Goal: Task Accomplishment & Management: Use online tool/utility

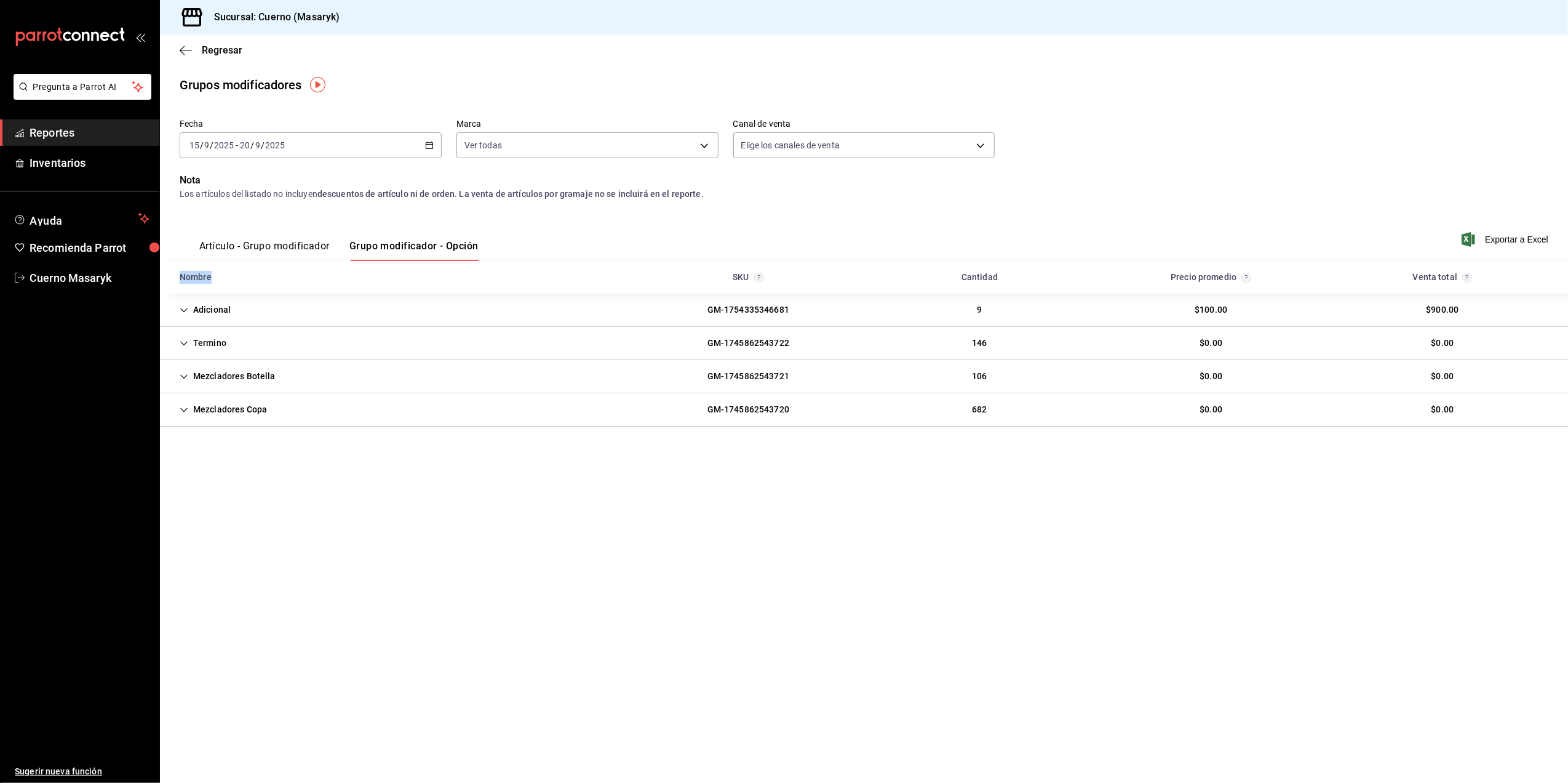
click at [430, 148] on \(Stroke\) "button" at bounding box center [430, 145] width 7 height 6
click at [434, 148] on div "[DATE] [DATE] - [DATE] [DATE]" at bounding box center [311, 146] width 263 height 26
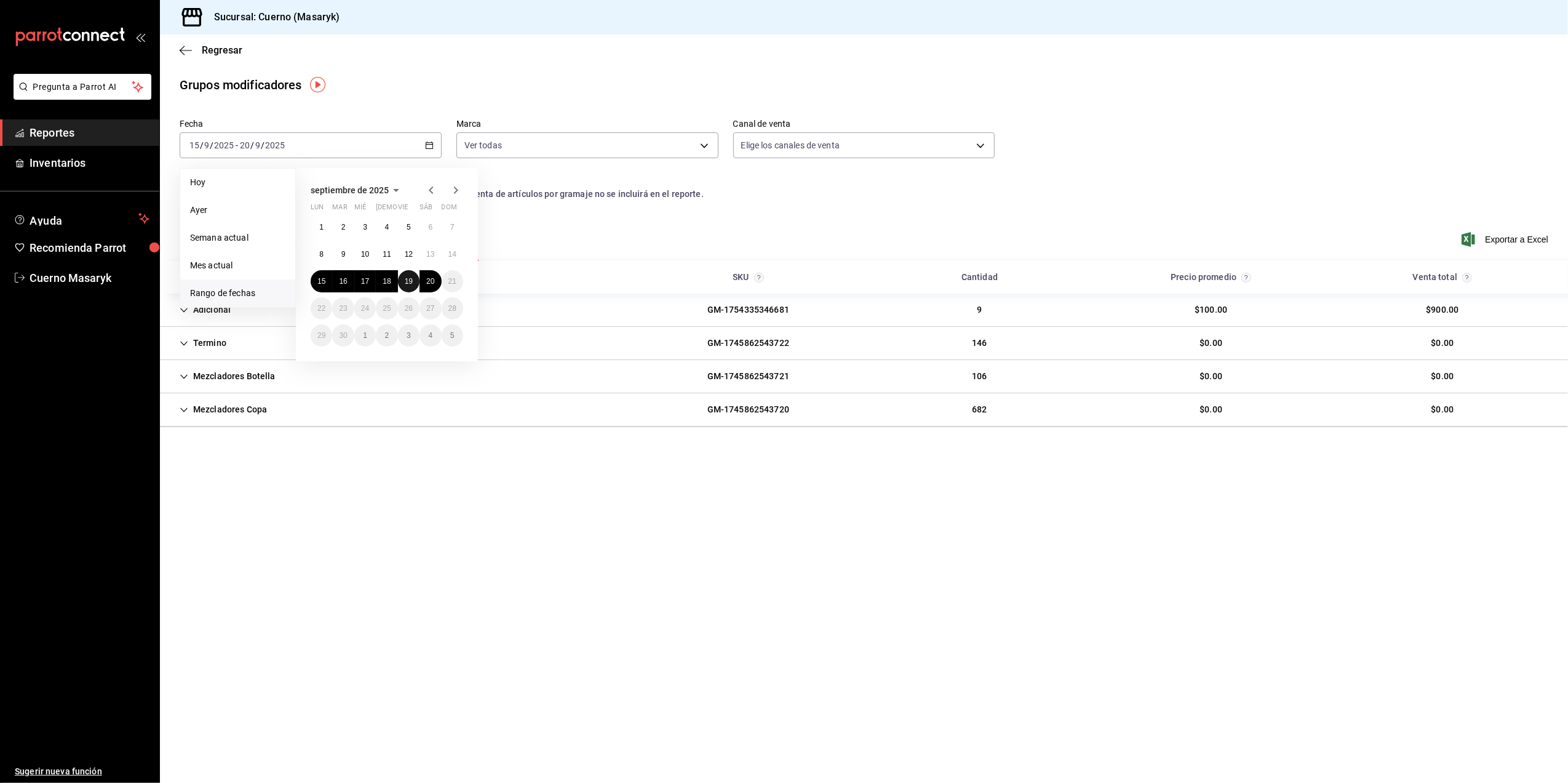
drag, startPoint x: 405, startPoint y: 273, endPoint x: 410, endPoint y: 278, distance: 7.1
click at [410, 276] on button "19" at bounding box center [408, 281] width 21 height 22
click at [434, 283] on abbr "20" at bounding box center [431, 280] width 8 height 8
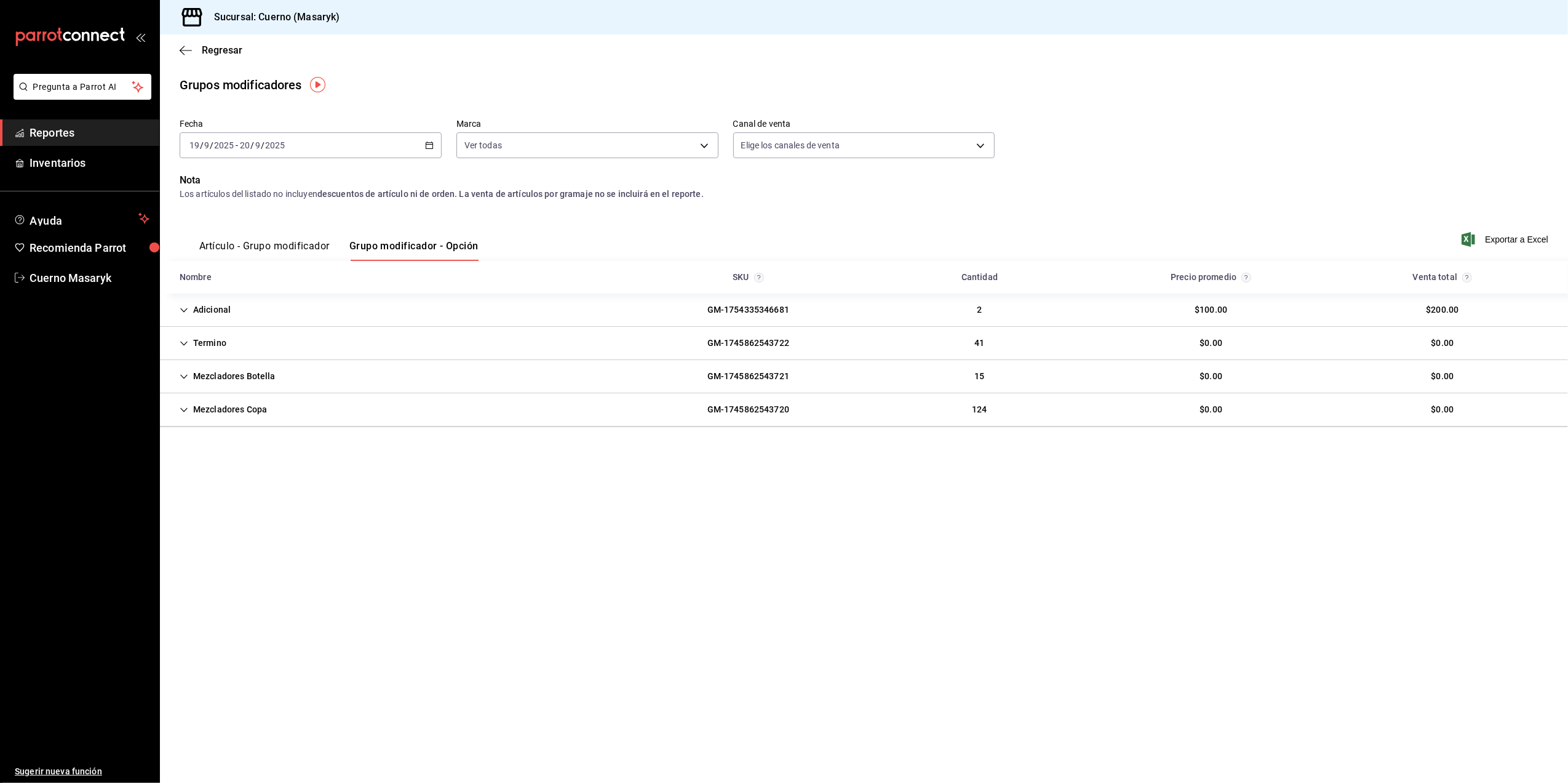
click at [91, 133] on span "Reportes" at bounding box center [89, 133] width 120 height 17
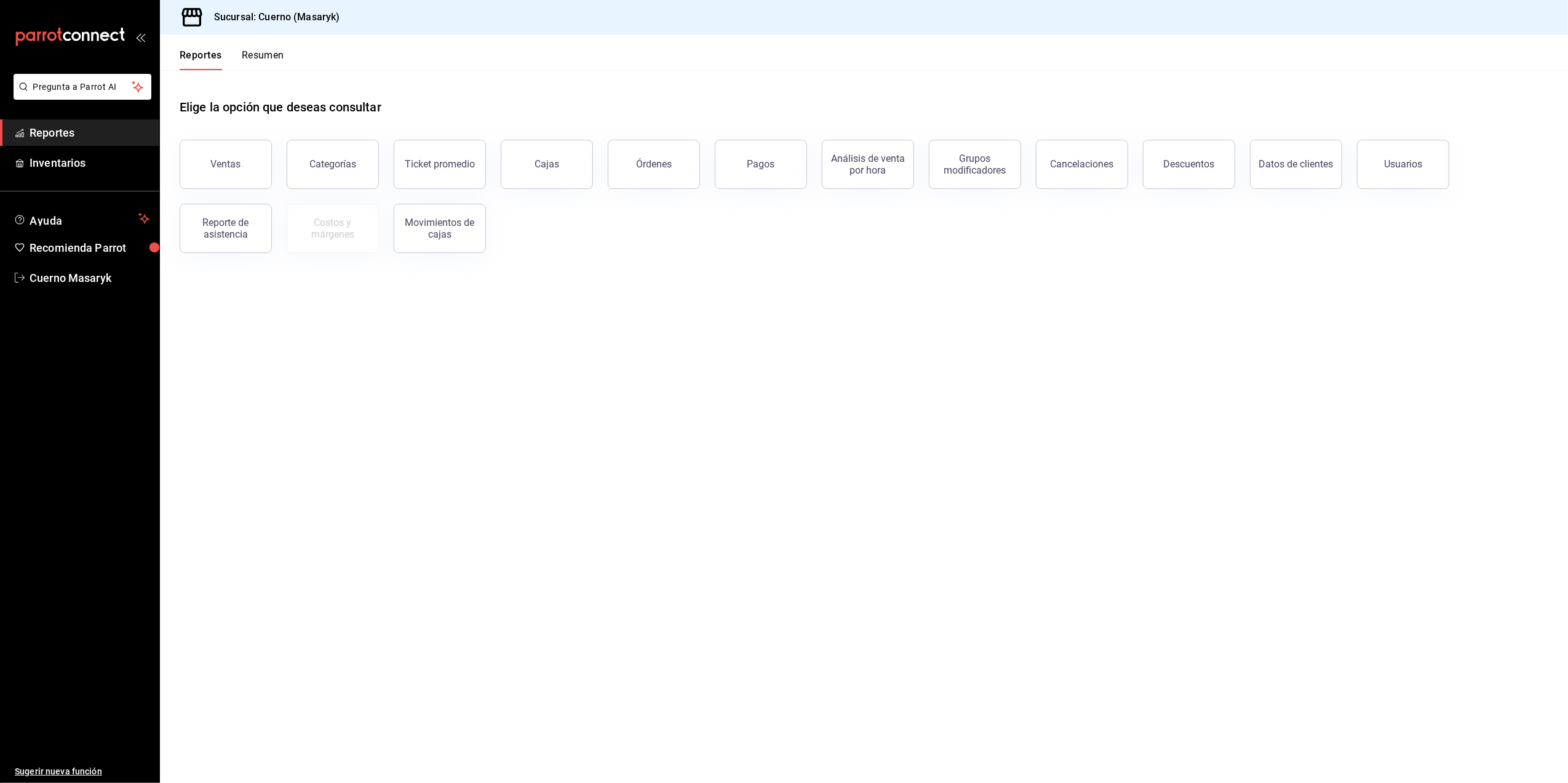
click at [225, 171] on button "Ventas" at bounding box center [225, 164] width 92 height 49
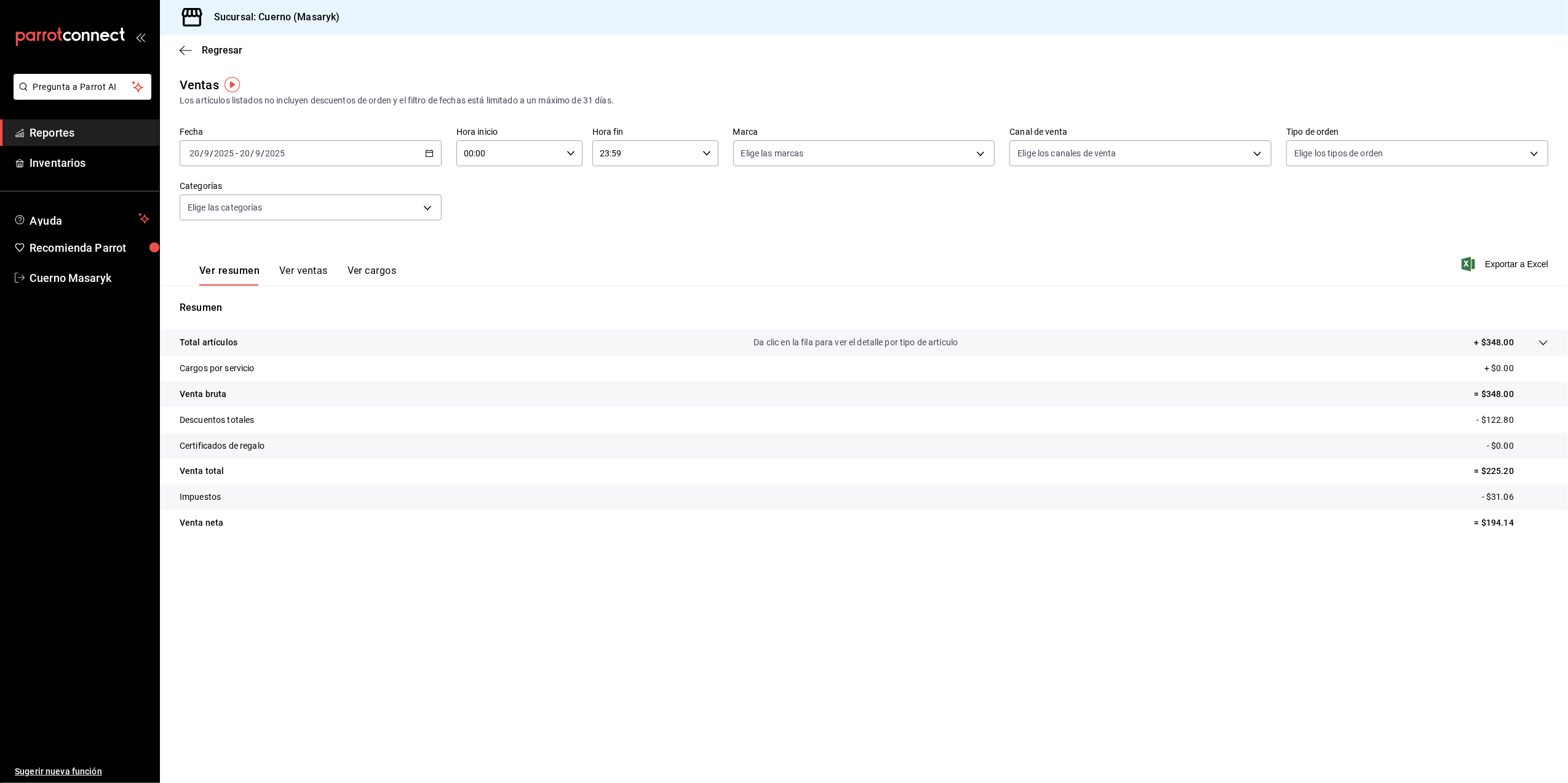
click at [436, 158] on div "[DATE] [DATE] - [DATE] [DATE]" at bounding box center [311, 153] width 263 height 26
click at [239, 304] on span "Rango de fechas" at bounding box center [238, 302] width 96 height 13
click at [410, 293] on abbr "19" at bounding box center [408, 289] width 8 height 8
drag, startPoint x: 426, startPoint y: 289, endPoint x: 432, endPoint y: 290, distance: 6.1
click at [429, 289] on abbr "20" at bounding box center [431, 289] width 8 height 8
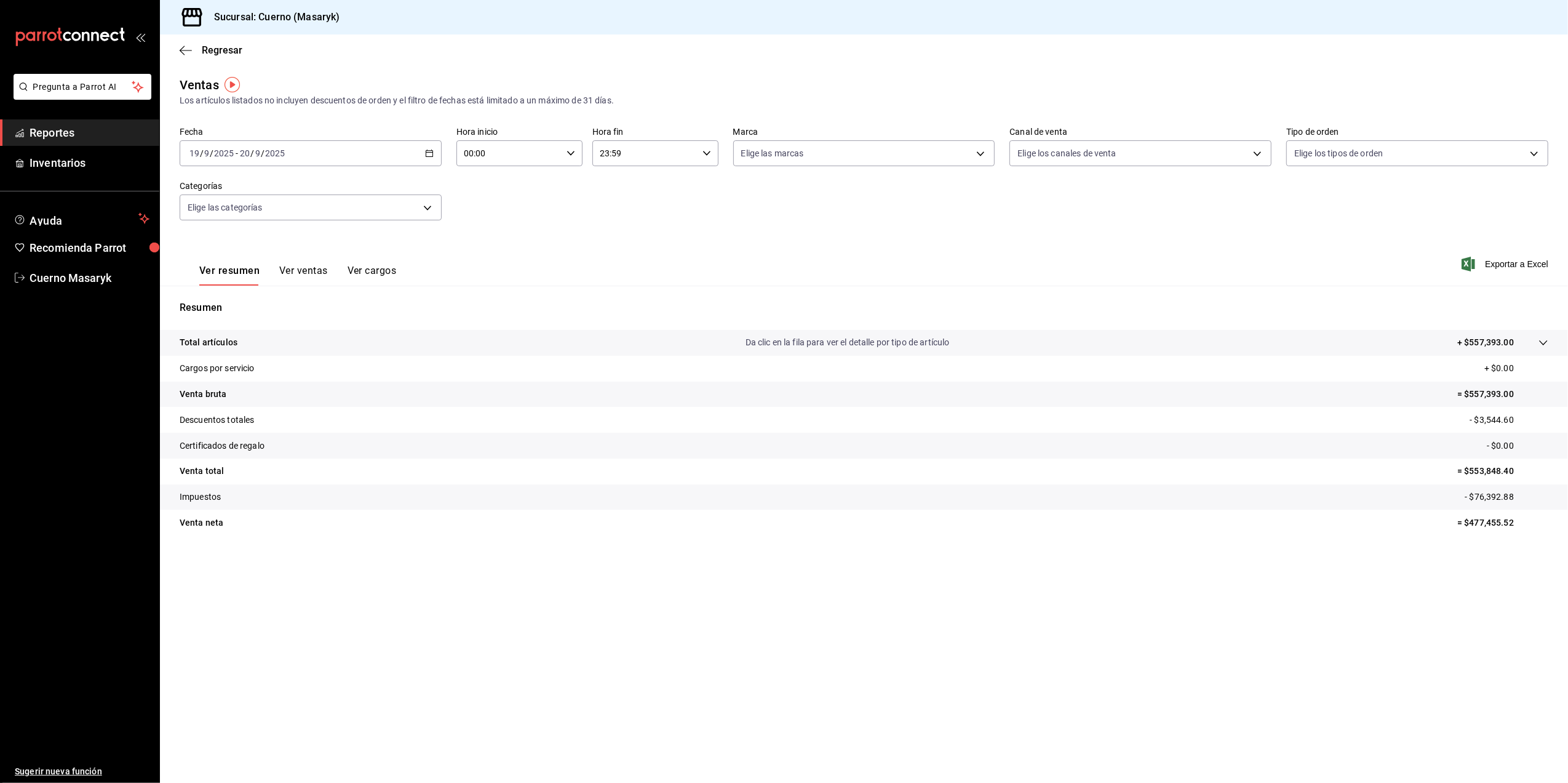
click at [565, 163] on div "00:00 Hora inicio" at bounding box center [520, 153] width 126 height 26
click at [841, 206] on div at bounding box center [784, 392] width 1568 height 783
click at [911, 158] on body "Pregunta a Parrot AI Reportes Inventarios Ayuda Recomienda Parrot Cuerno Masary…" at bounding box center [784, 392] width 1568 height 783
click at [944, 211] on li "Ver todas" at bounding box center [864, 199] width 261 height 36
type input "4ea0d660-02b3-4785-bb88-48b5ef6e196c"
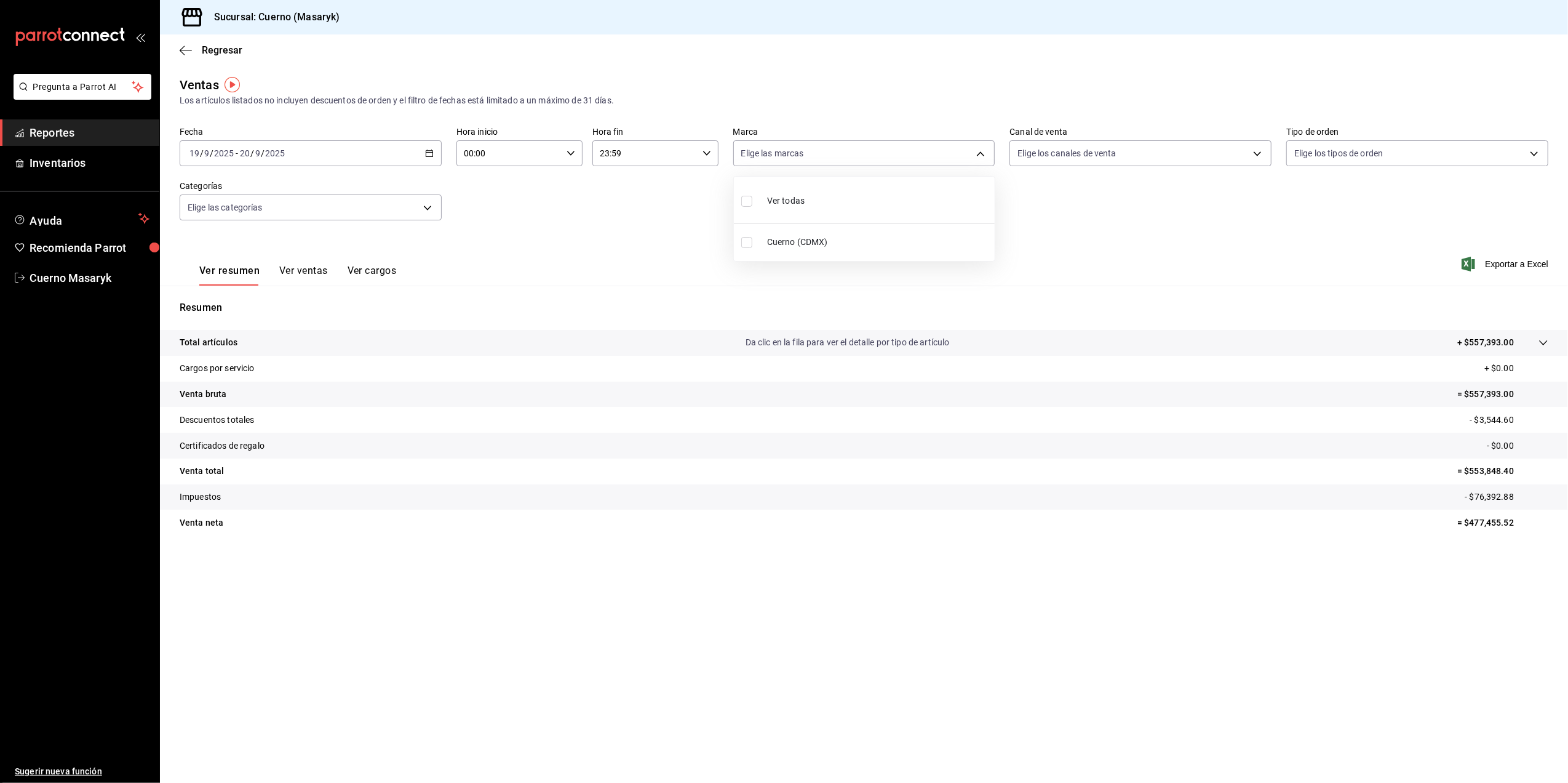
checkbox input "true"
click at [427, 156] on div at bounding box center [784, 392] width 1568 height 783
click at [427, 156] on icon "button" at bounding box center [429, 152] width 8 height 8
click at [559, 150] on input "00:00" at bounding box center [508, 153] width 105 height 25
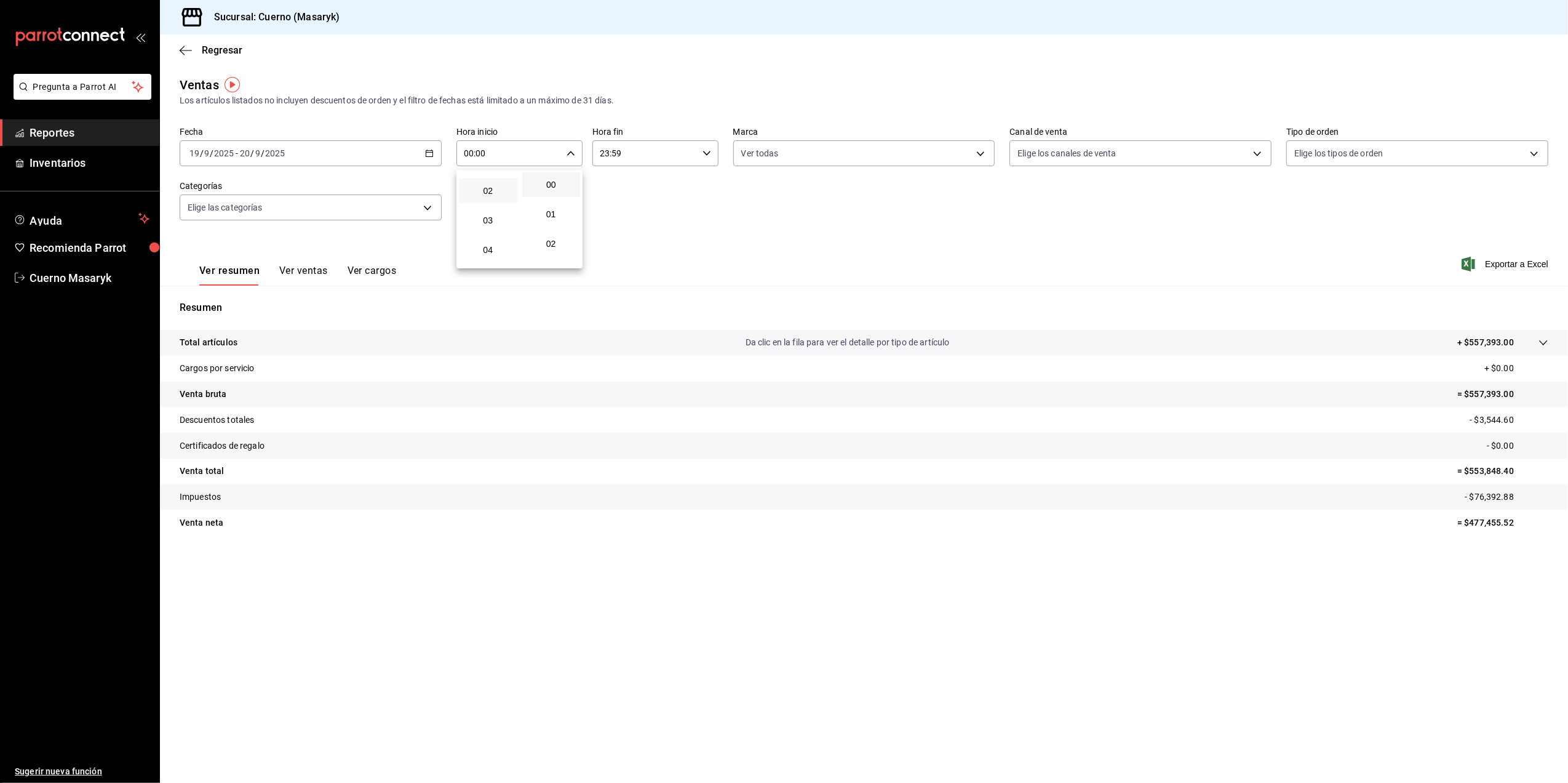
scroll to position [82, 0]
click at [489, 249] on span "05" at bounding box center [488, 250] width 44 height 10
type input "05:00"
click at [694, 207] on div at bounding box center [784, 392] width 1568 height 783
click at [710, 158] on div "23:59 Hora fin" at bounding box center [656, 153] width 126 height 26
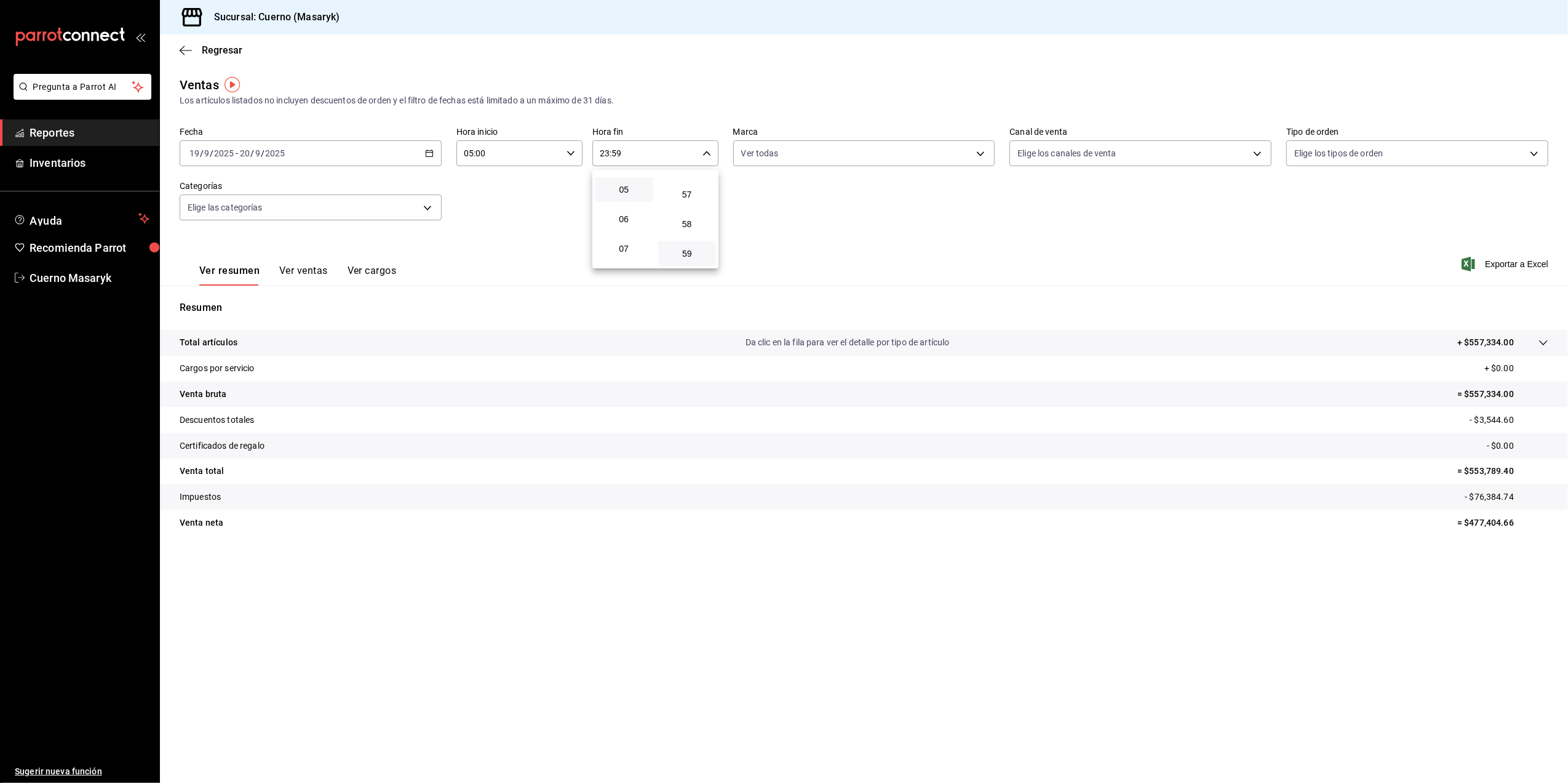
scroll to position [118, 0]
click at [615, 214] on span "05" at bounding box center [623, 213] width 44 height 10
click at [699, 190] on button "00" at bounding box center [688, 185] width 58 height 25
type input "05:00"
click at [776, 238] on div at bounding box center [784, 392] width 1568 height 783
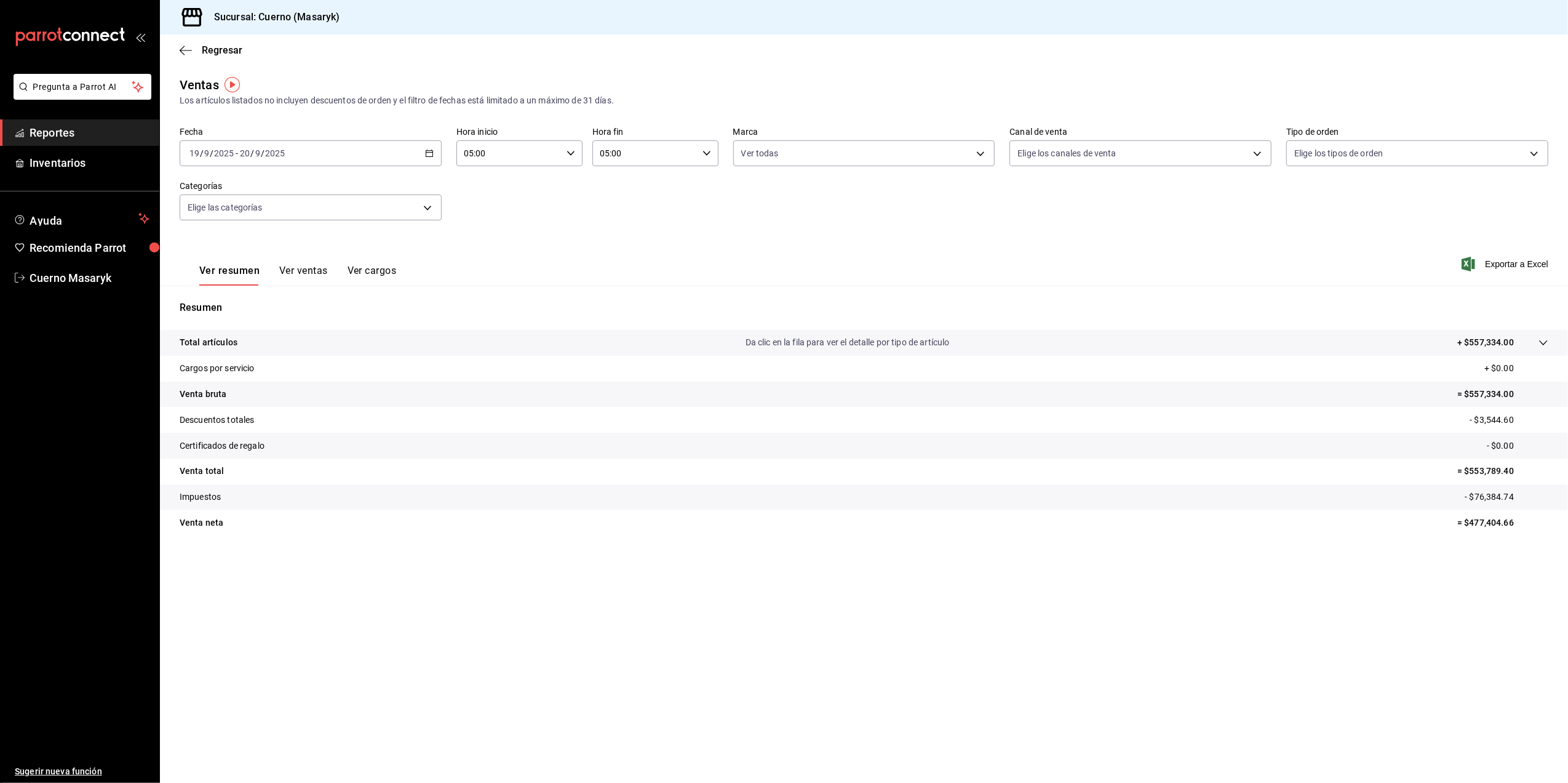
click at [427, 155] on icon "button" at bounding box center [429, 152] width 8 height 8
click at [561, 265] on div "Ver resumen Ver ventas Ver cargos Exportar a Excel" at bounding box center [864, 260] width 1408 height 50
click at [983, 161] on body "Pregunta a Parrot AI Reportes Inventarios Ayuda Recomienda Parrot Cuerno Masary…" at bounding box center [784, 392] width 1568 height 783
click at [1179, 162] on div at bounding box center [784, 392] width 1568 height 783
click at [1185, 150] on body "Pregunta a Parrot AI Reportes Inventarios Ayuda Recomienda Parrot Cuerno Masary…" at bounding box center [784, 392] width 1568 height 783
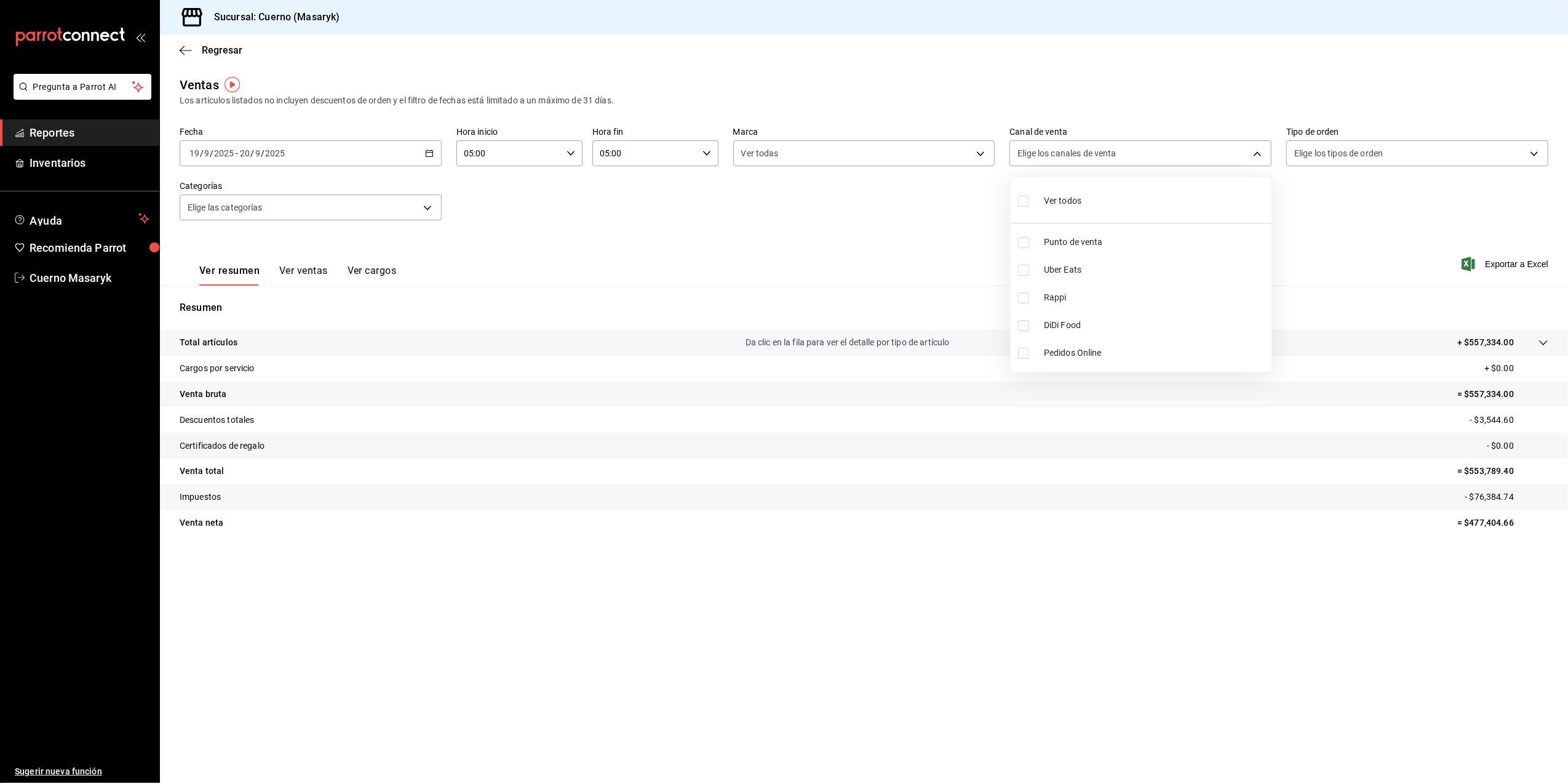
click at [1153, 202] on li "Ver todos" at bounding box center [1141, 199] width 261 height 36
type input "PARROT,UBER_EATS,RAPPI,DIDI_FOOD,ONLINE"
checkbox input "true"
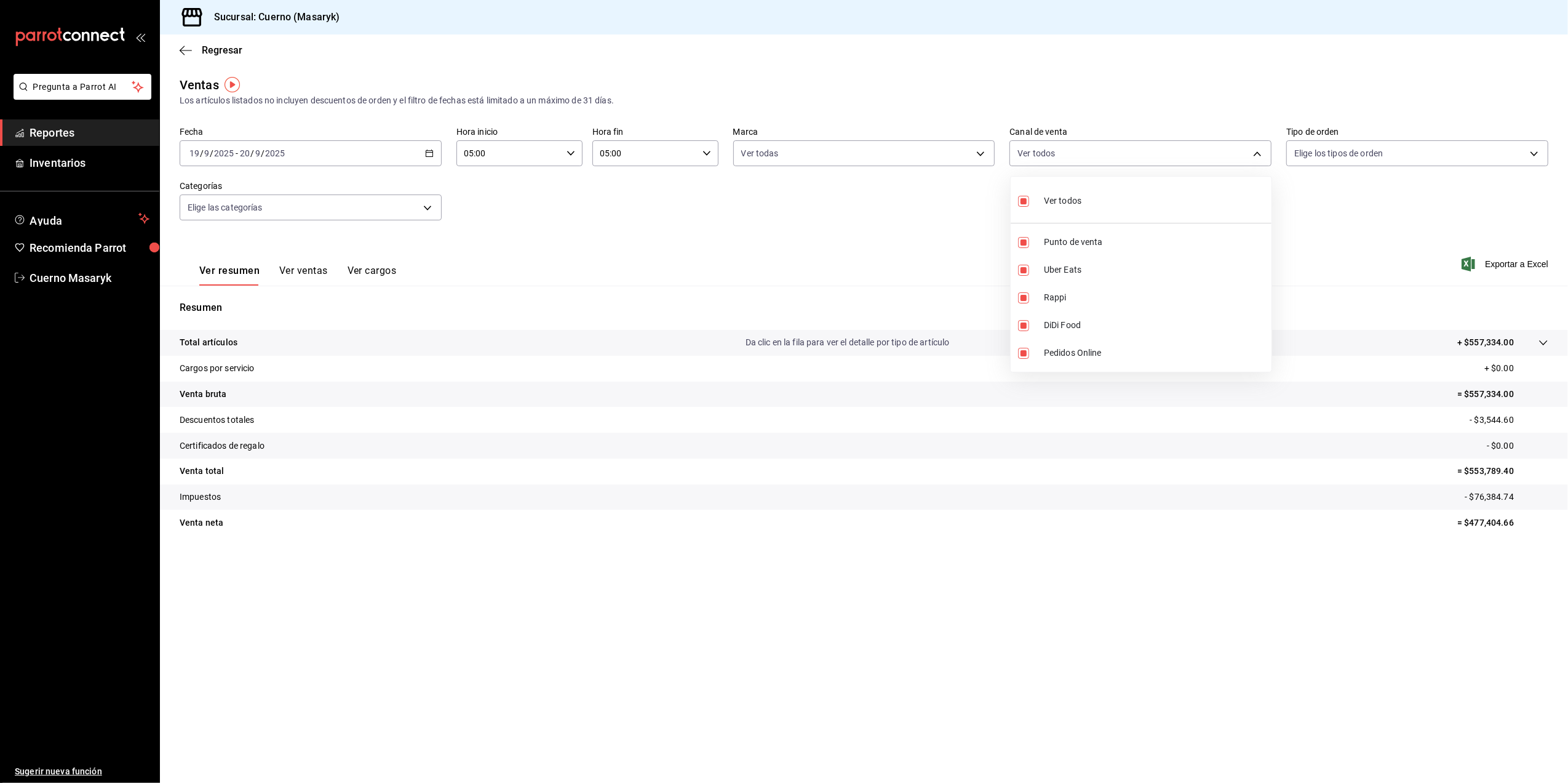
checkbox input "true"
click at [1411, 148] on div at bounding box center [784, 392] width 1568 height 783
click at [1411, 148] on body "Pregunta a Parrot AI Reportes Inventarios Ayuda Recomienda Parrot Cuerno Masary…" at bounding box center [784, 392] width 1568 height 783
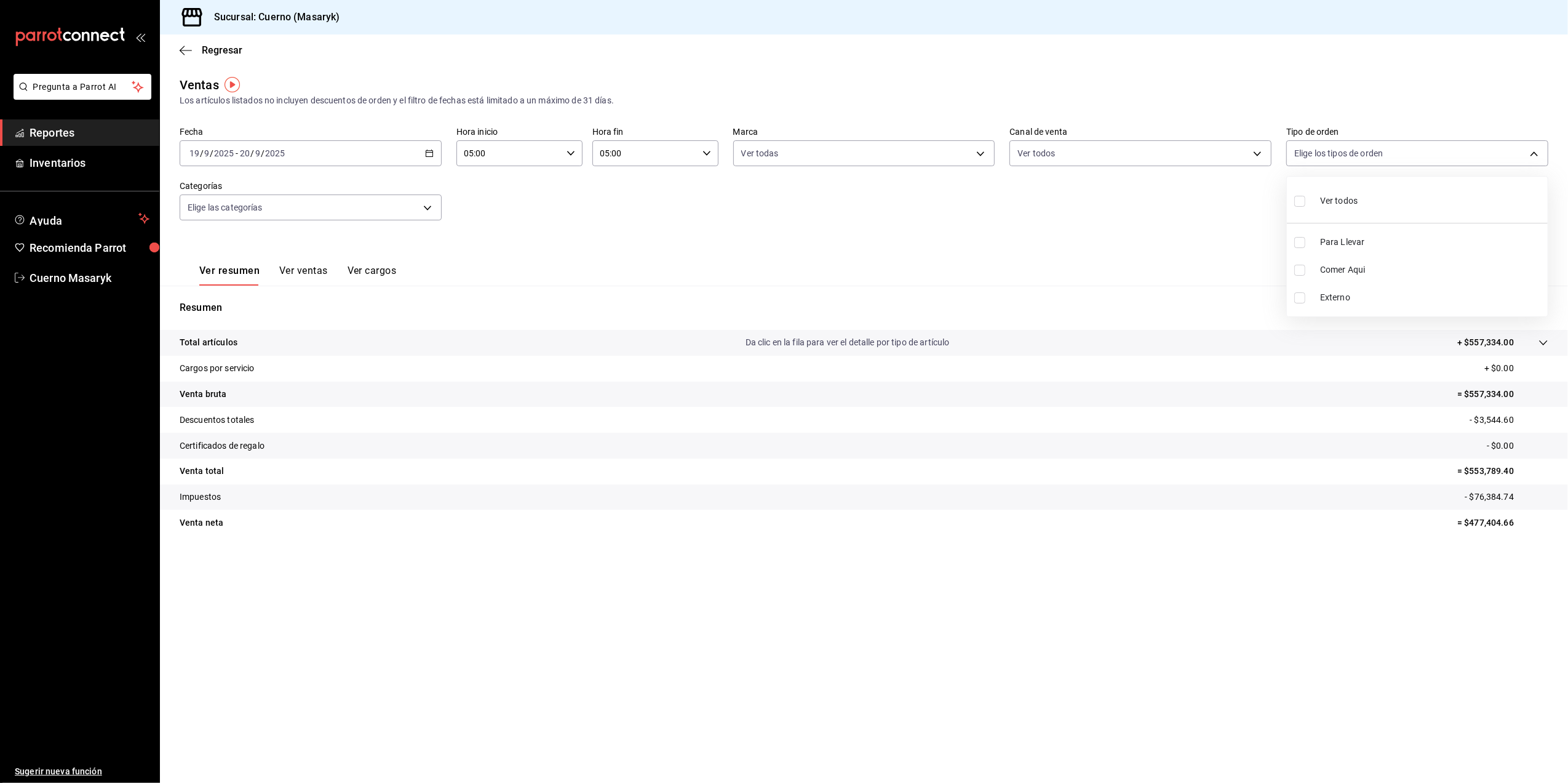
click at [1380, 200] on li "Ver todos" at bounding box center [1417, 199] width 261 height 36
type input "d8208262-291b-4595-bbfa-ed1e8660efdb,73ecdc8a-b505-4242-b24a-d5f1595b9b0a,EXTER…"
checkbox input "true"
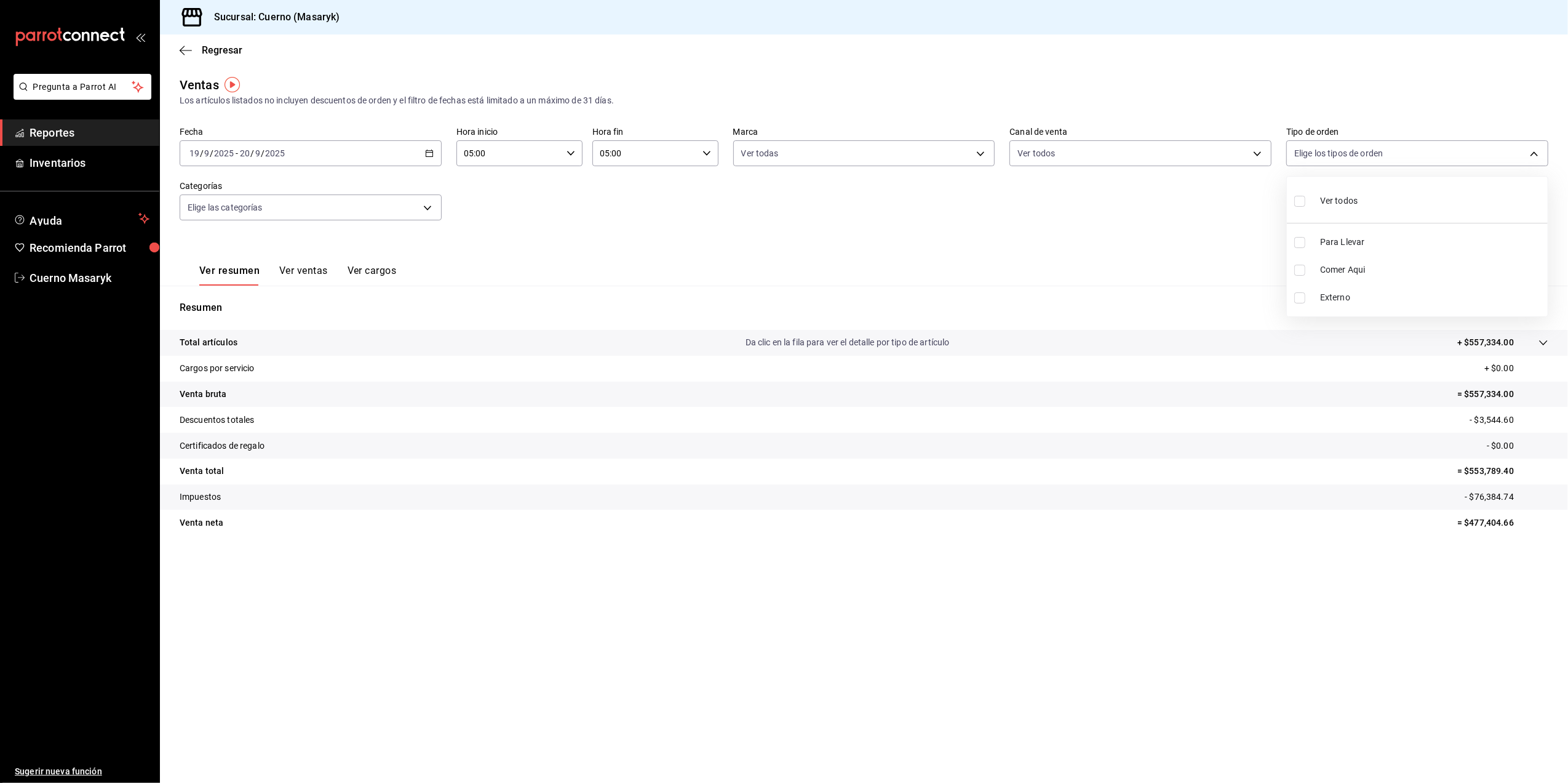
checkbox input "true"
click at [709, 266] on div at bounding box center [784, 392] width 1568 height 783
click at [434, 207] on body "Pregunta a Parrot AI Reportes Inventarios Ayuda Recomienda Parrot Cuerno Masary…" at bounding box center [784, 392] width 1568 height 783
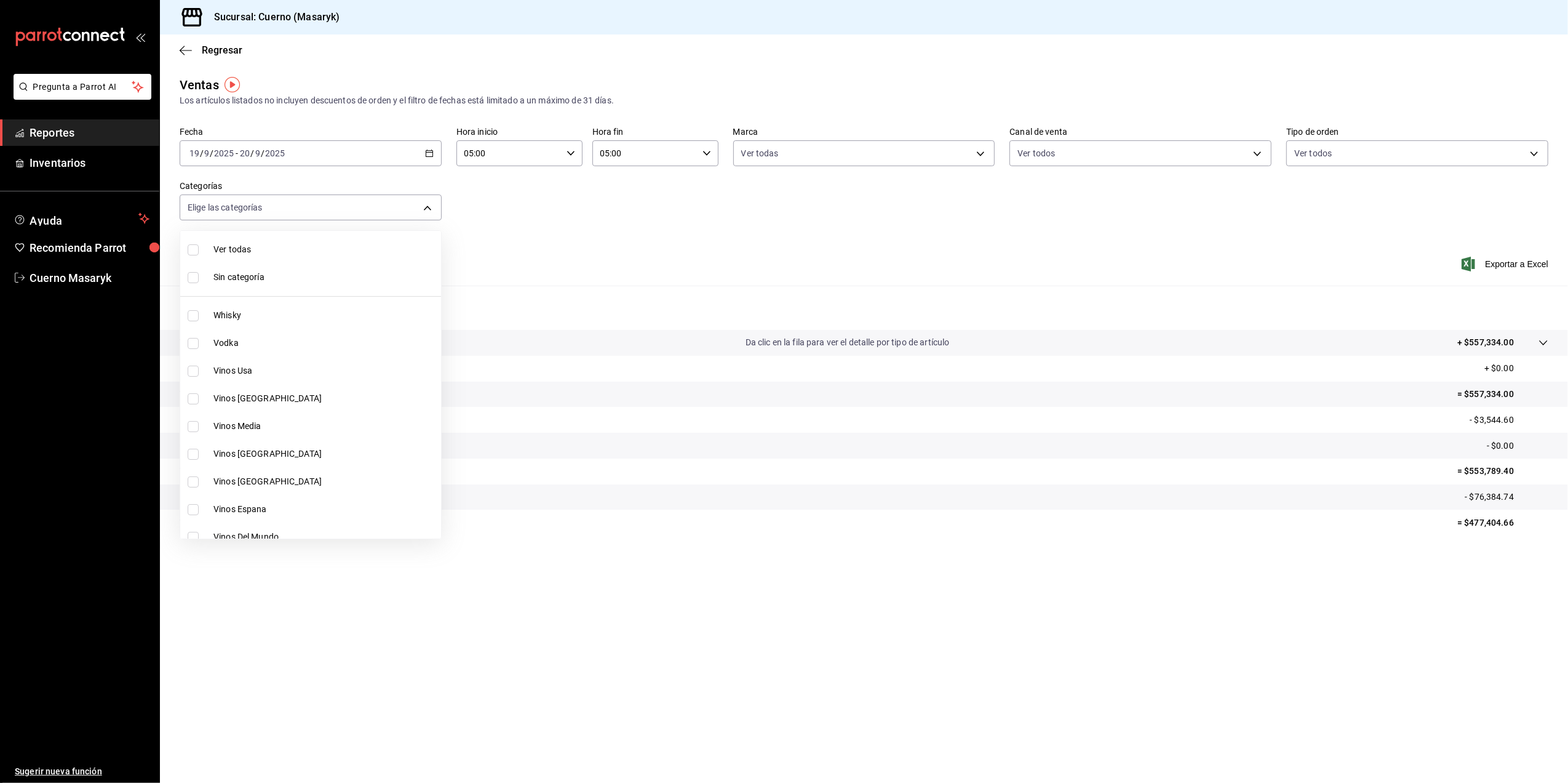
click at [284, 251] on span "Ver todas" at bounding box center [325, 250] width 223 height 13
type input "c67b51a2-384c-483e-a5be-40afd3eac247,ec1a4520-4a99-4810-921e-4abf40ebc8c6,cd2d5…"
checkbox input "true"
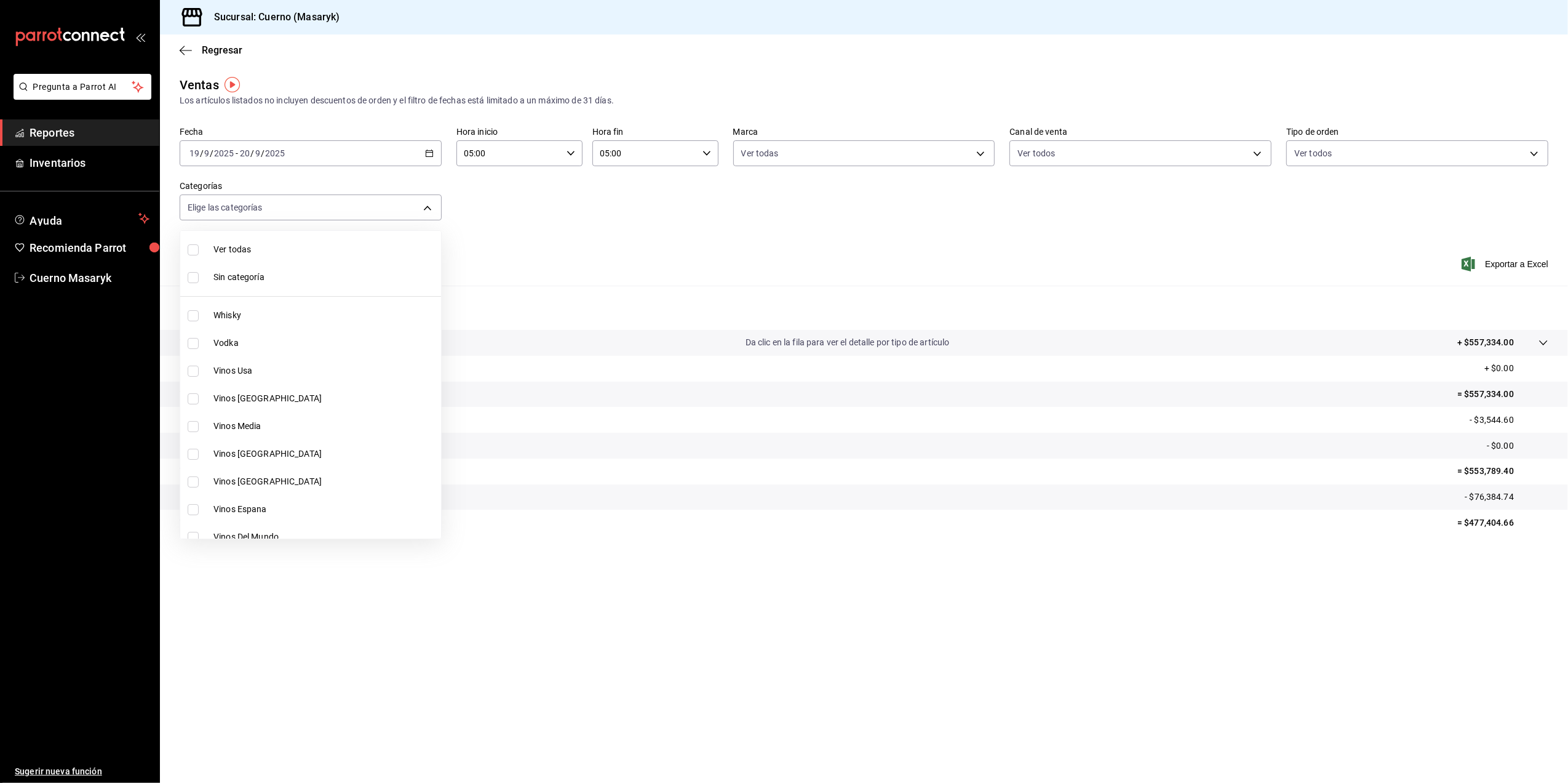
checkbox input "true"
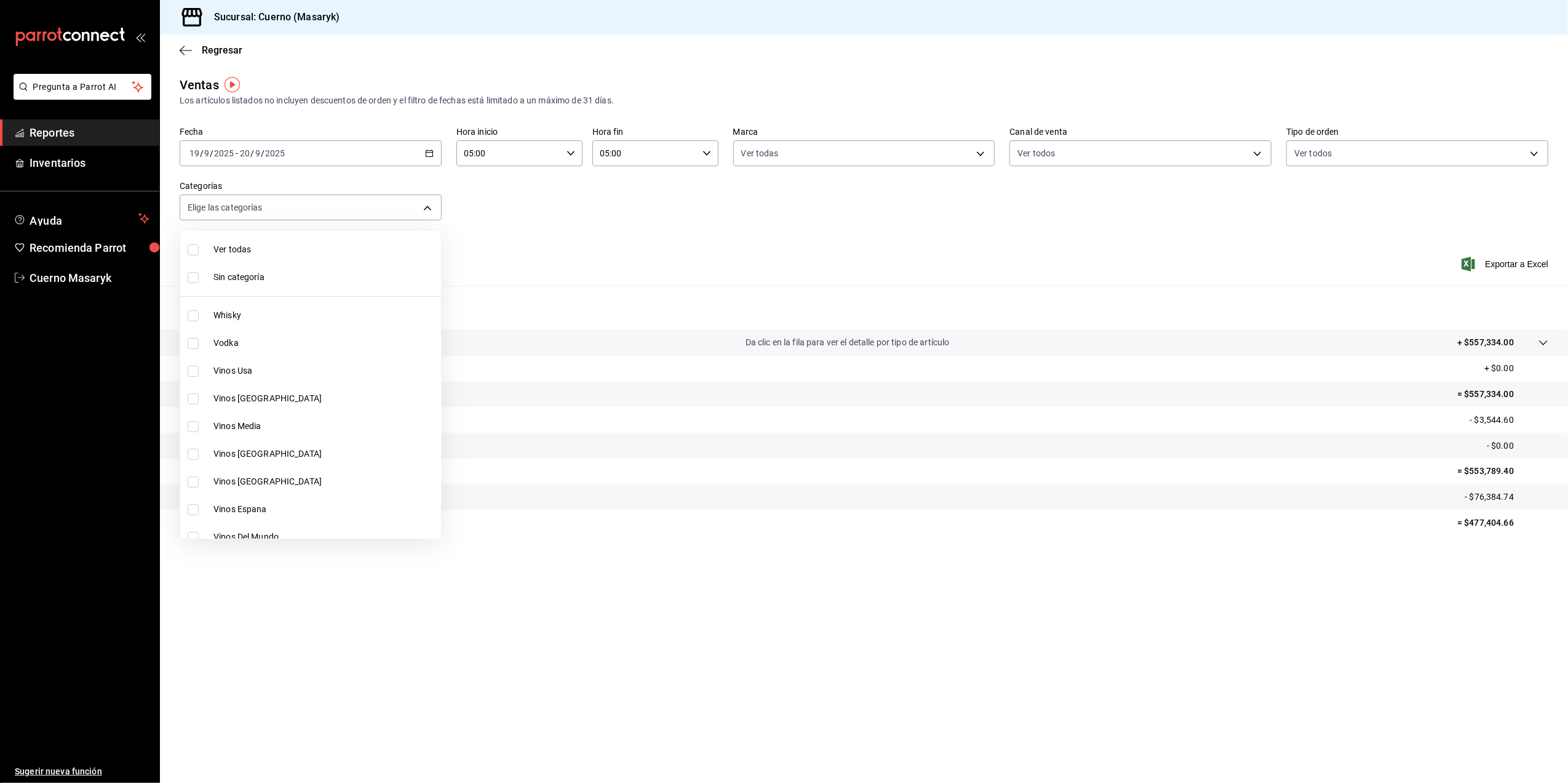
checkbox input "true"
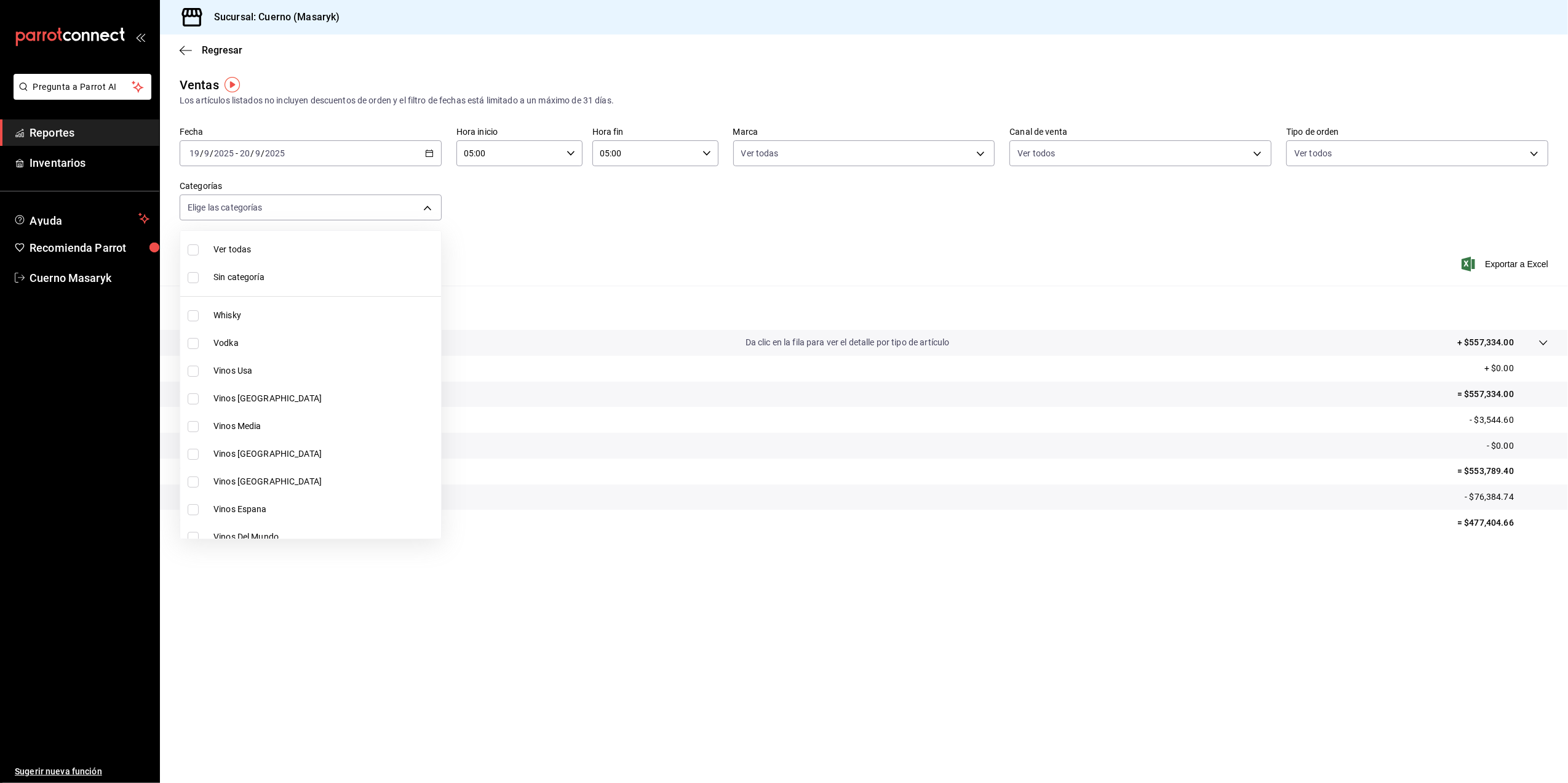
checkbox input "true"
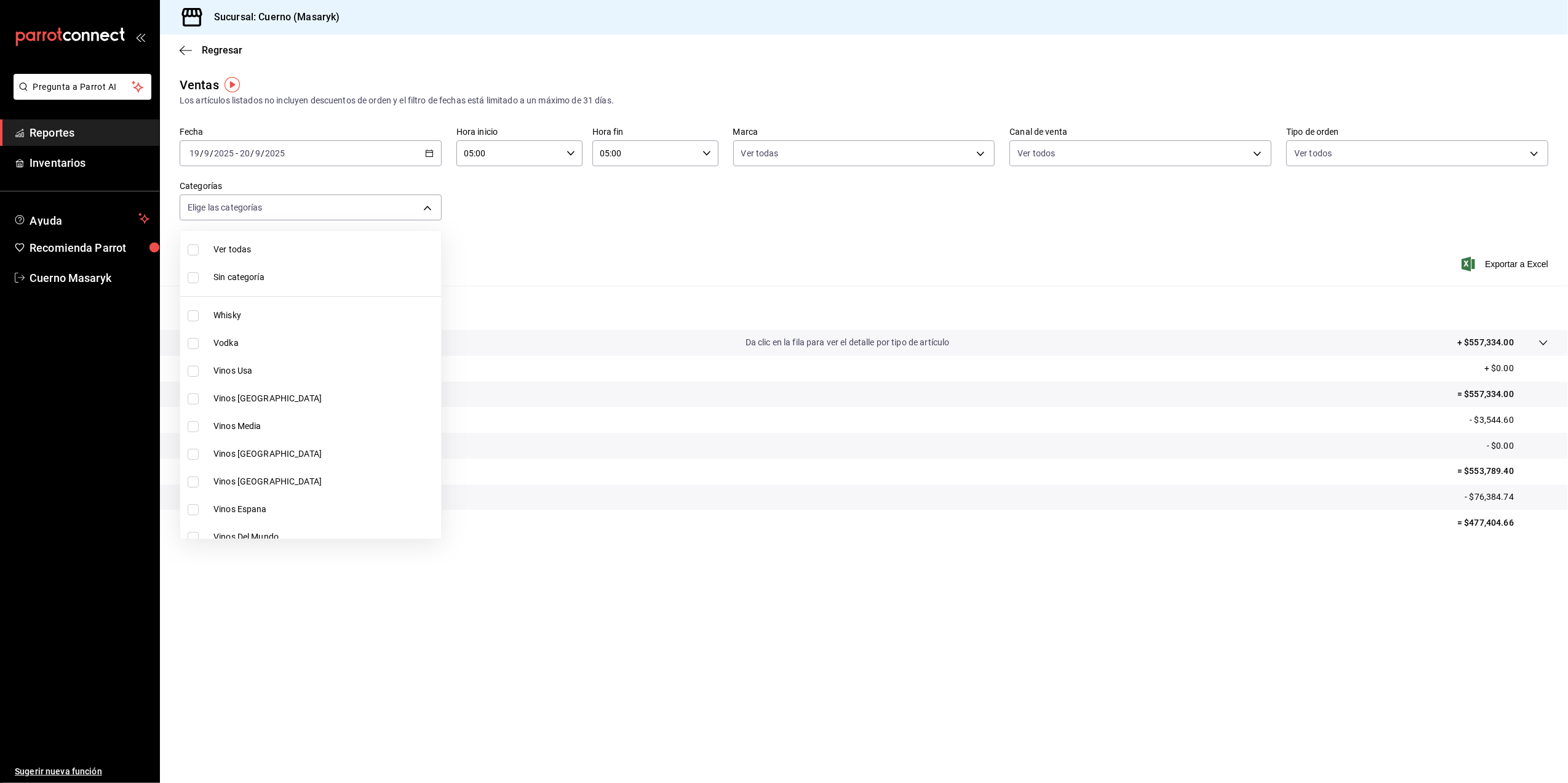
checkbox input "true"
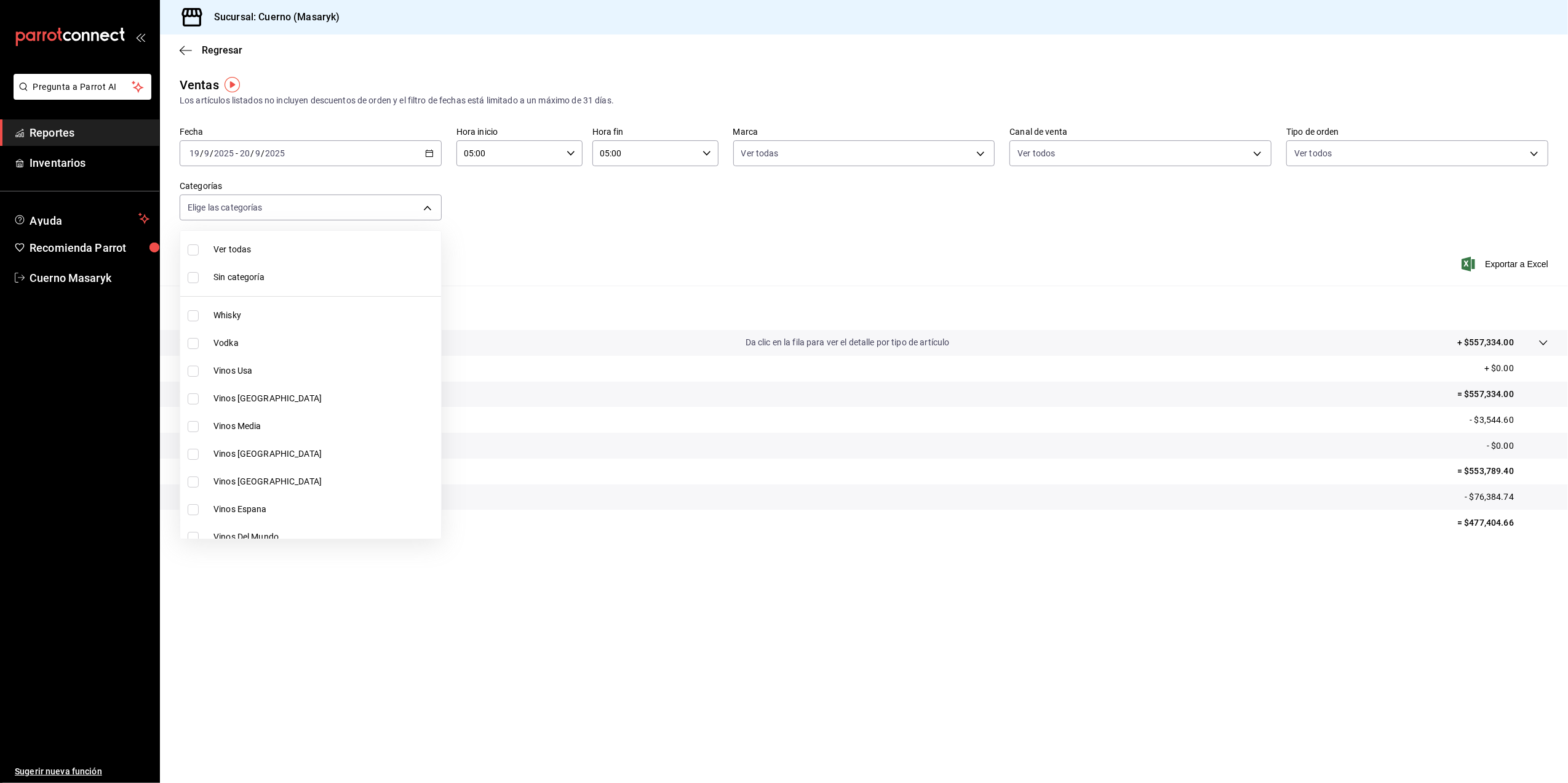
checkbox input "true"
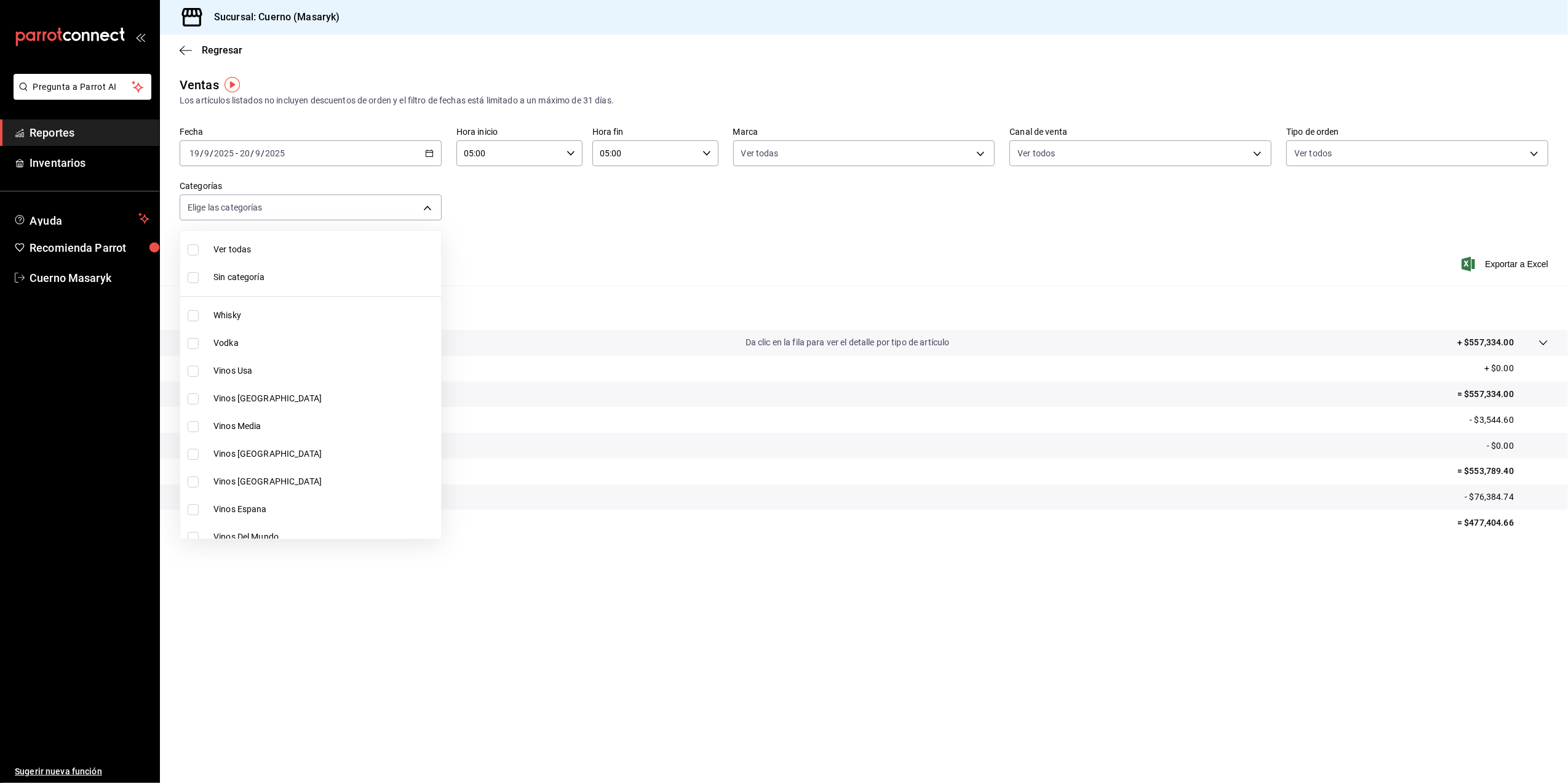
checkbox input "true"
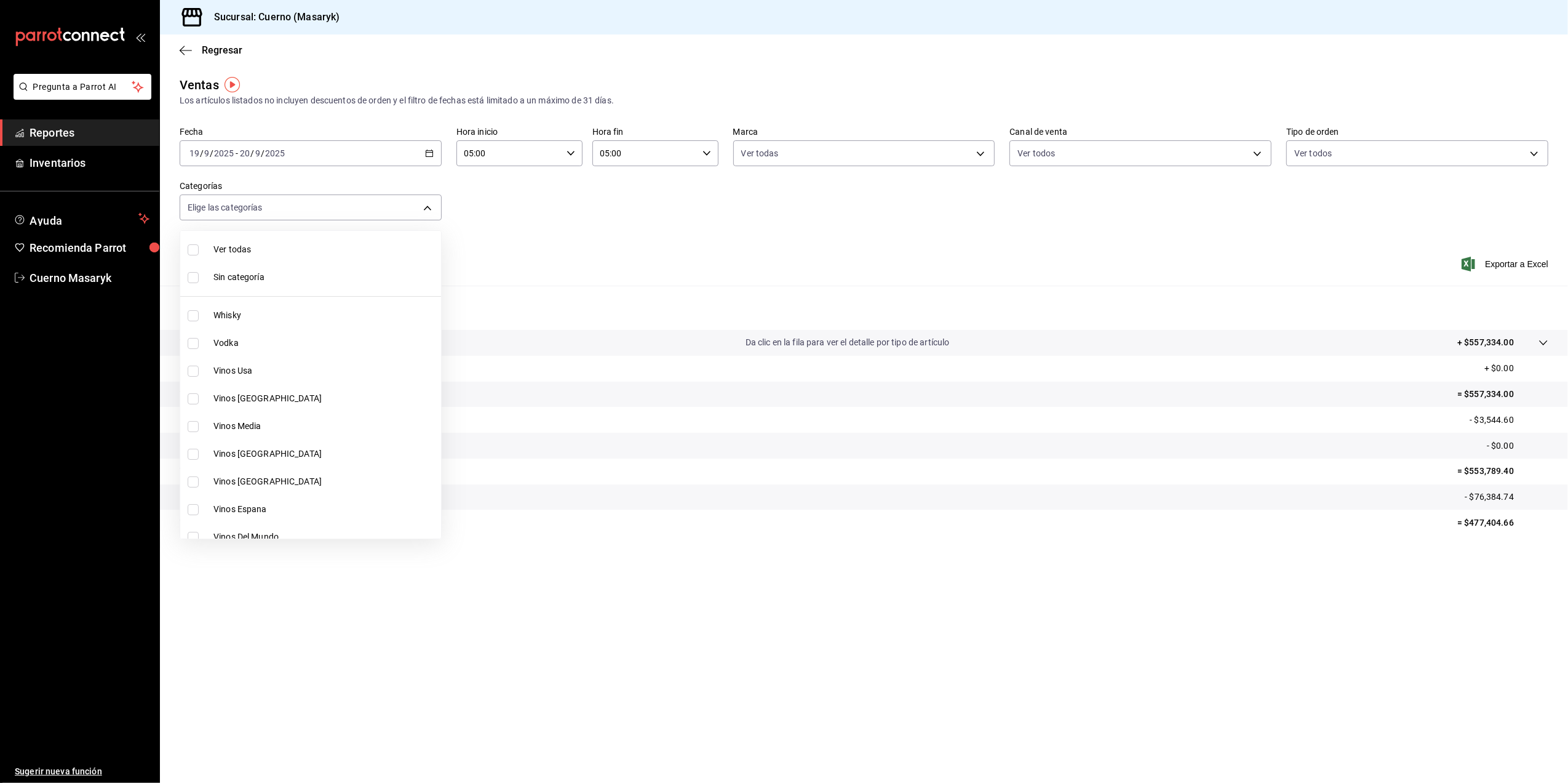
checkbox input "true"
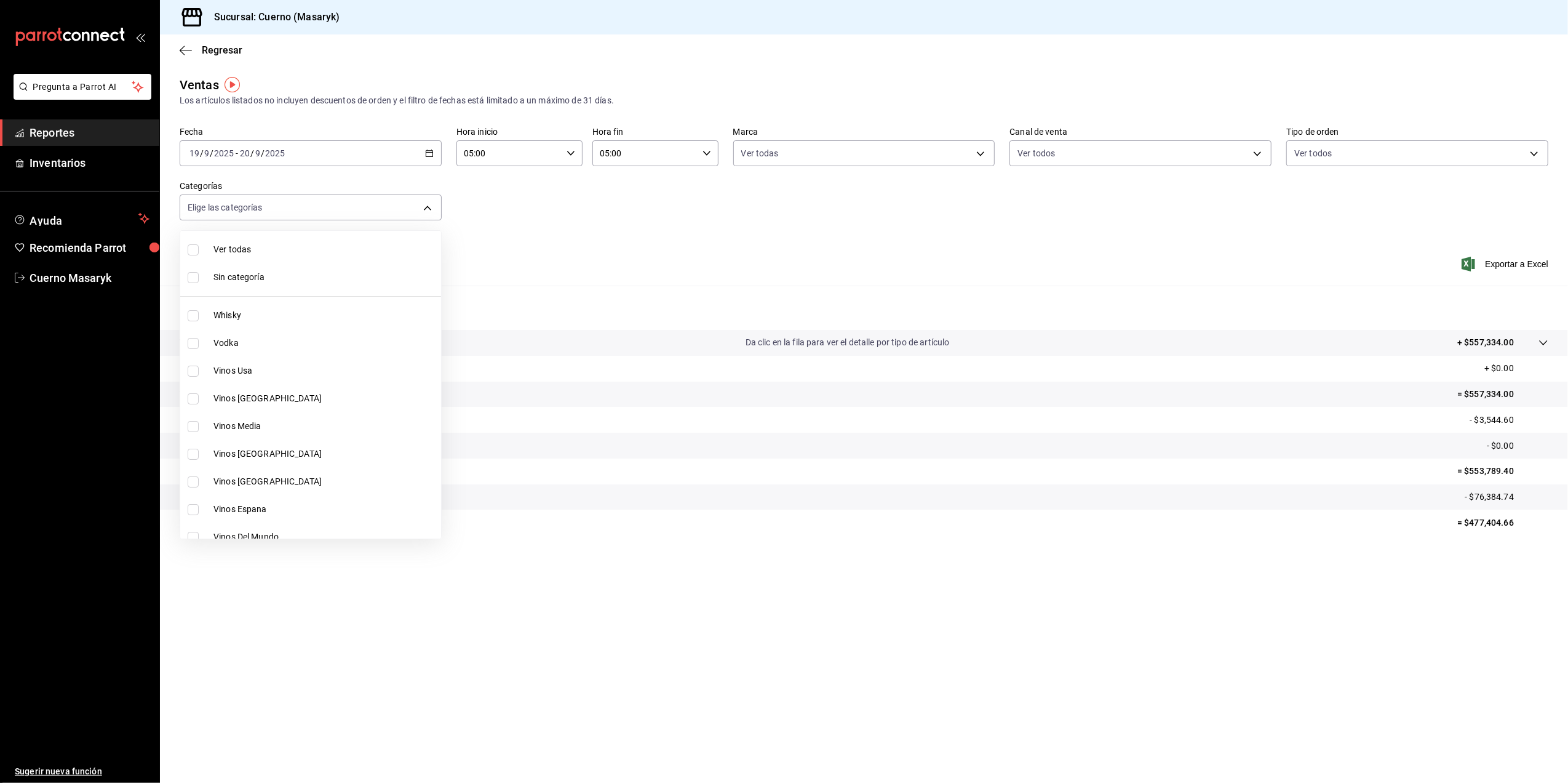
checkbox input "true"
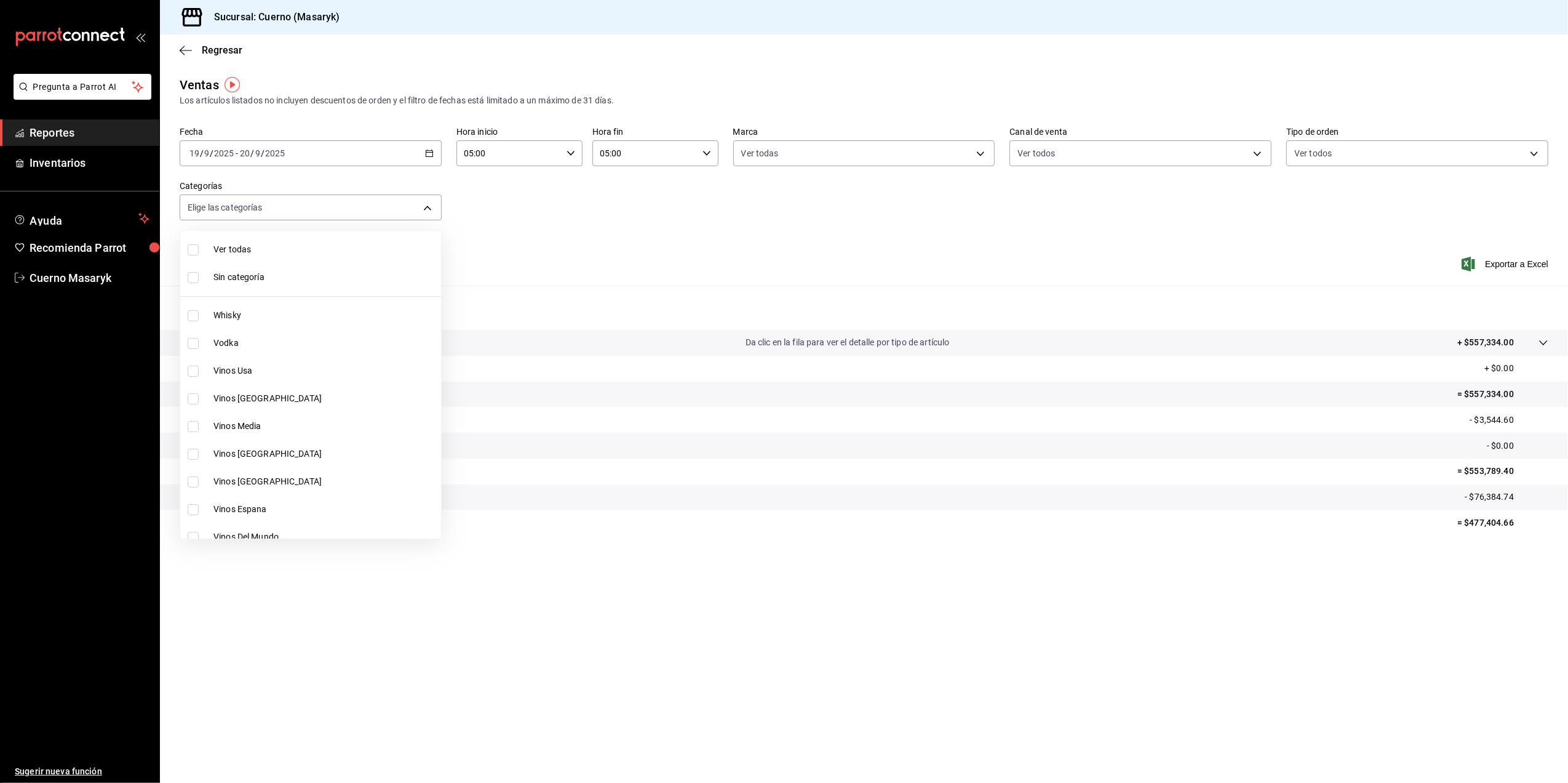
checkbox input "true"
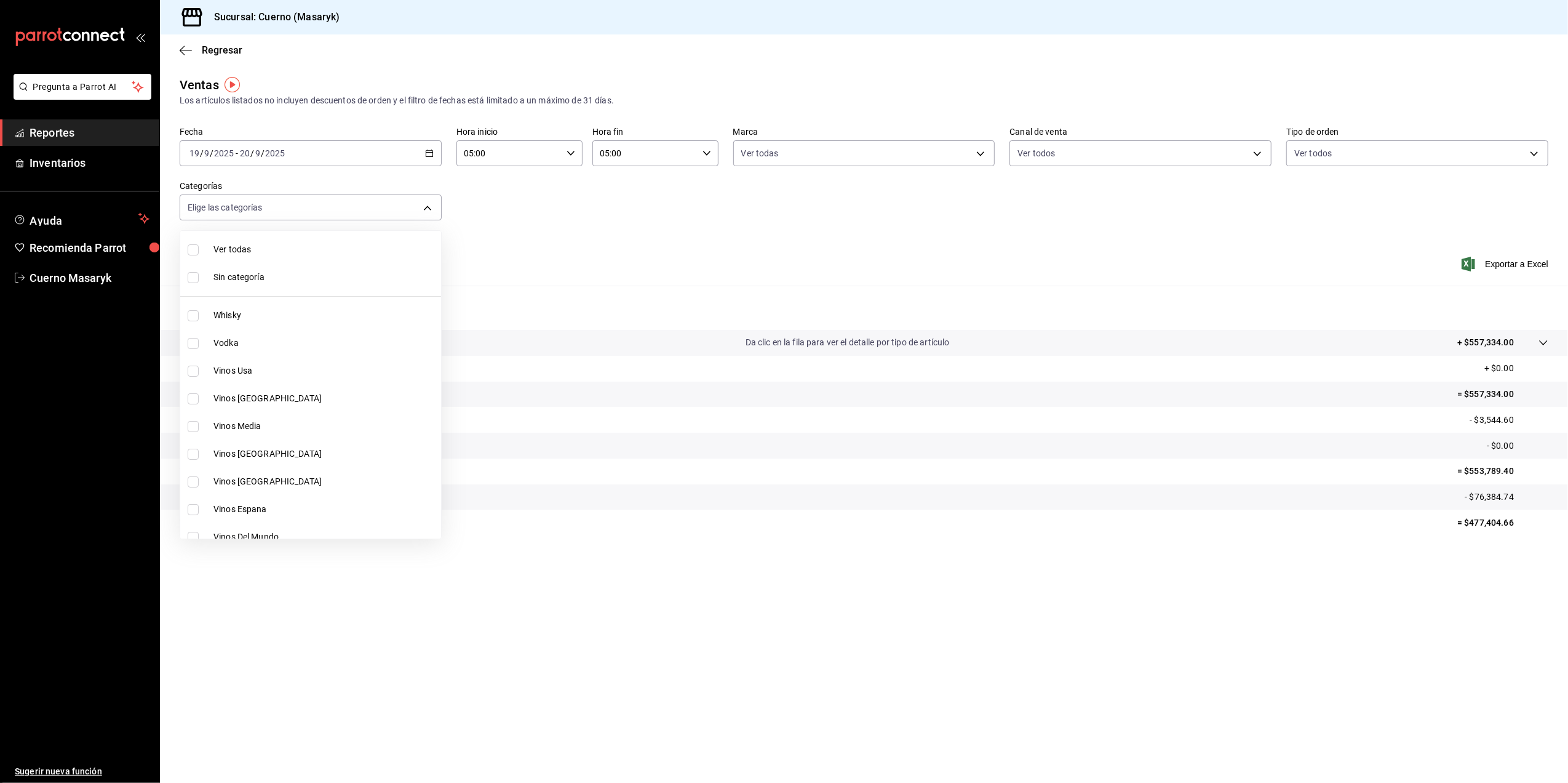
checkbox input "true"
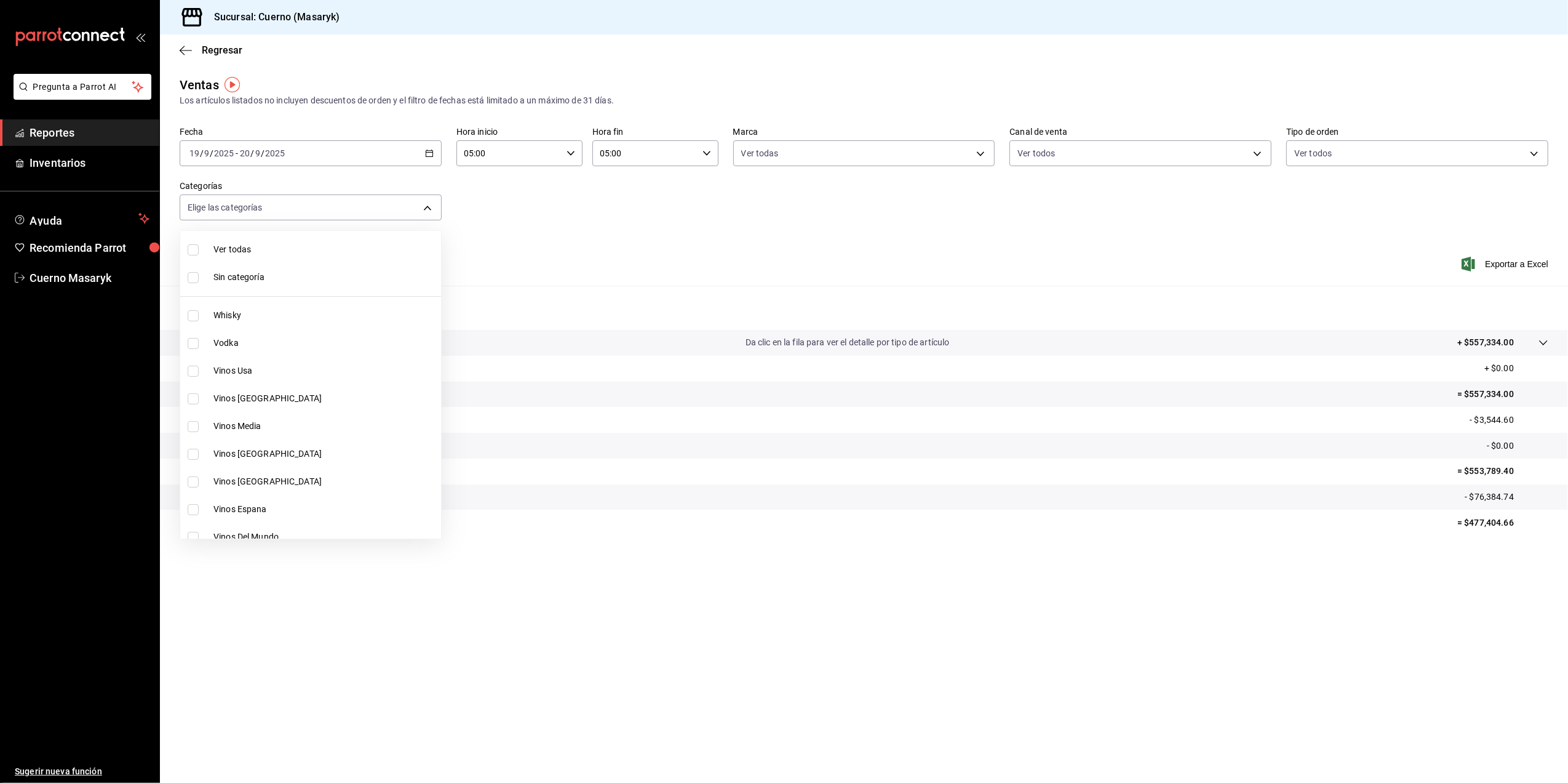
checkbox input "true"
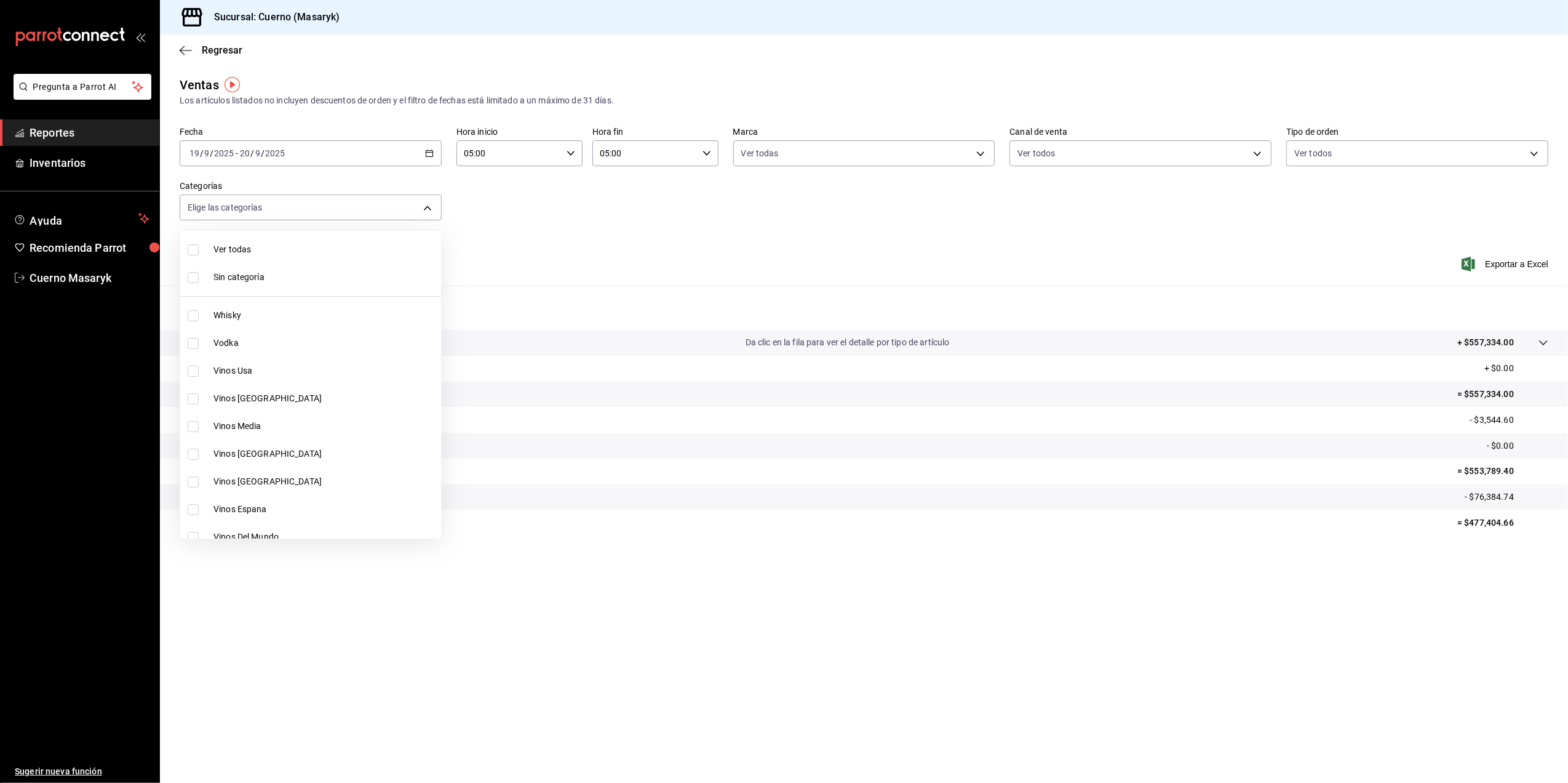
checkbox input "true"
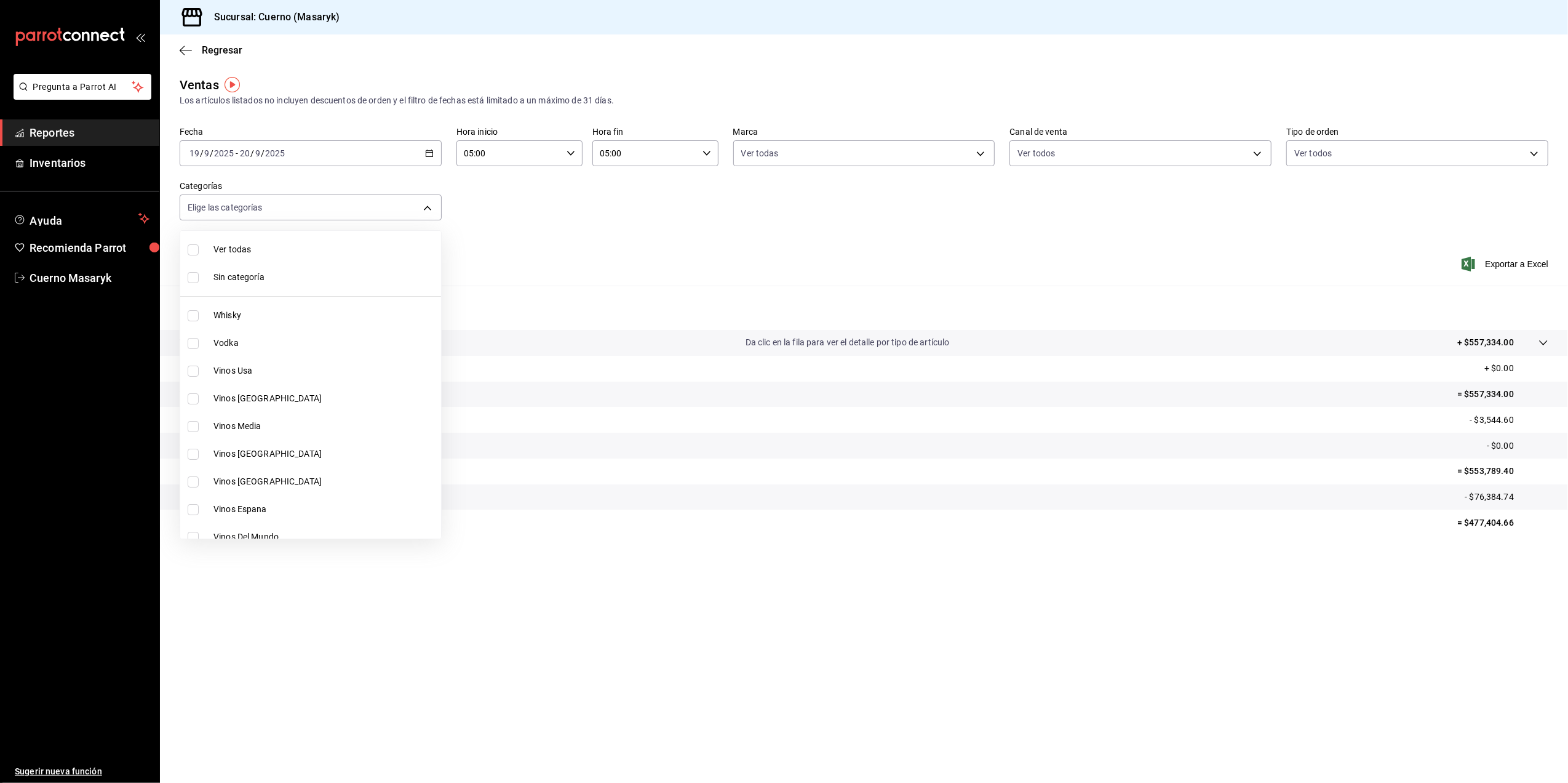
checkbox input "true"
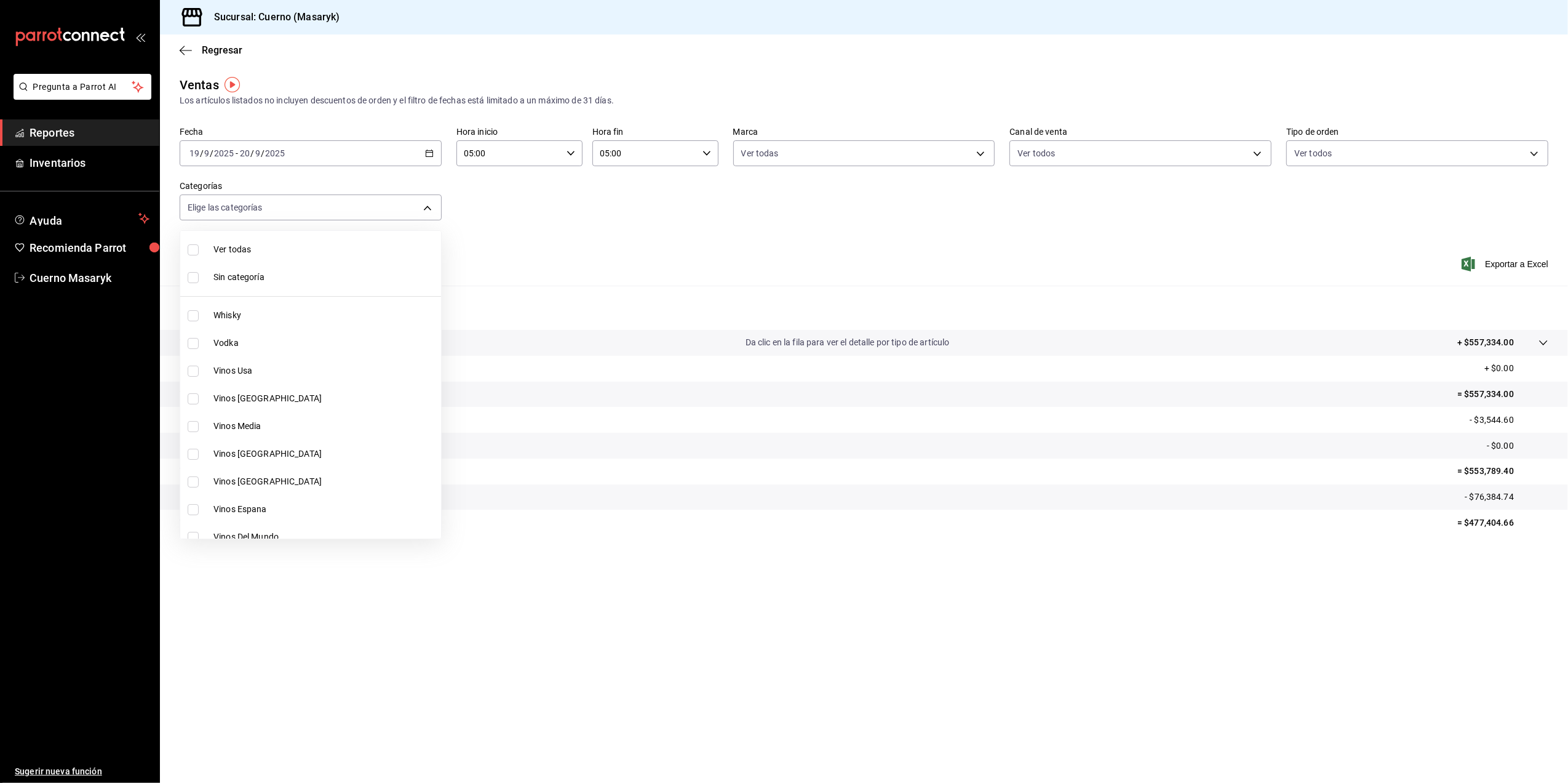
checkbox input "true"
click at [233, 259] on li "Ver todas" at bounding box center [310, 250] width 261 height 28
checkbox input "false"
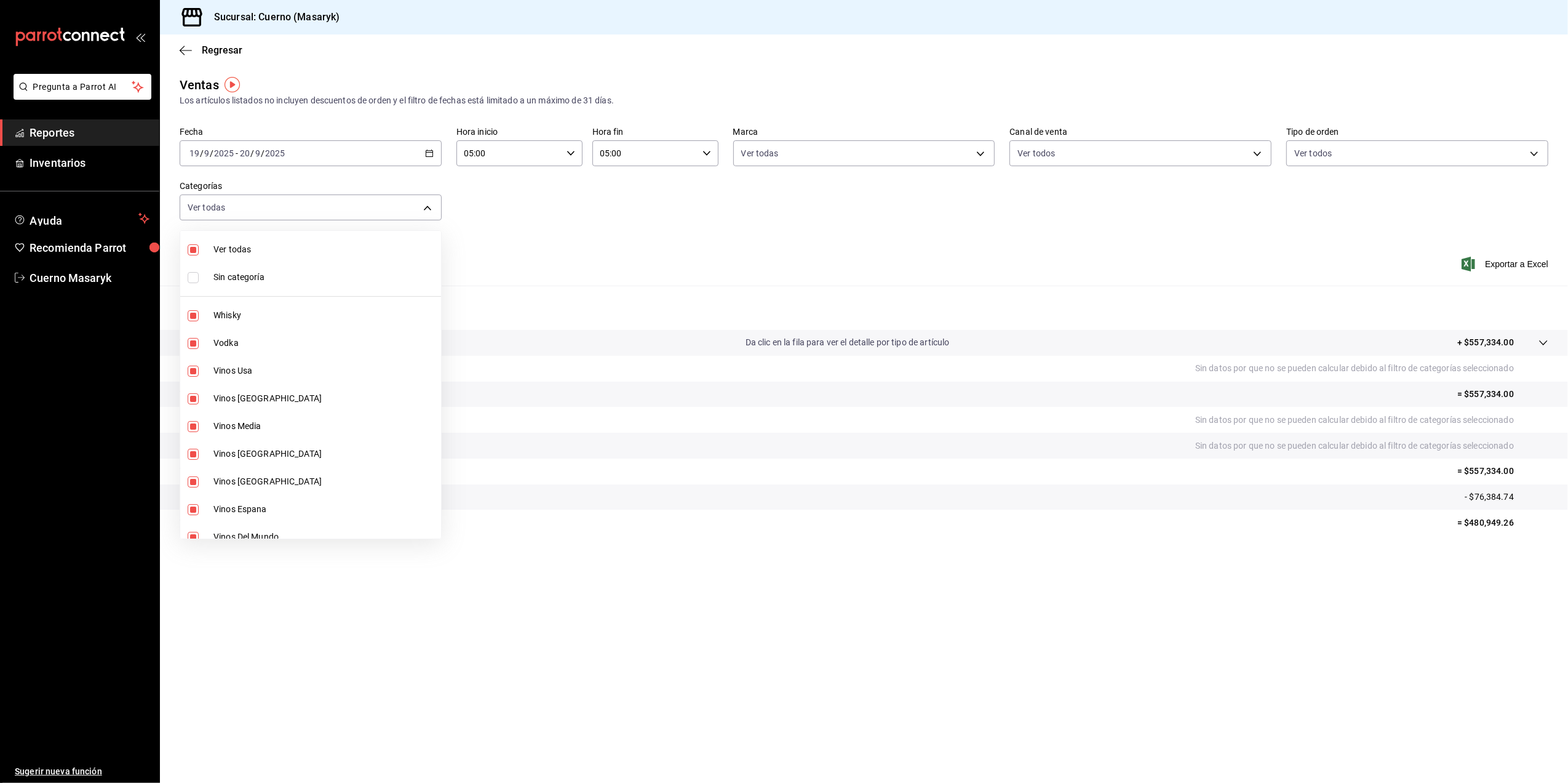
checkbox input "false"
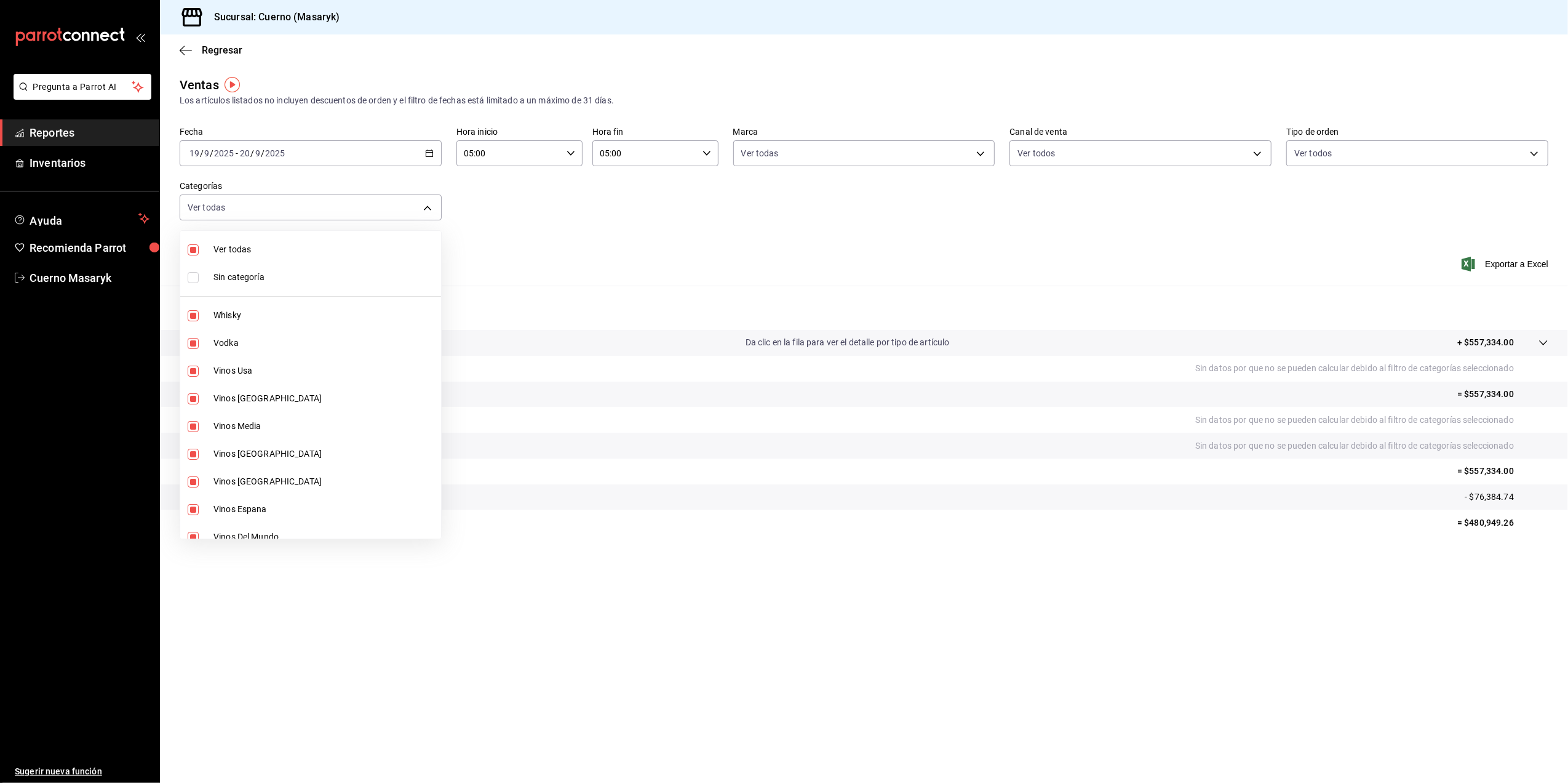
checkbox input "false"
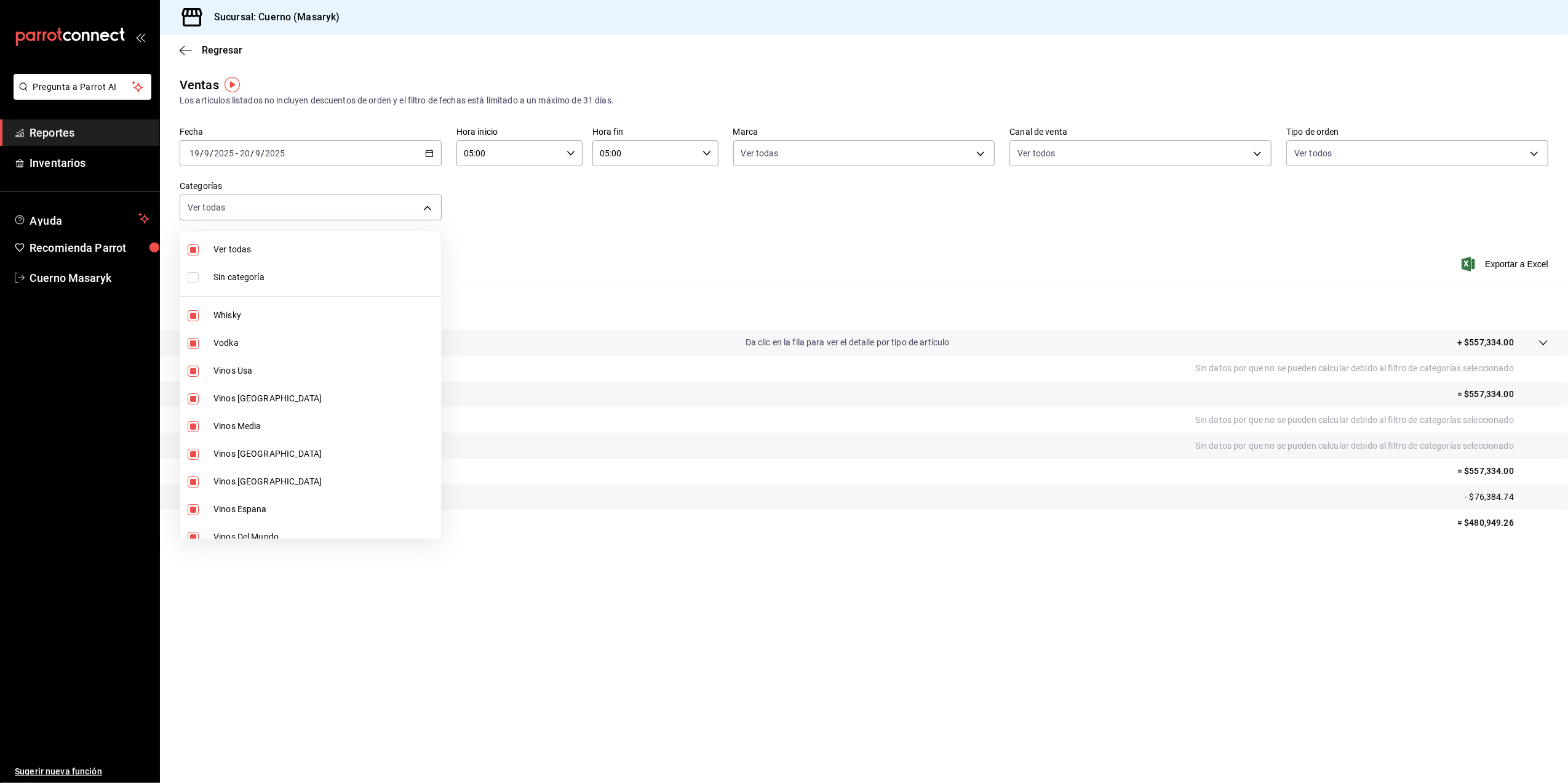
checkbox input "false"
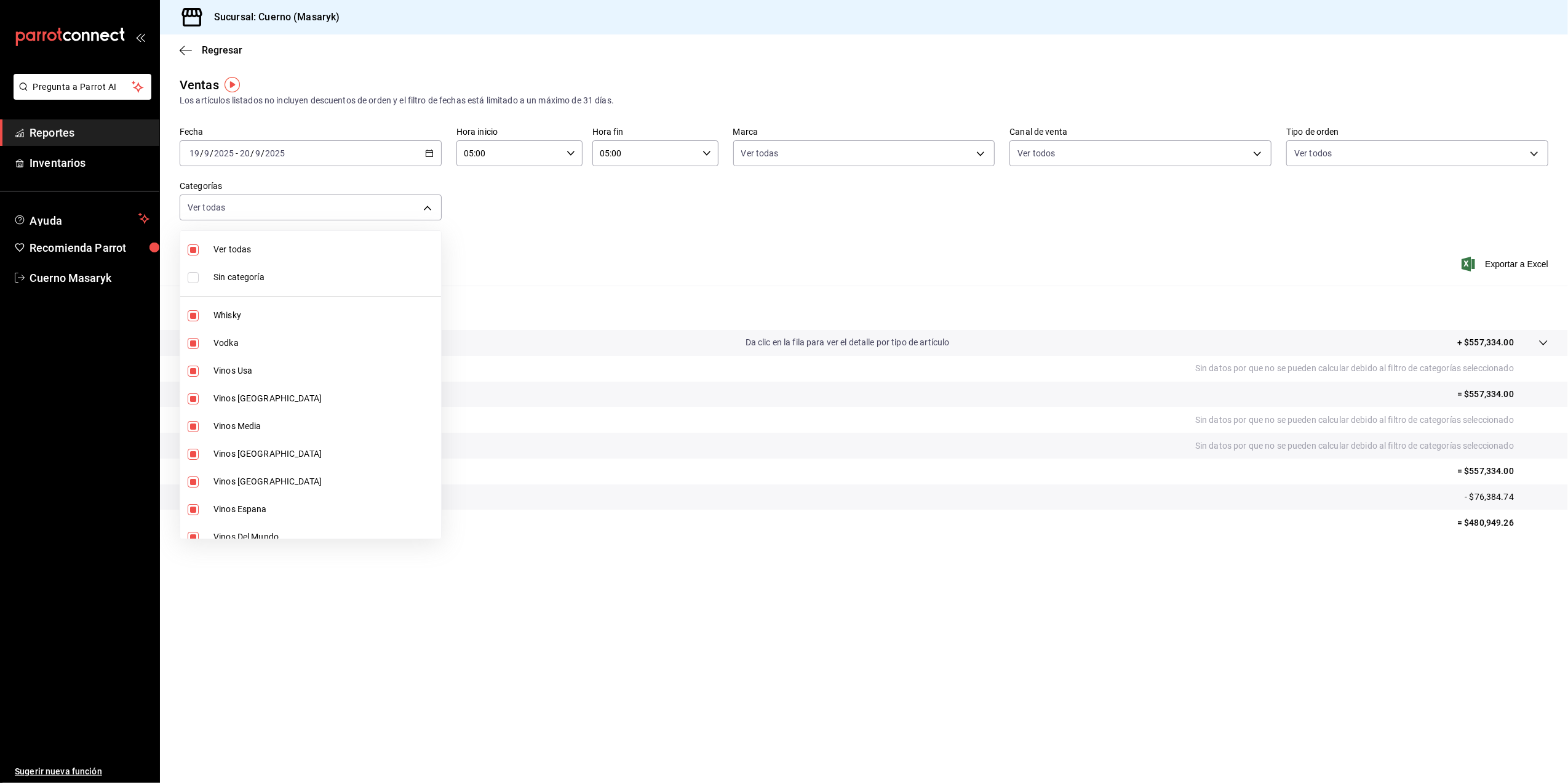
checkbox input "false"
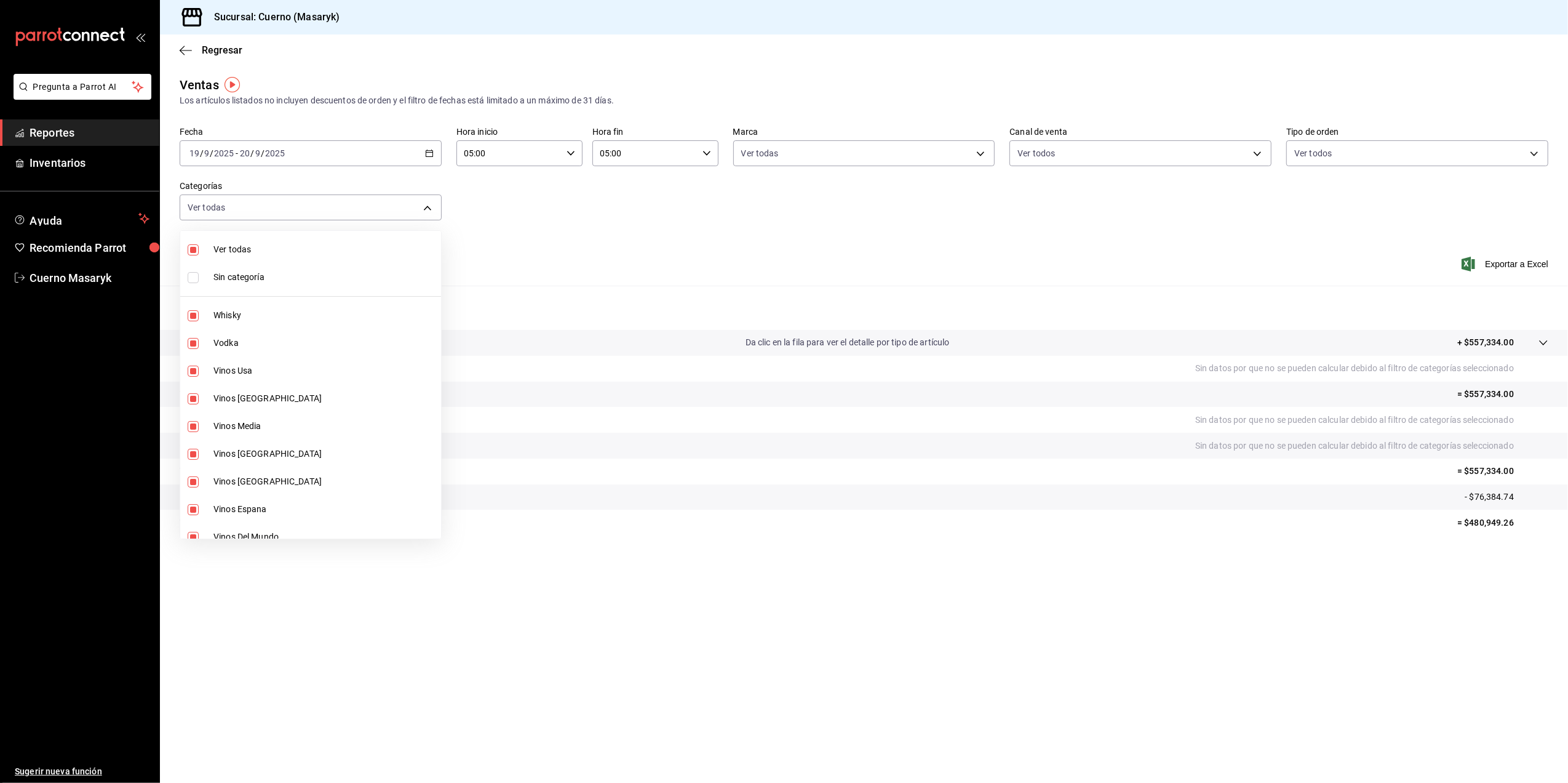
checkbox input "false"
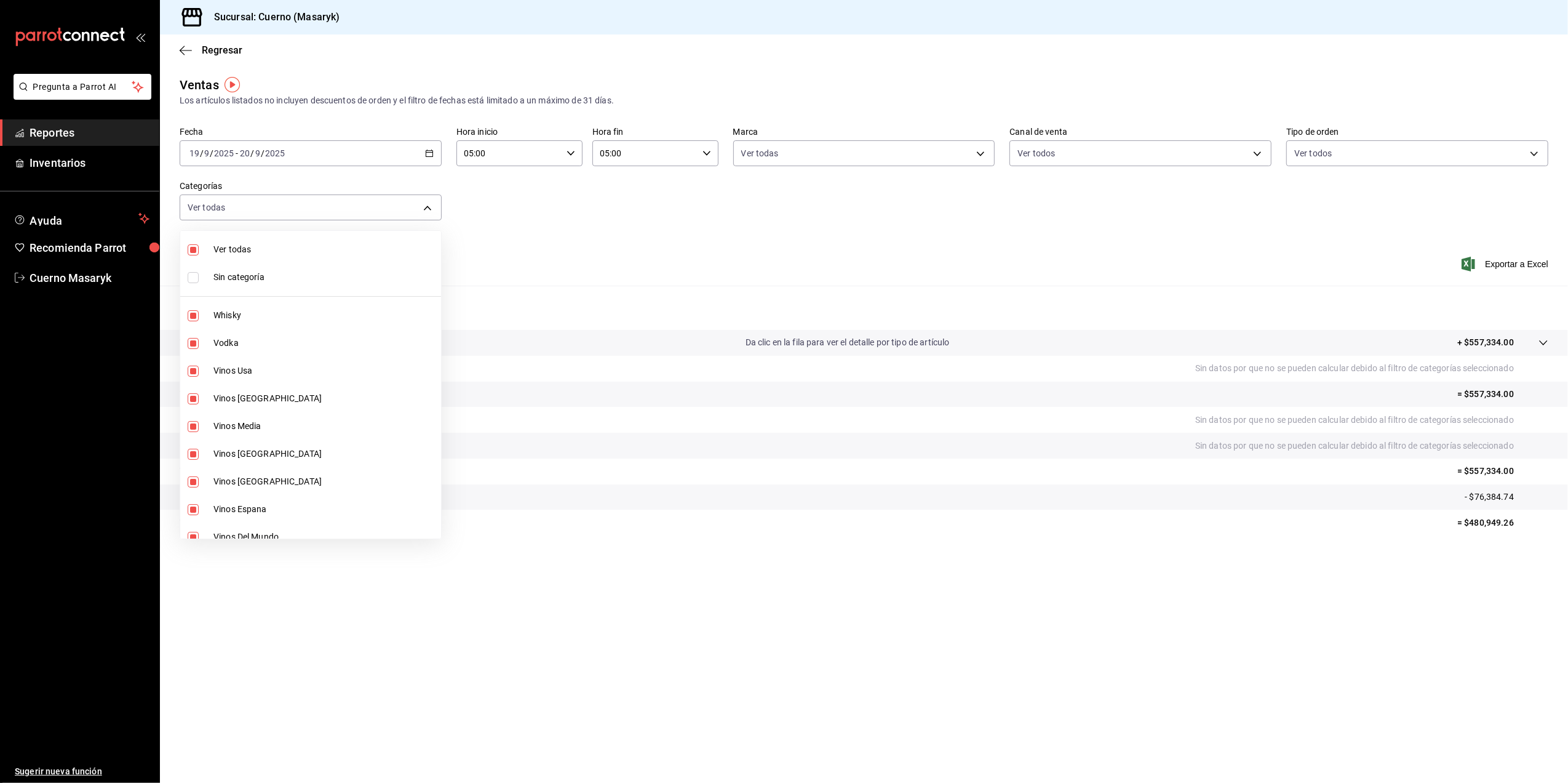
checkbox input "false"
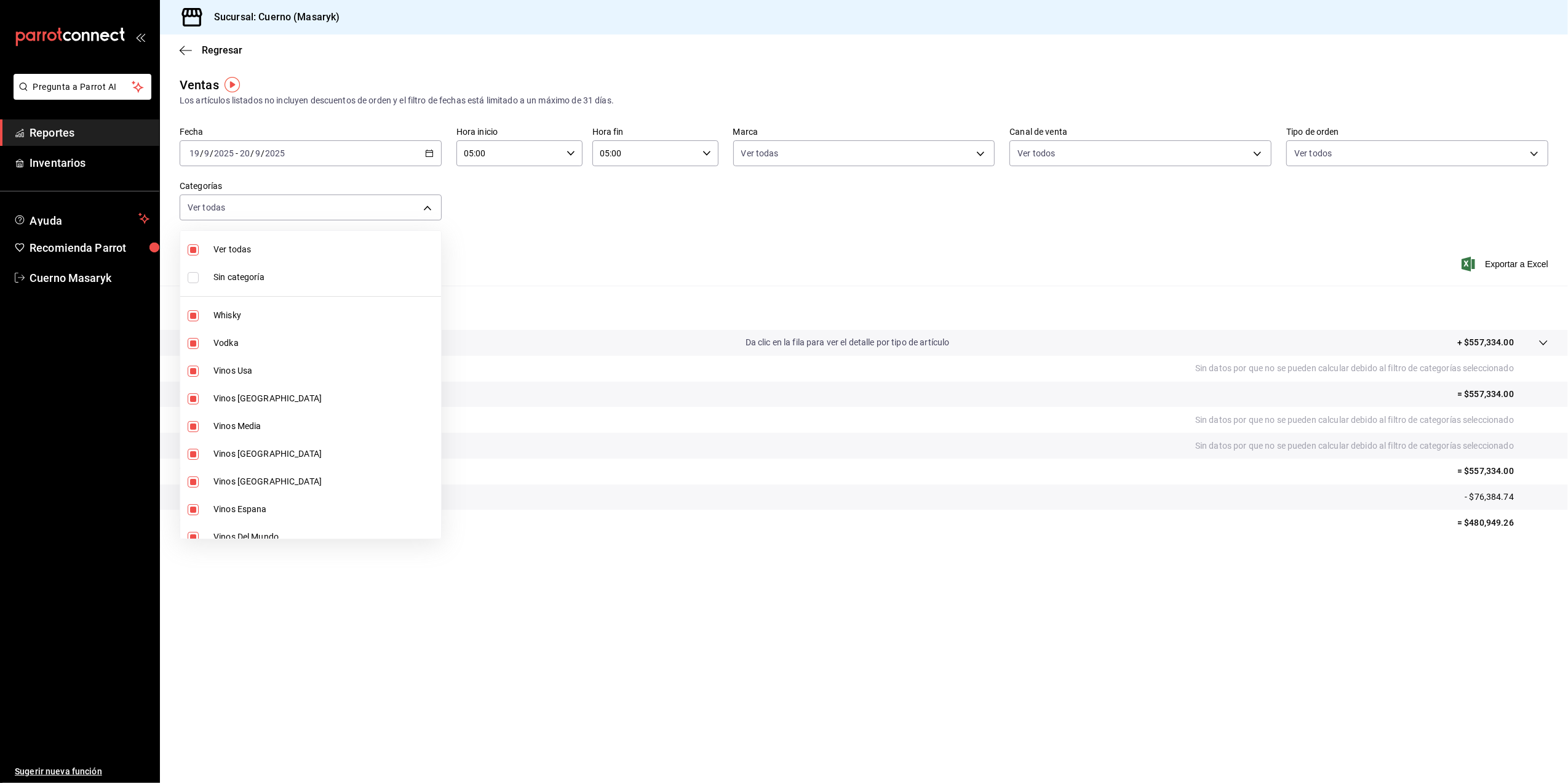
checkbox input "false"
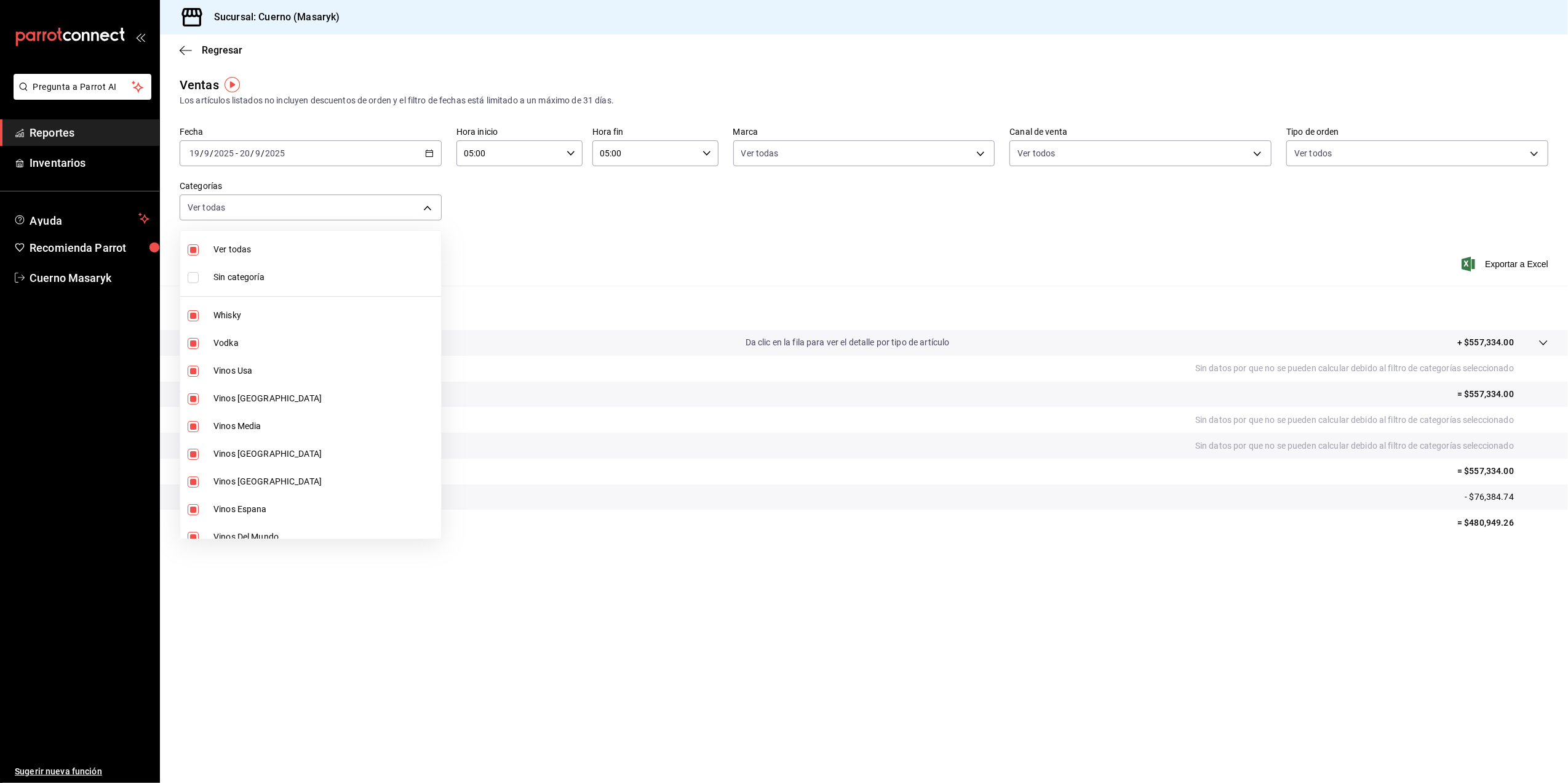
checkbox input "false"
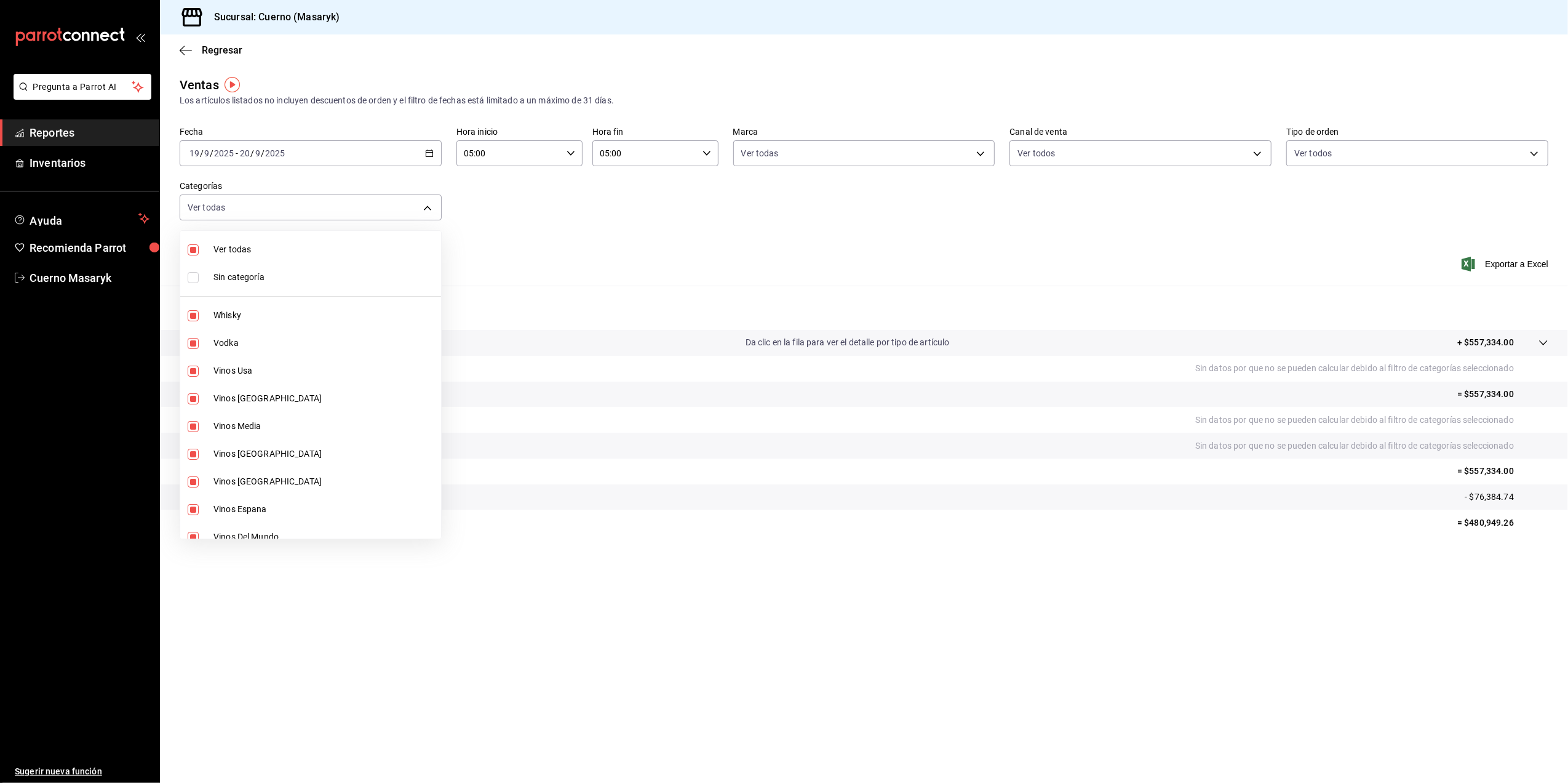
checkbox input "false"
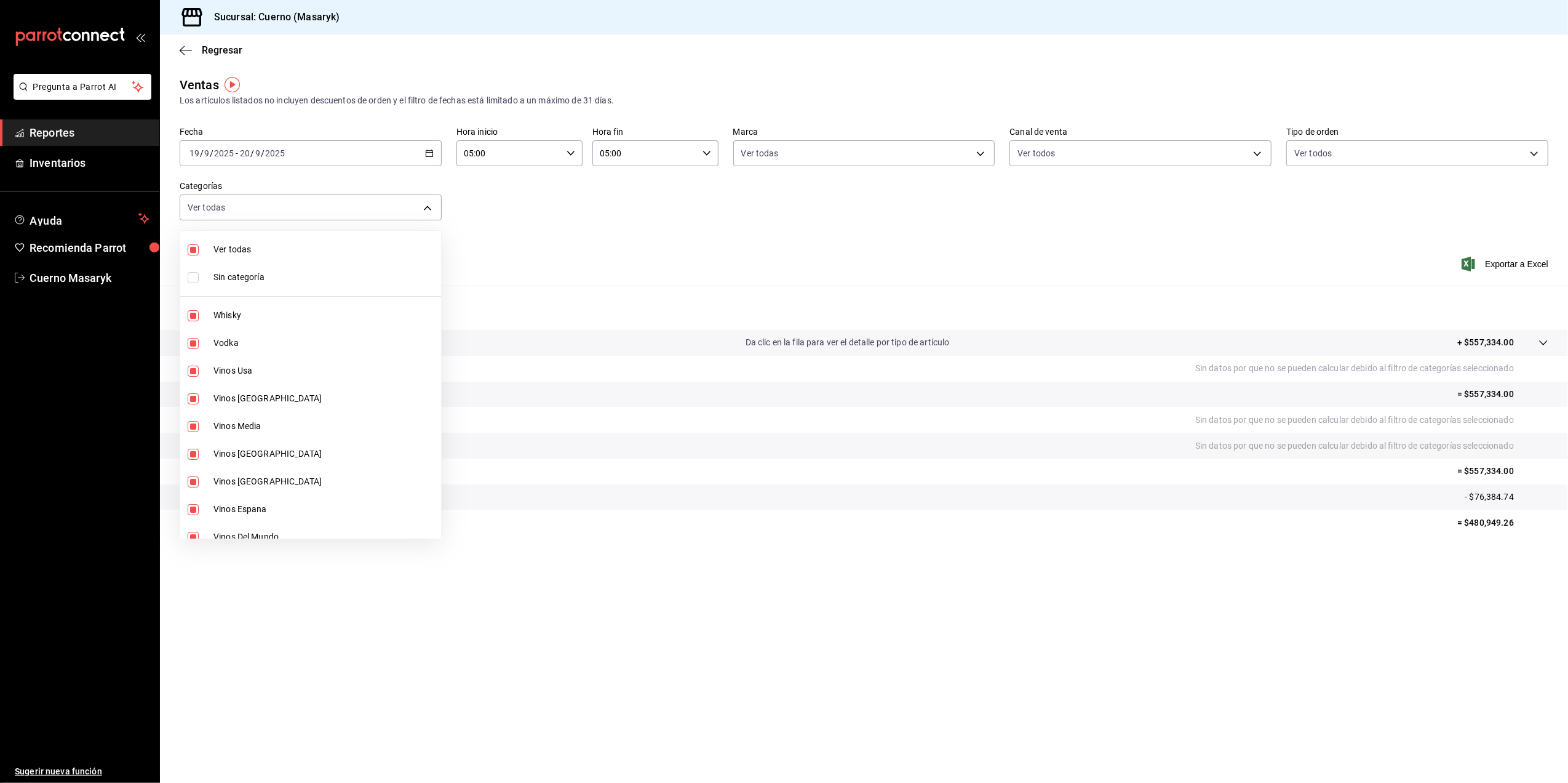
checkbox input "false"
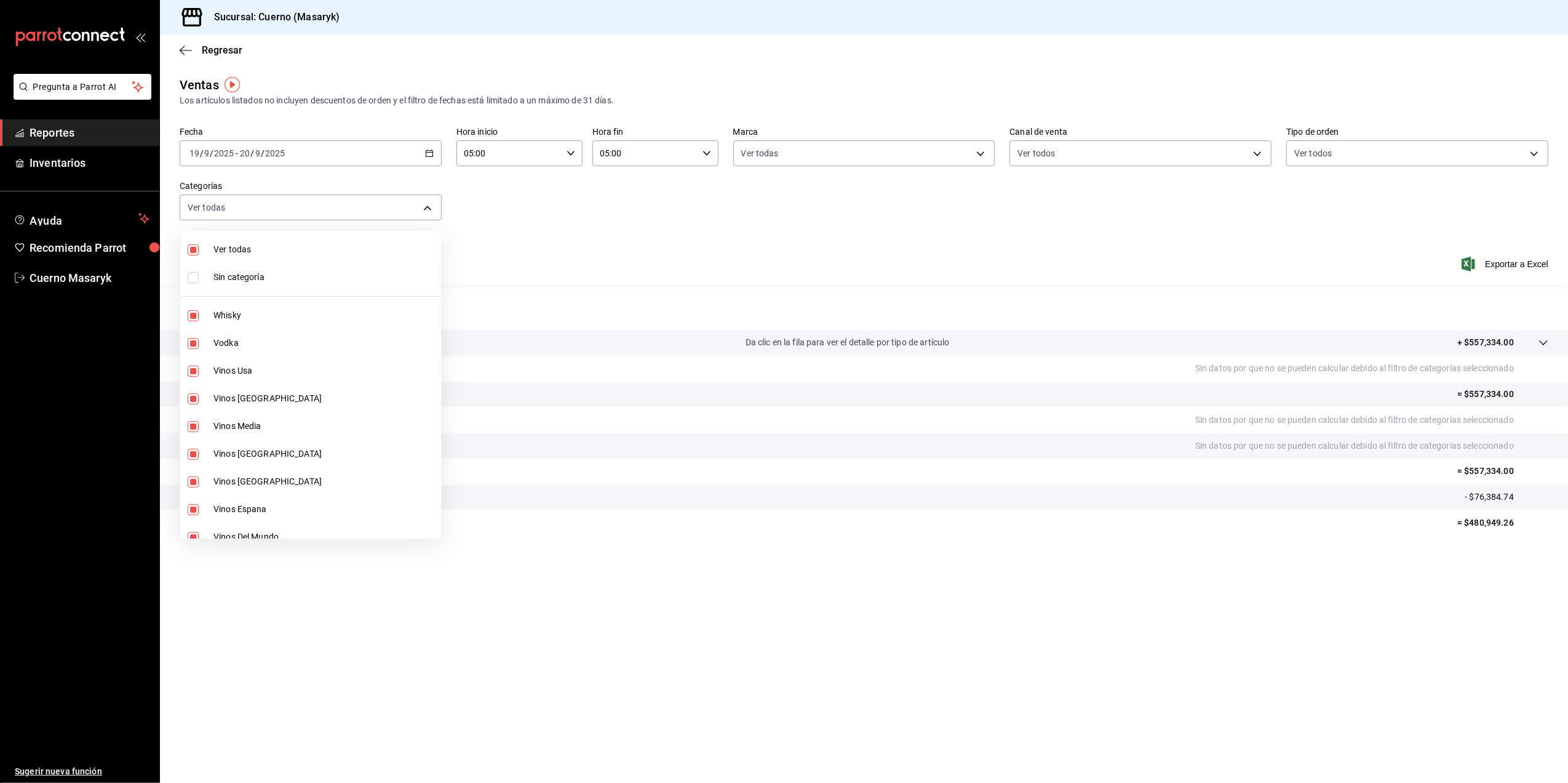
checkbox input "false"
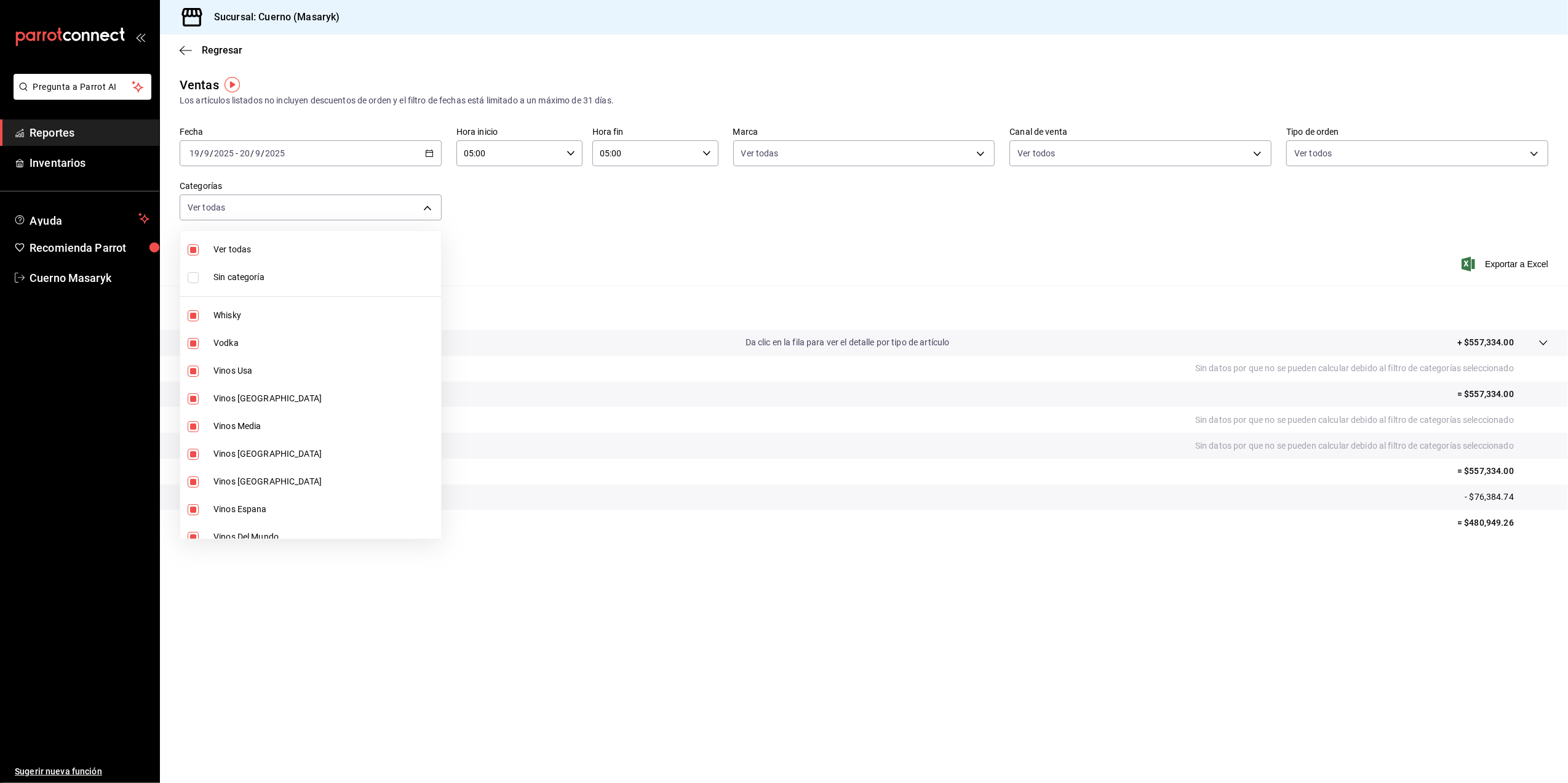
checkbox input "false"
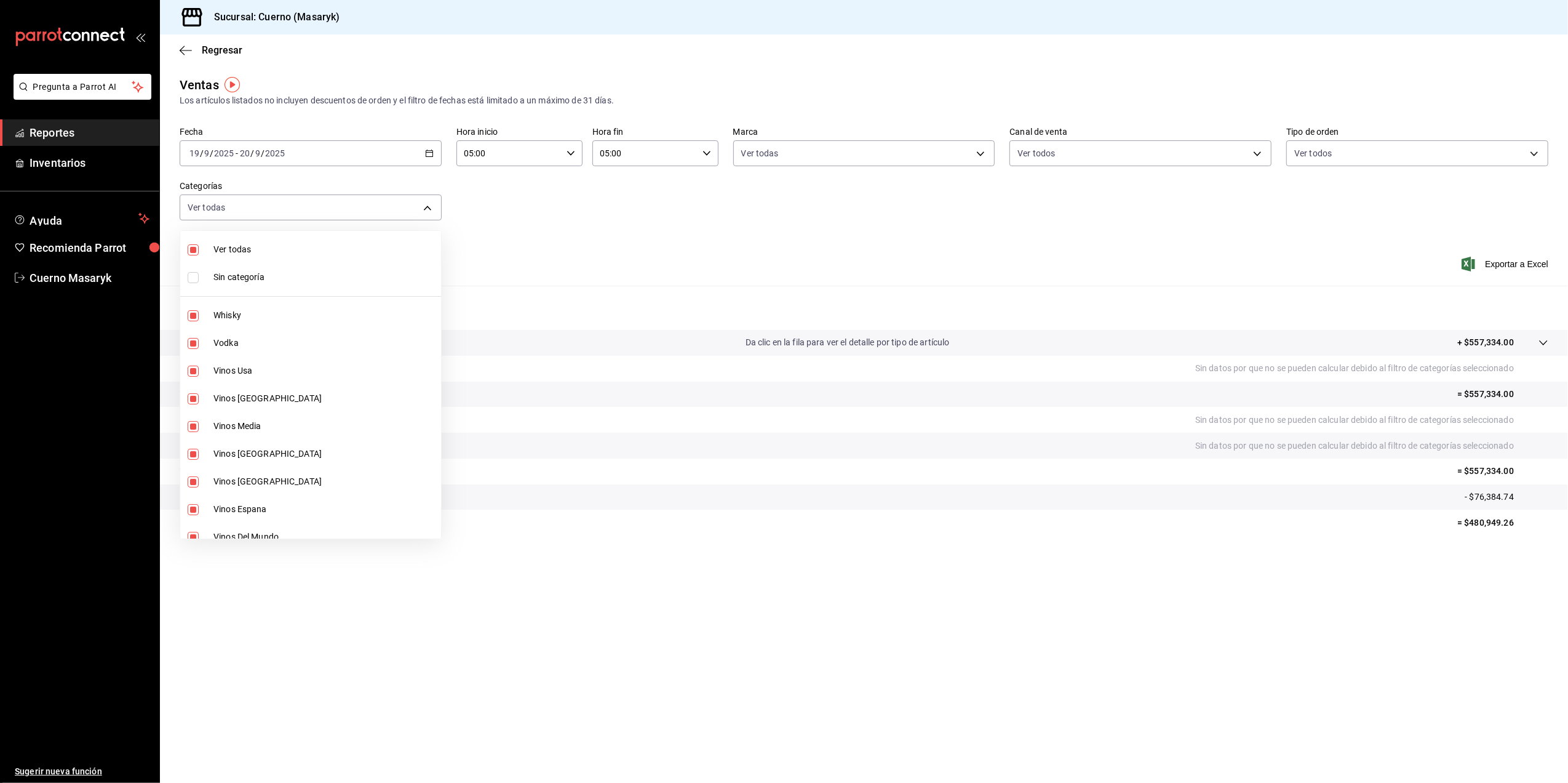
checkbox input "false"
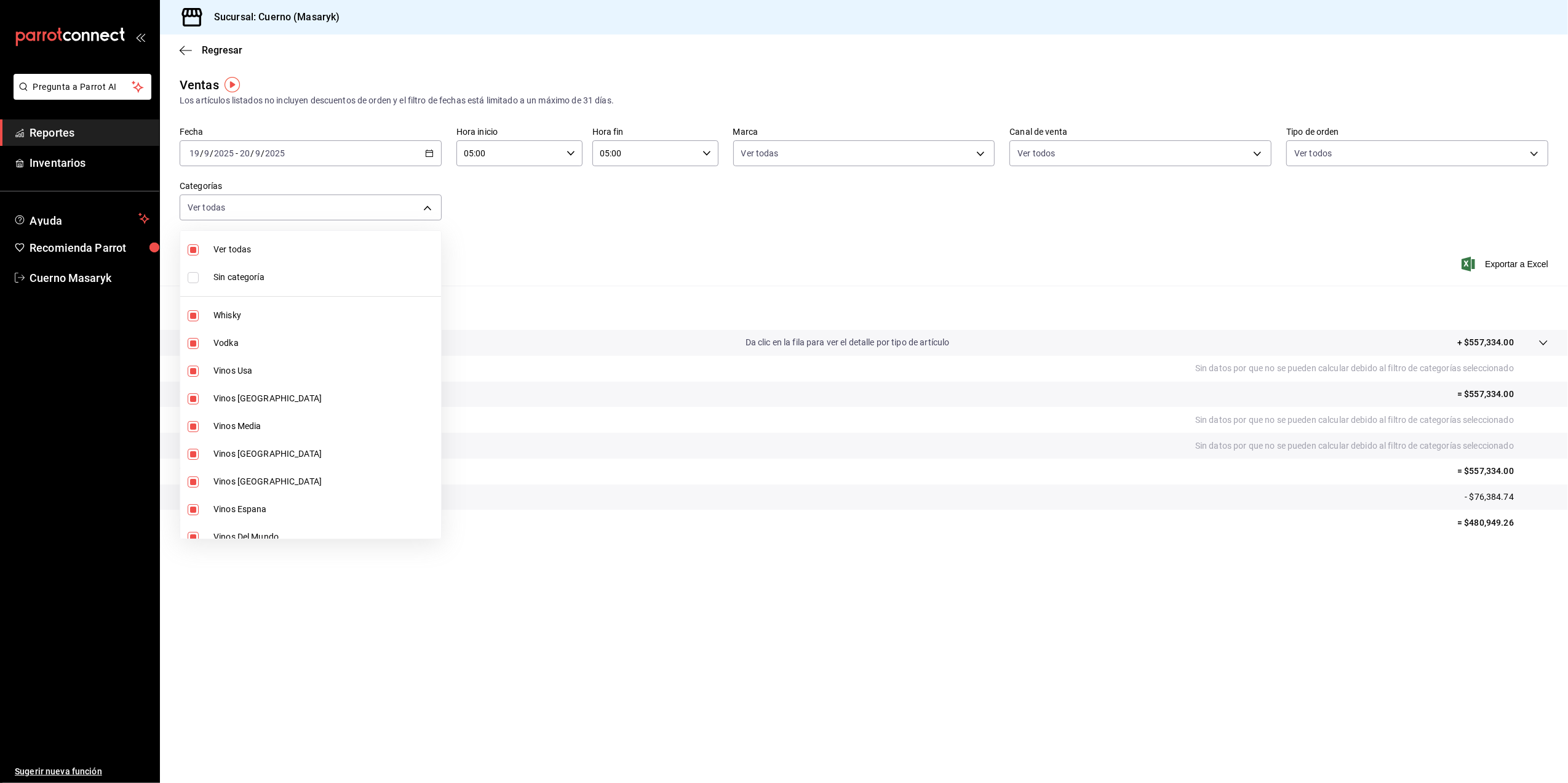
checkbox input "false"
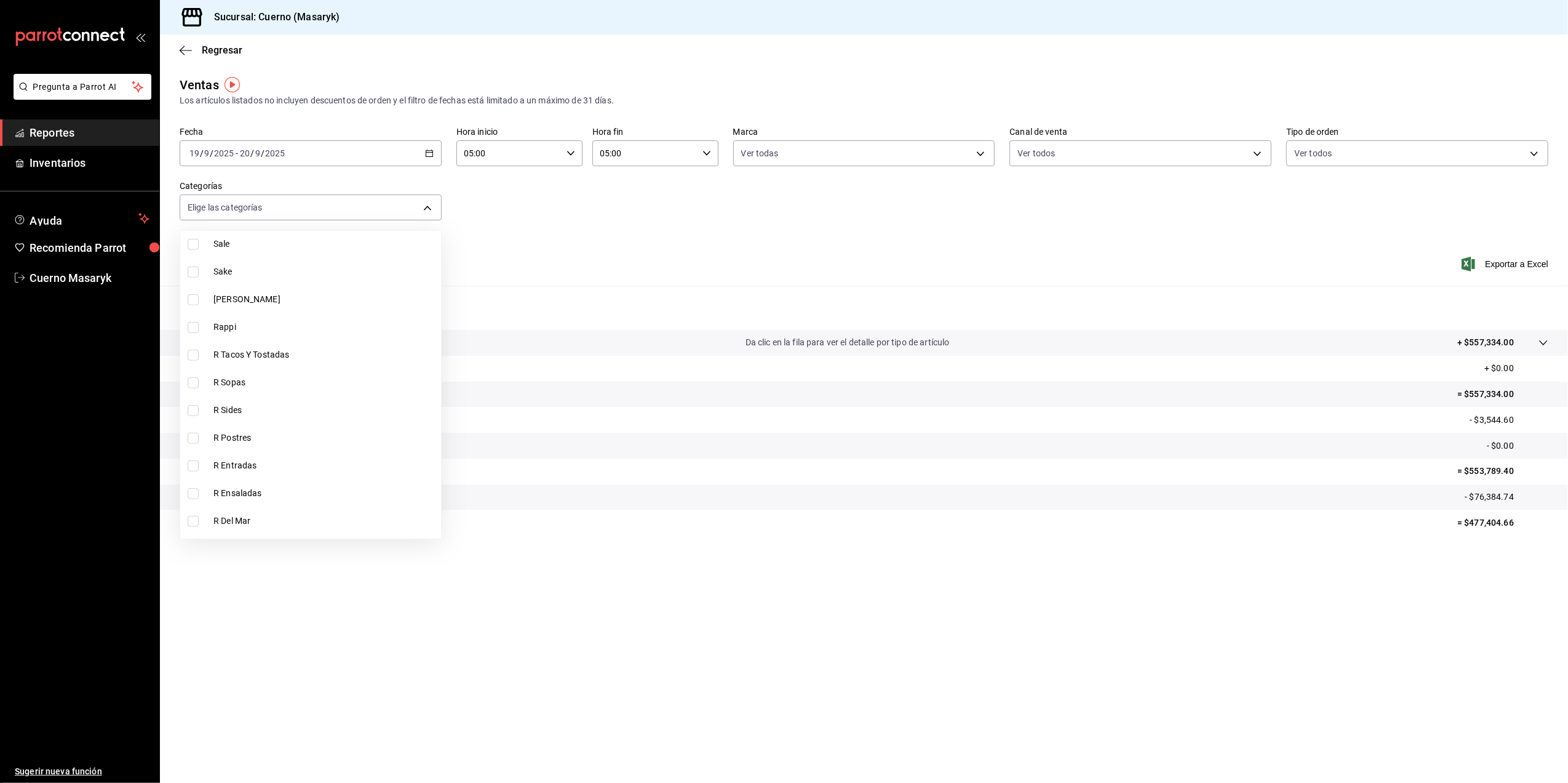
scroll to position [984, 0]
click at [281, 280] on li "R Tacos Y Tostadas" at bounding box center [310, 273] width 261 height 28
type input "123f6ebc-09cf-473d-8a8c-a6f5a65a7d17"
checkbox input "true"
click at [278, 308] on li "R Sopas" at bounding box center [310, 300] width 261 height 28
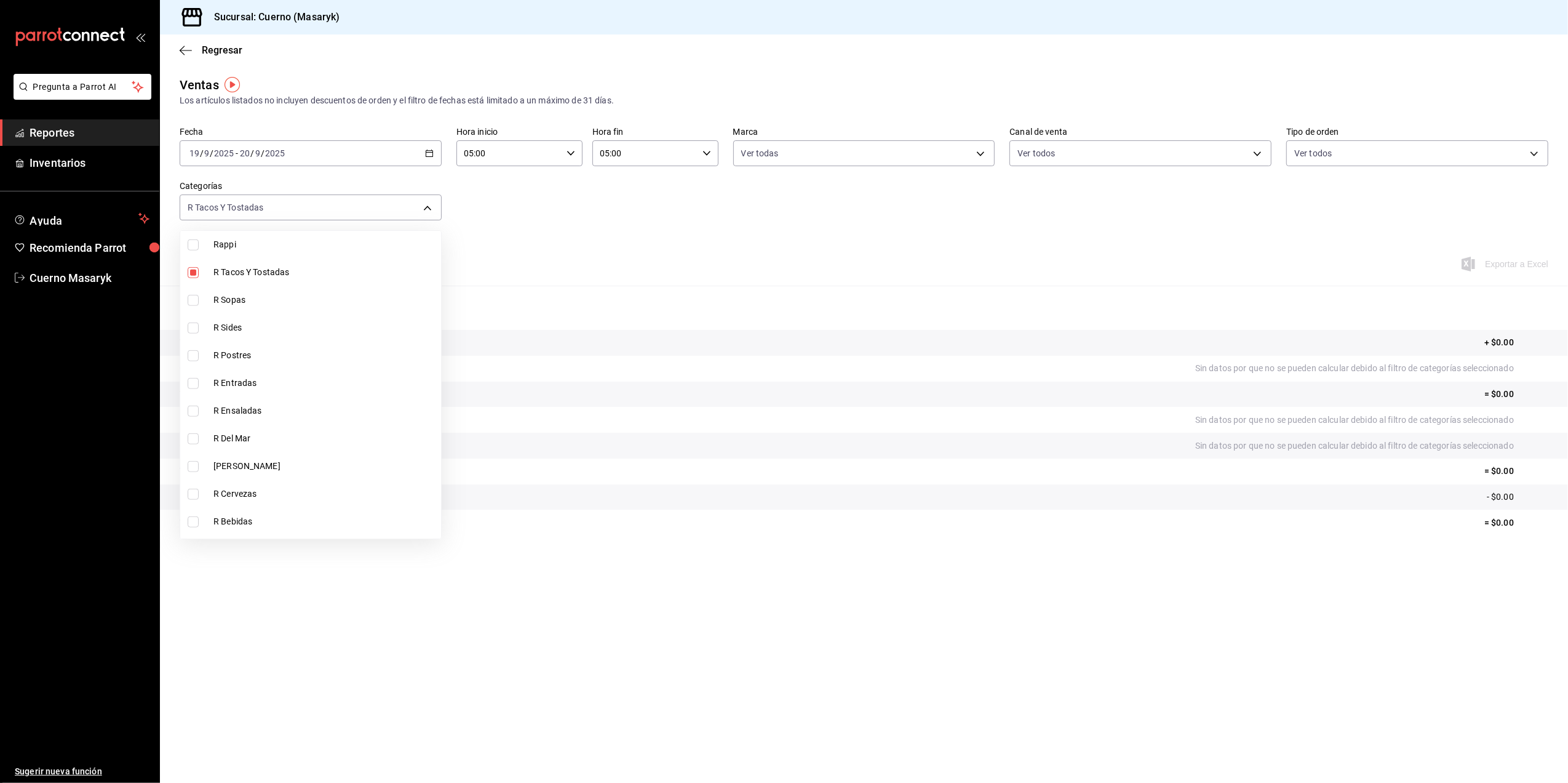
type input "123f6ebc-09cf-473d-8a8c-a6f5a65a7d17,47b13861-1d50-4e75-98e3-818683785e43"
checkbox input "true"
click at [276, 323] on span "R Sides" at bounding box center [325, 327] width 223 height 13
type input "123f6ebc-09cf-473d-8a8c-a6f5a65a7d17,47b13861-1d50-4e75-98e3-818683785e43,88ad6…"
checkbox input "true"
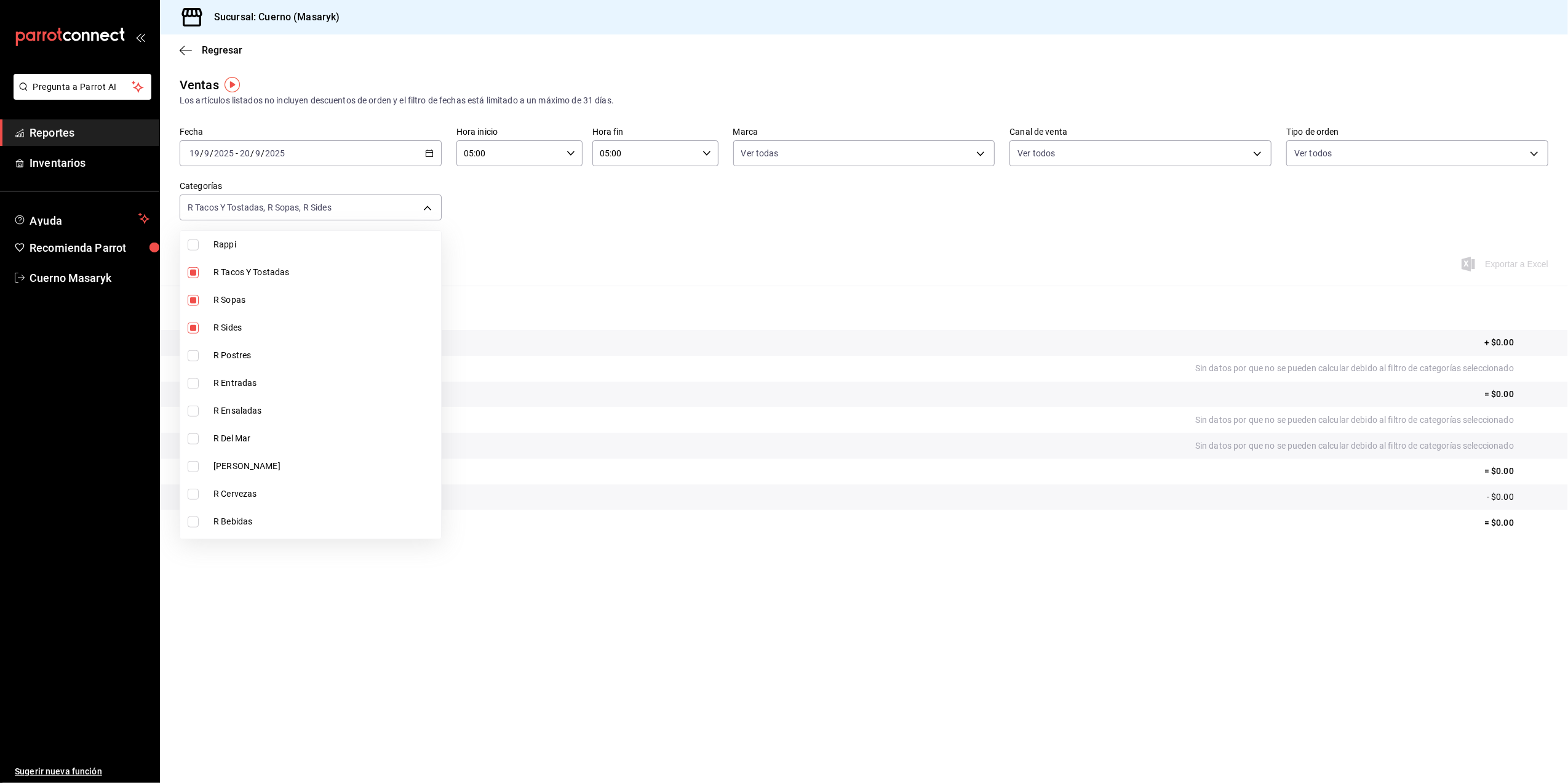
click at [297, 363] on li "R Postres" at bounding box center [310, 355] width 261 height 28
type input "123f6ebc-09cf-473d-8a8c-a6f5a65a7d17,47b13861-1d50-4e75-98e3-818683785e43,88ad6…"
checkbox input "true"
click at [298, 382] on span "R Entradas" at bounding box center [325, 383] width 223 height 13
type input "123f6ebc-09cf-473d-8a8c-a6f5a65a7d17,47b13861-1d50-4e75-98e3-818683785e43,88ad6…"
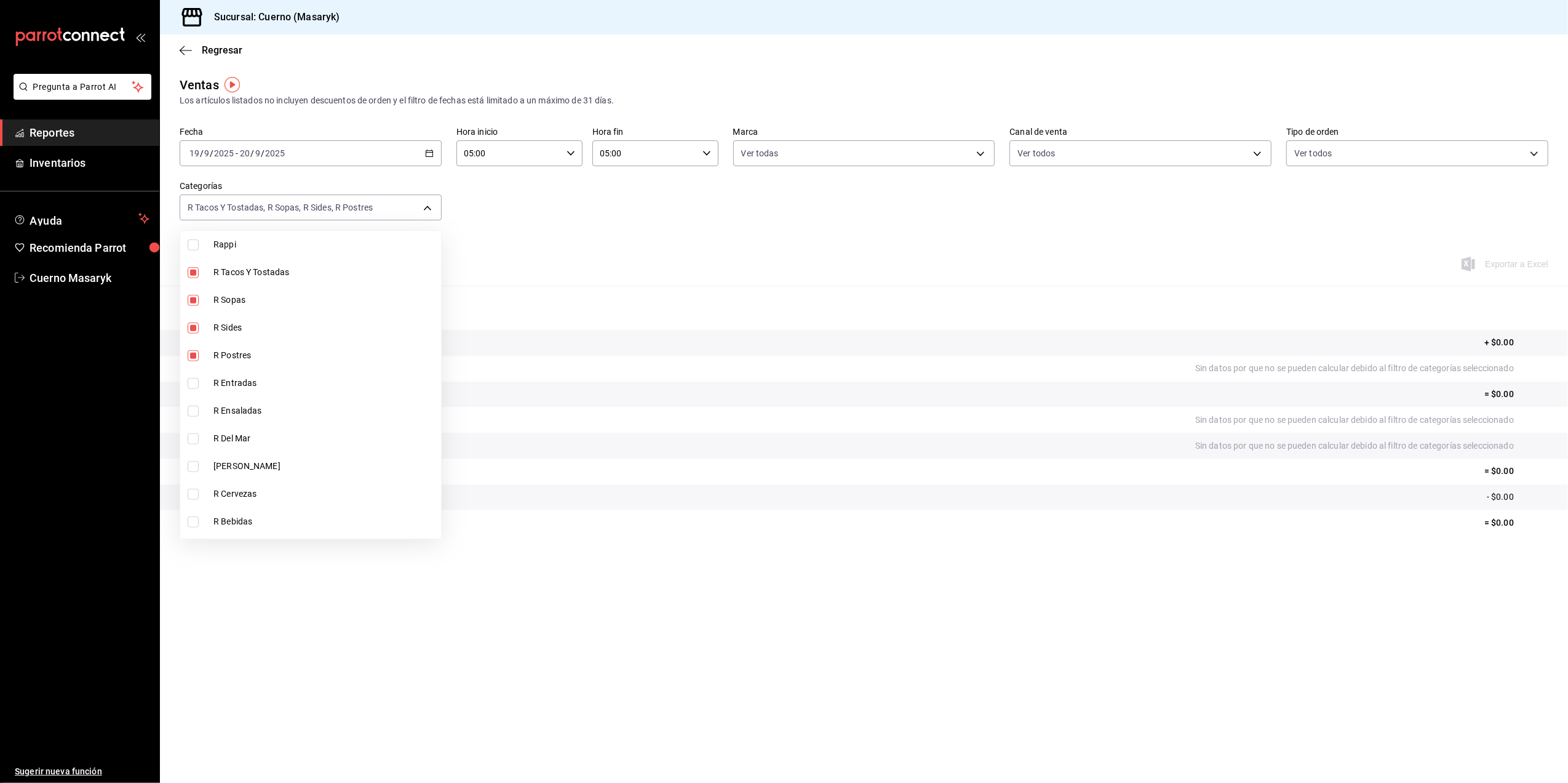
checkbox input "true"
click at [298, 417] on span "R Ensaladas" at bounding box center [325, 411] width 223 height 13
type input "123f6ebc-09cf-473d-8a8c-a6f5a65a7d17,47b13861-1d50-4e75-98e3-818683785e43,88ad6…"
checkbox input "true"
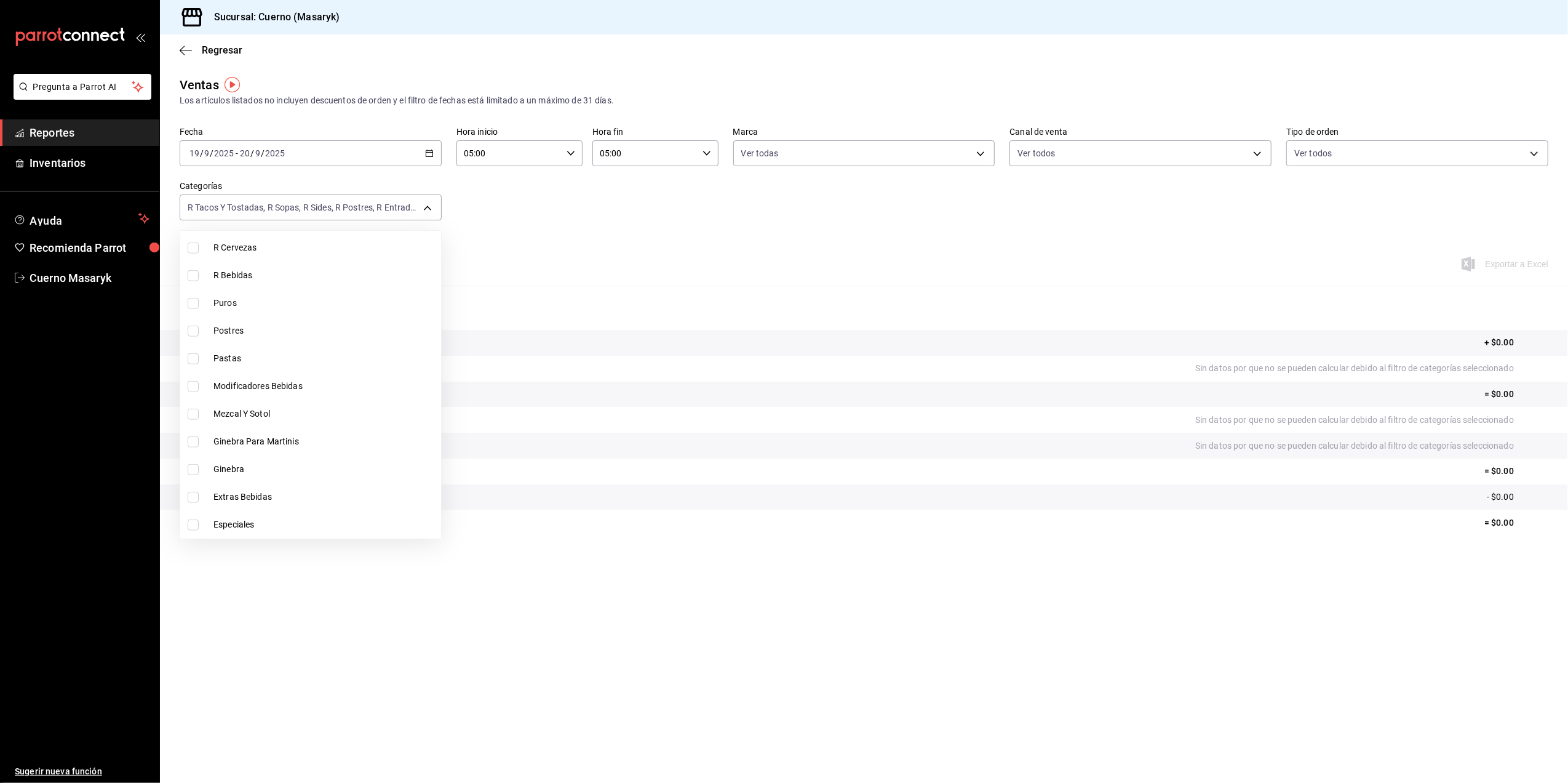
click at [293, 333] on span "Postres" at bounding box center [325, 330] width 223 height 13
type input "123f6ebc-09cf-473d-8a8c-a6f5a65a7d17,47b13861-1d50-4e75-98e3-818683785e43,88ad6…"
checkbox input "true"
click at [303, 366] on li "Pastas" at bounding box center [310, 358] width 261 height 28
type input "123f6ebc-09cf-473d-8a8c-a6f5a65a7d17,47b13861-1d50-4e75-98e3-818683785e43,88ad6…"
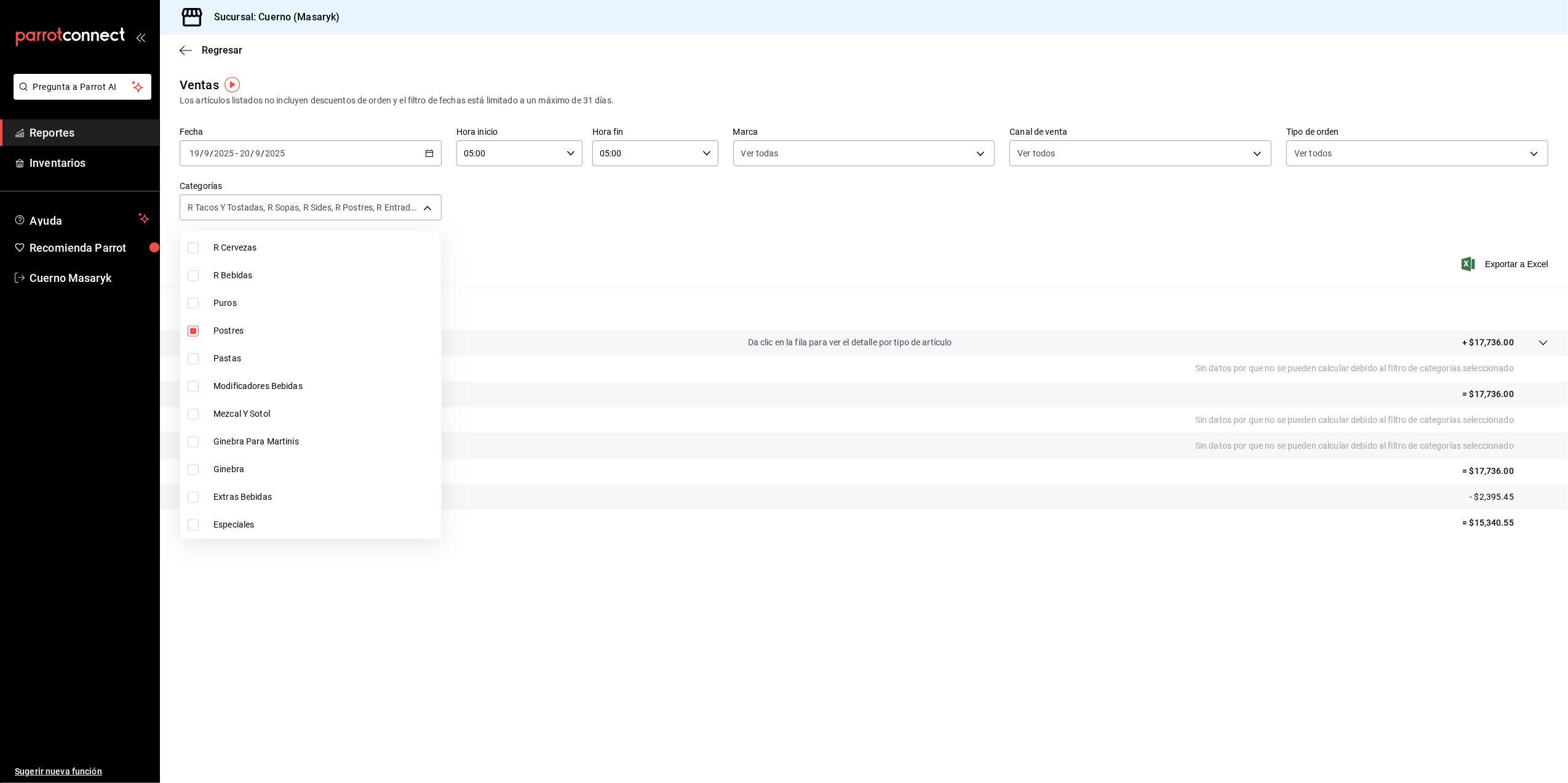
checkbox input "true"
click at [283, 298] on li "Entradas" at bounding box center [310, 306] width 261 height 28
type input "123f6ebc-09cf-473d-8a8c-a6f5a65a7d17,47b13861-1d50-4e75-98e3-818683785e43,88ad6…"
checkbox input "true"
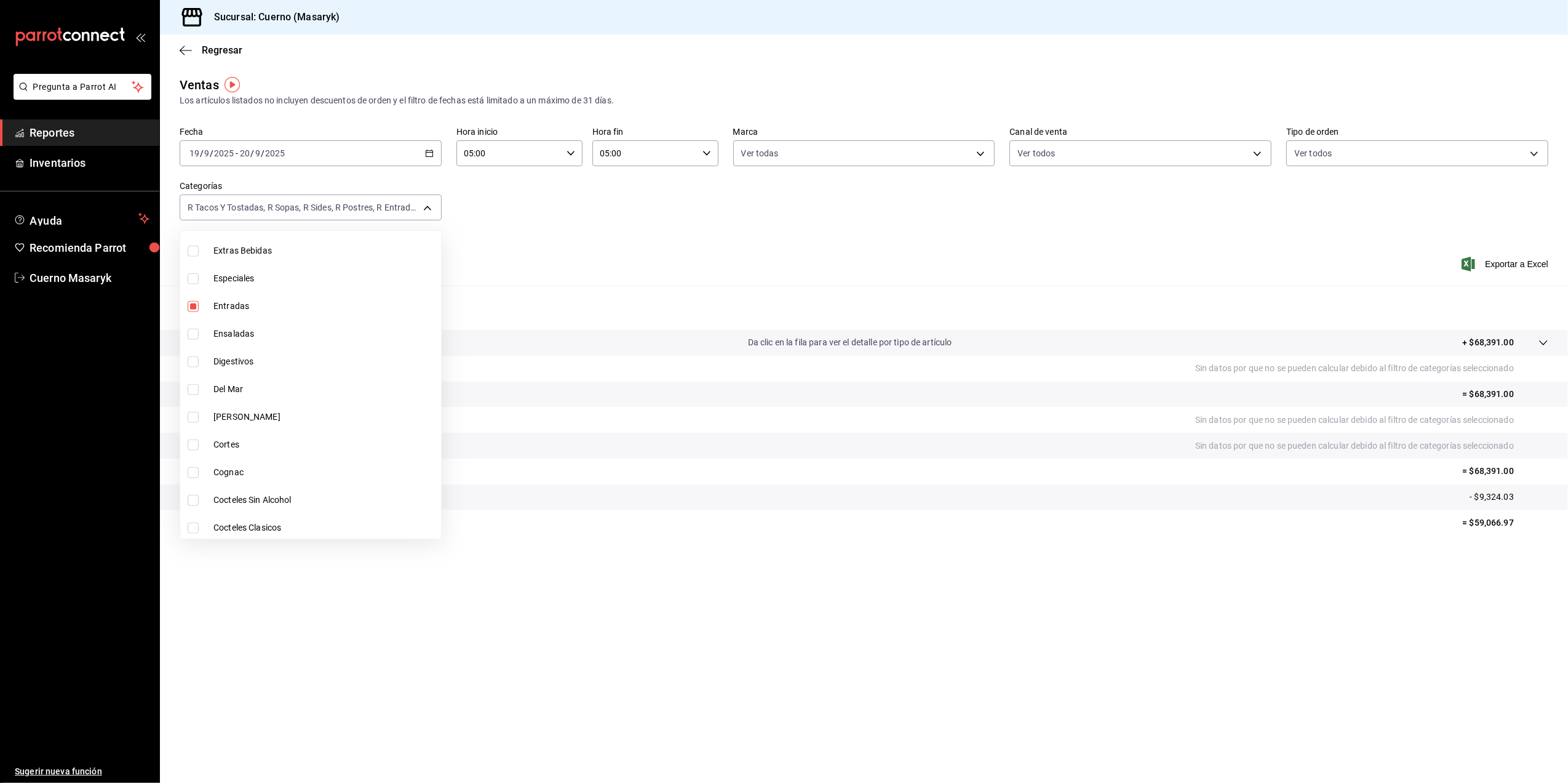
click at [286, 326] on li "Ensaladas" at bounding box center [310, 334] width 261 height 28
type input "123f6ebc-09cf-473d-8a8c-a6f5a65a7d17,47b13861-1d50-4e75-98e3-818683785e43,88ad6…"
checkbox input "true"
click at [272, 252] on span "[PERSON_NAME]" at bounding box center [325, 253] width 223 height 13
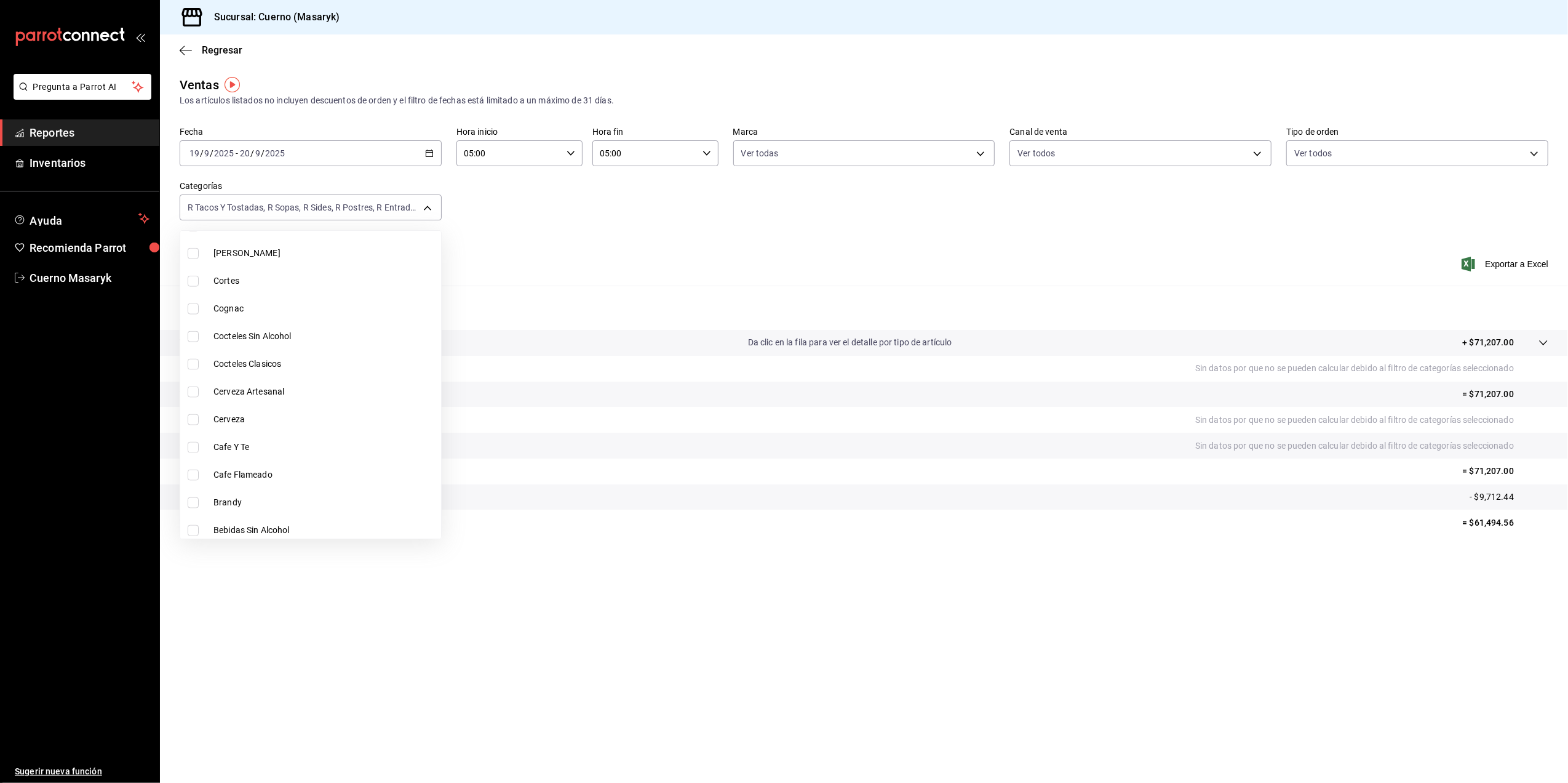
type input "123f6ebc-09cf-473d-8a8c-a6f5a65a7d17,47b13861-1d50-4e75-98e3-818683785e43,88ad6…"
checkbox input "true"
click at [272, 278] on span "Cortes" at bounding box center [325, 281] width 223 height 13
type input "123f6ebc-09cf-473d-8a8c-a6f5a65a7d17,47b13861-1d50-4e75-98e3-818683785e43,88ad6…"
checkbox input "true"
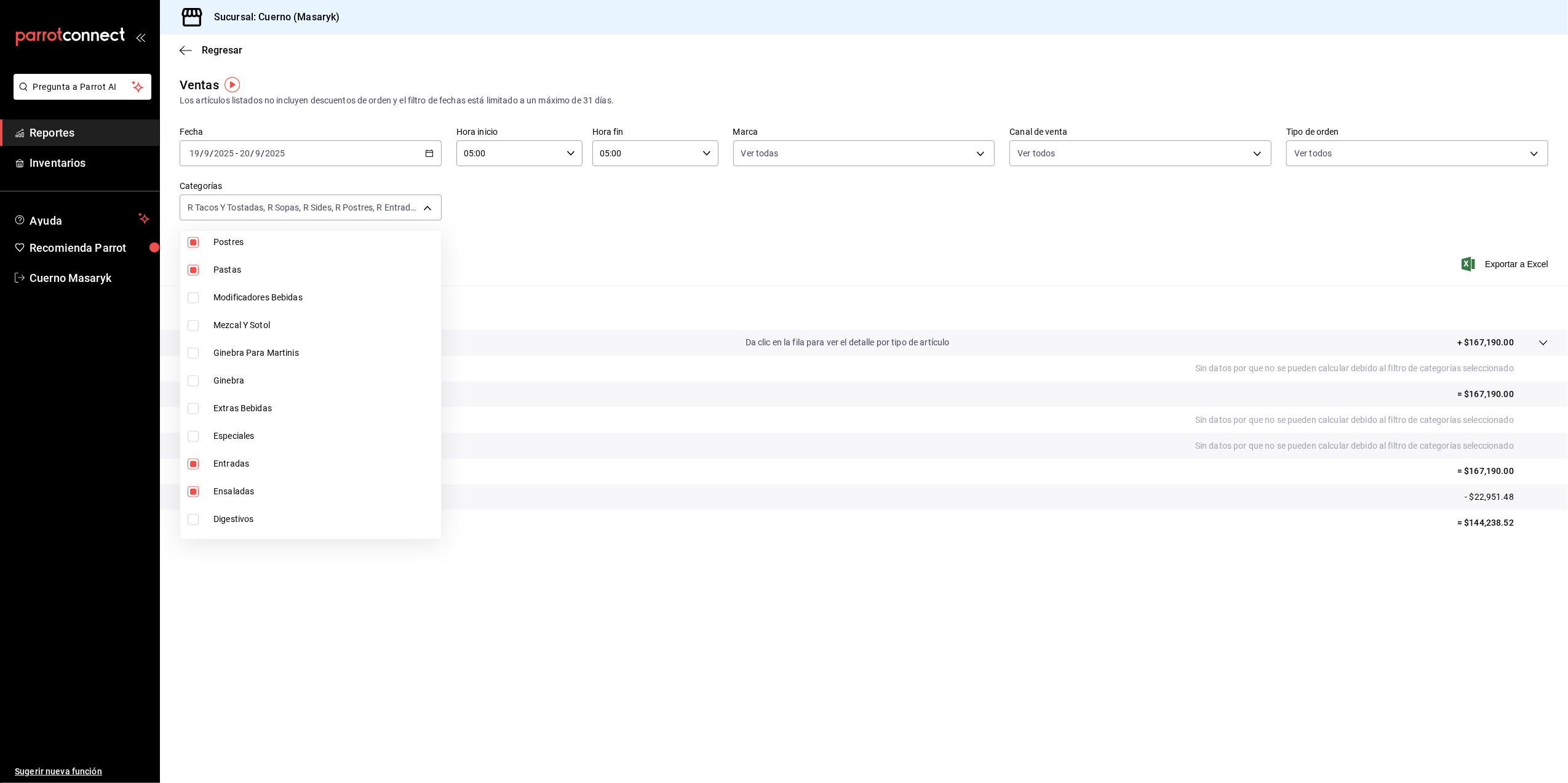
scroll to position [1645, 0]
click at [649, 212] on div at bounding box center [784, 392] width 1568 height 783
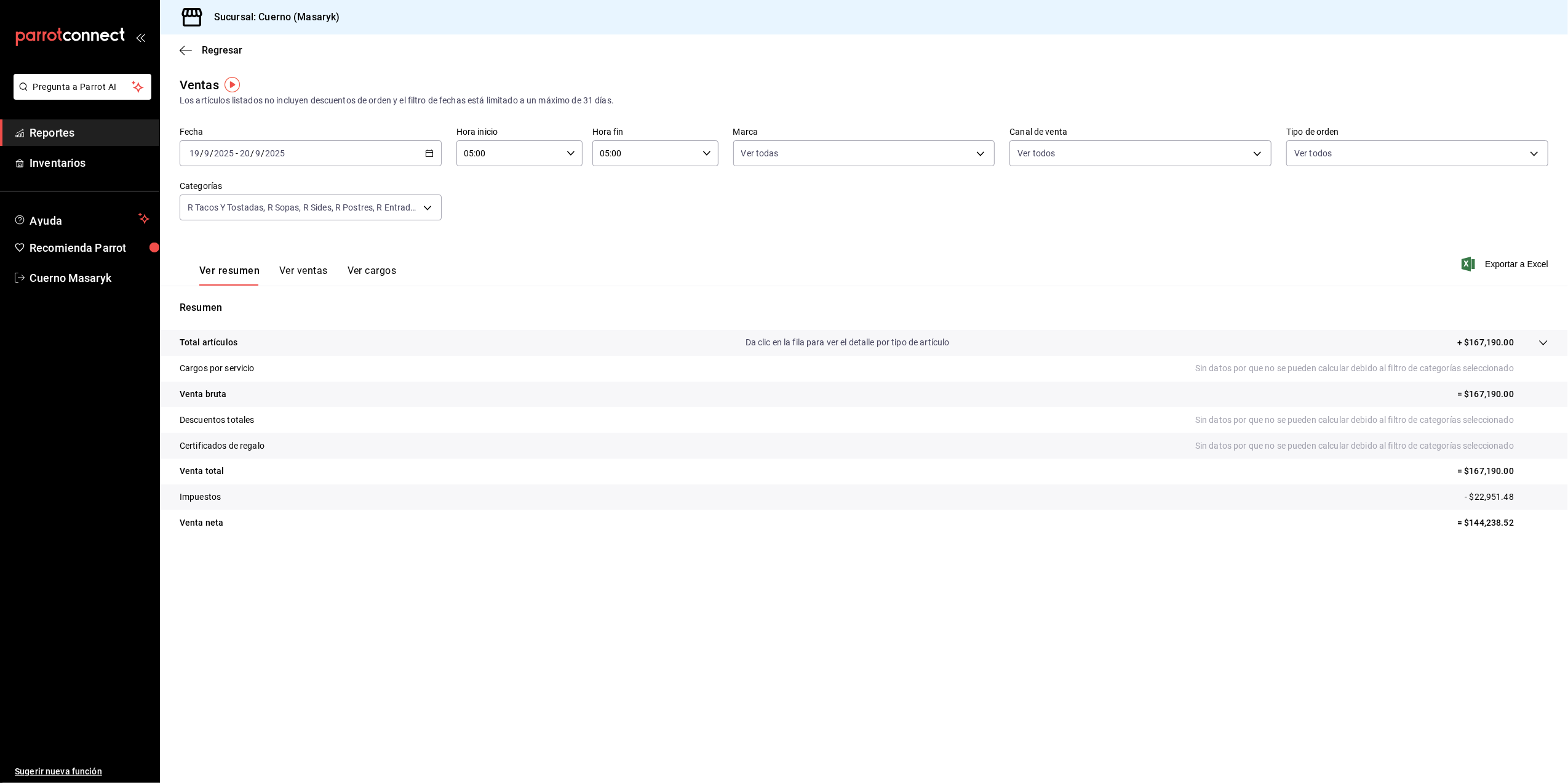
click at [312, 263] on div "Ver resumen Ver ventas Ver cargos" at bounding box center [288, 267] width 216 height 35
click at [312, 272] on button "Ver ventas" at bounding box center [303, 275] width 48 height 21
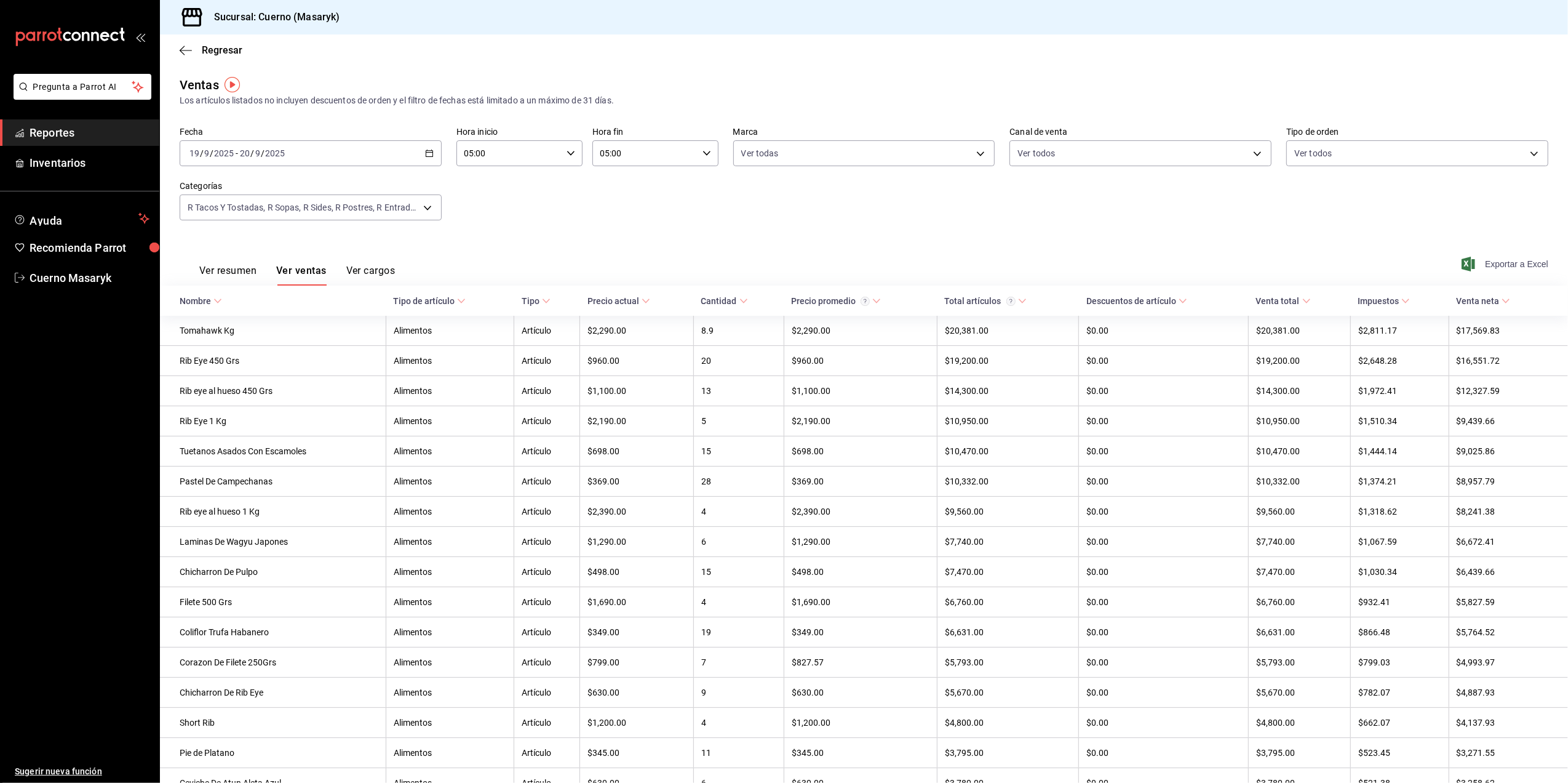
click at [1499, 267] on span "Exportar a Excel" at bounding box center [1506, 264] width 84 height 15
click at [298, 275] on button "Ver ventas" at bounding box center [302, 275] width 50 height 21
click at [436, 206] on body "Pregunta a Parrot AI Reportes Inventarios Ayuda Recomienda Parrot Cuerno Masary…" at bounding box center [784, 392] width 1568 height 783
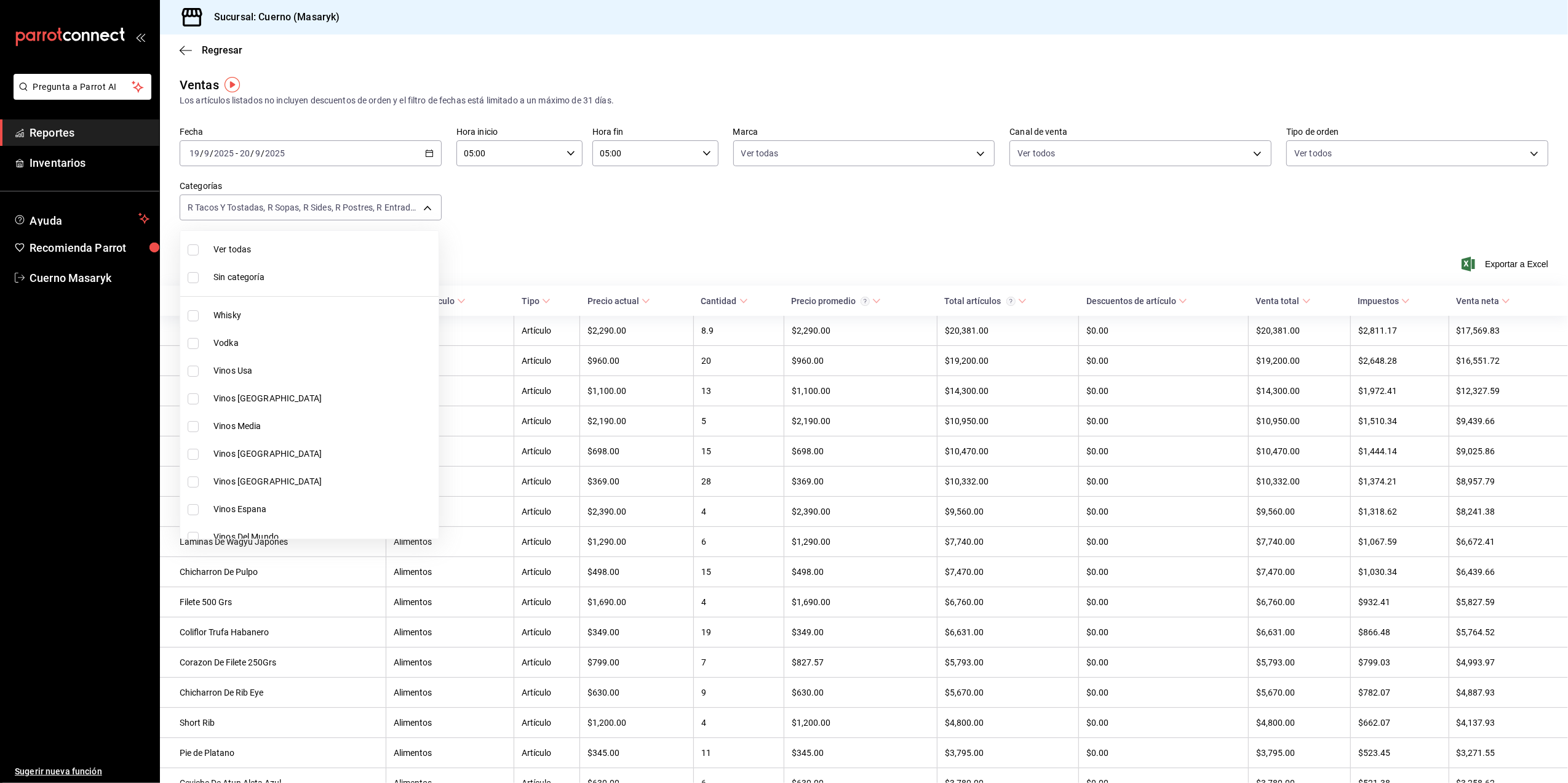
click at [354, 243] on span "Ver todas" at bounding box center [323, 250] width 220 height 13
type input "c67b51a2-384c-483e-a5be-40afd3eac247,ec1a4520-4a99-4810-921e-4abf40ebc8c6,cd2d5…"
checkbox input "true"
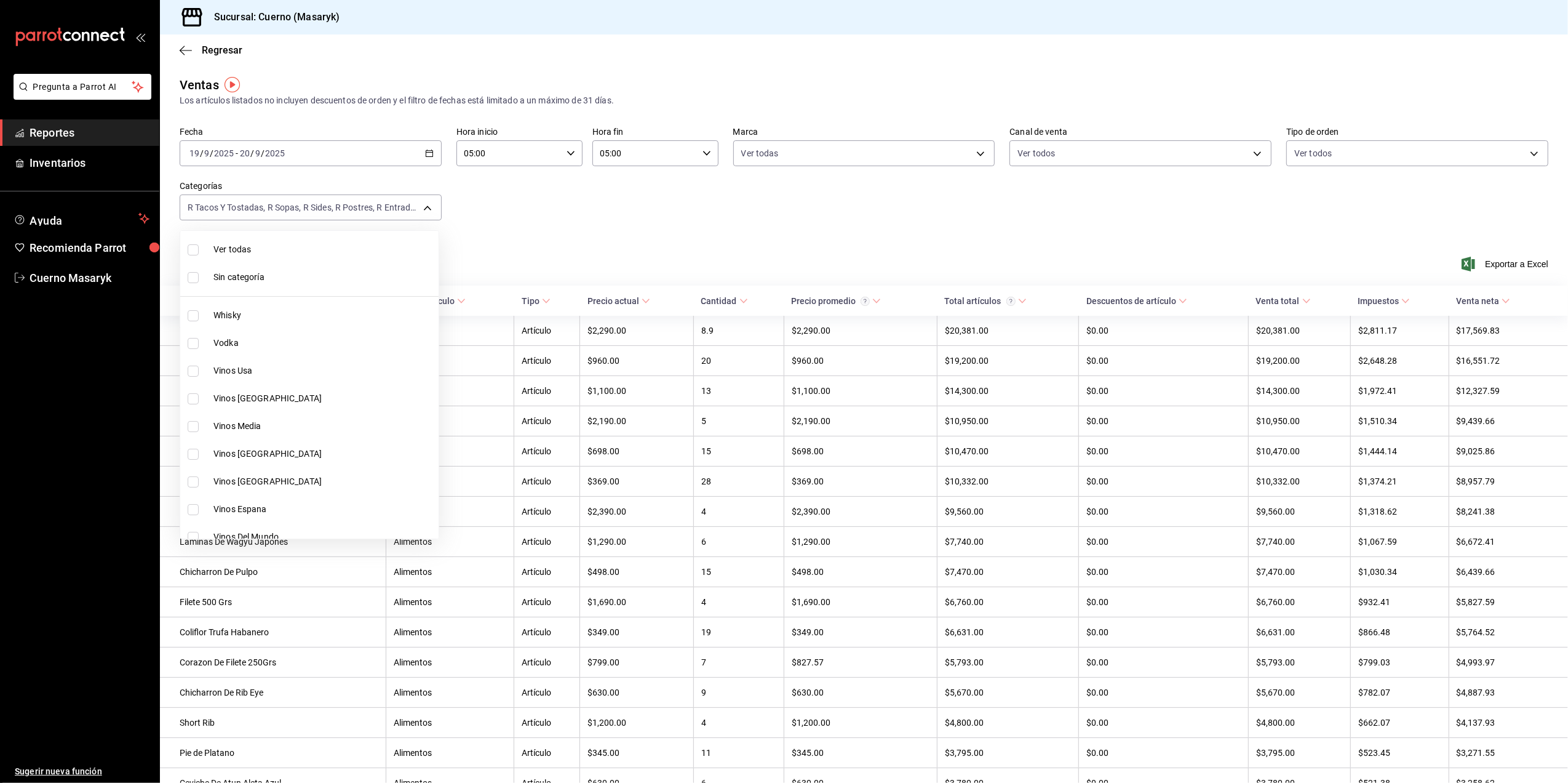
checkbox input "true"
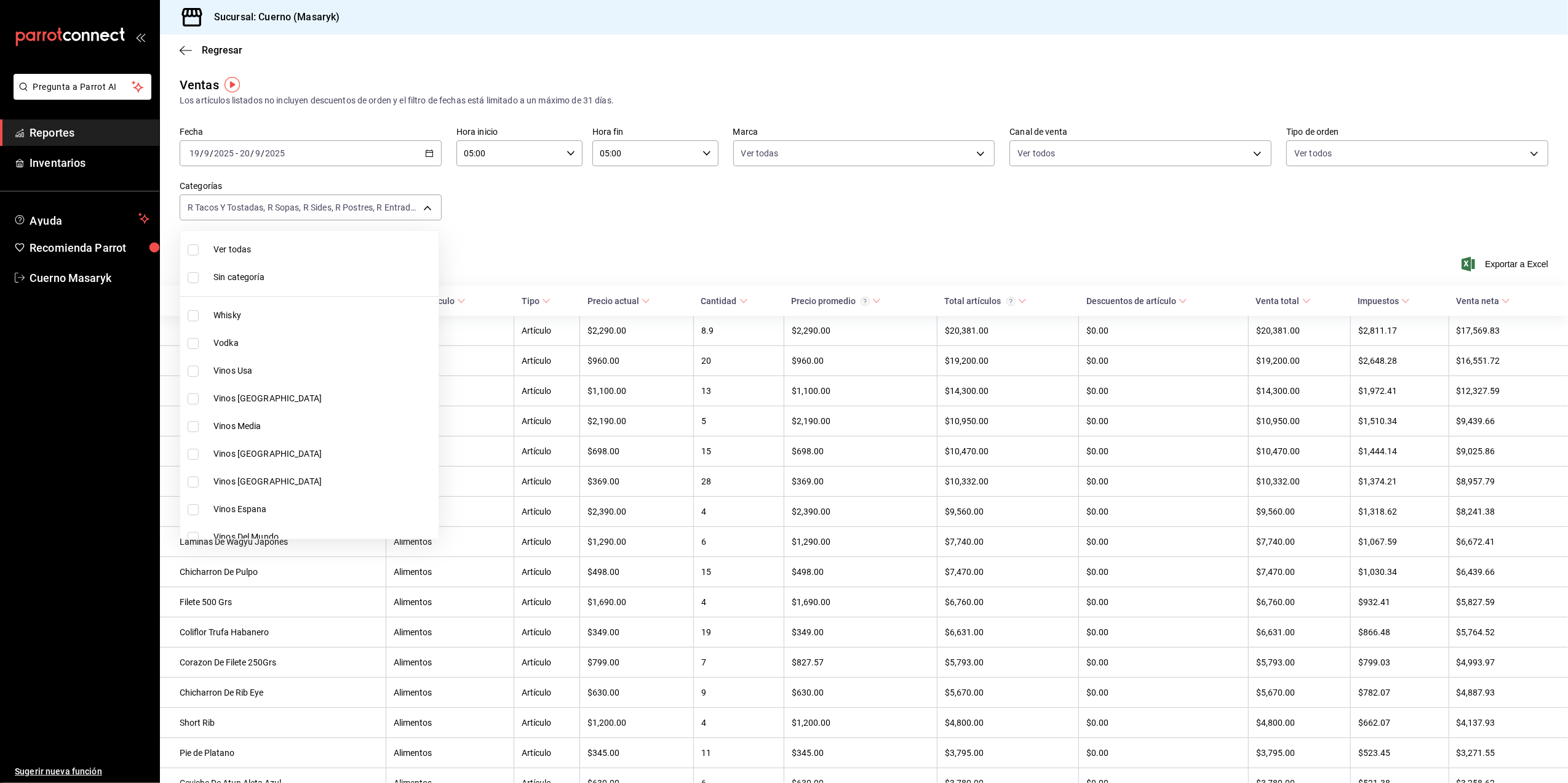
checkbox input "true"
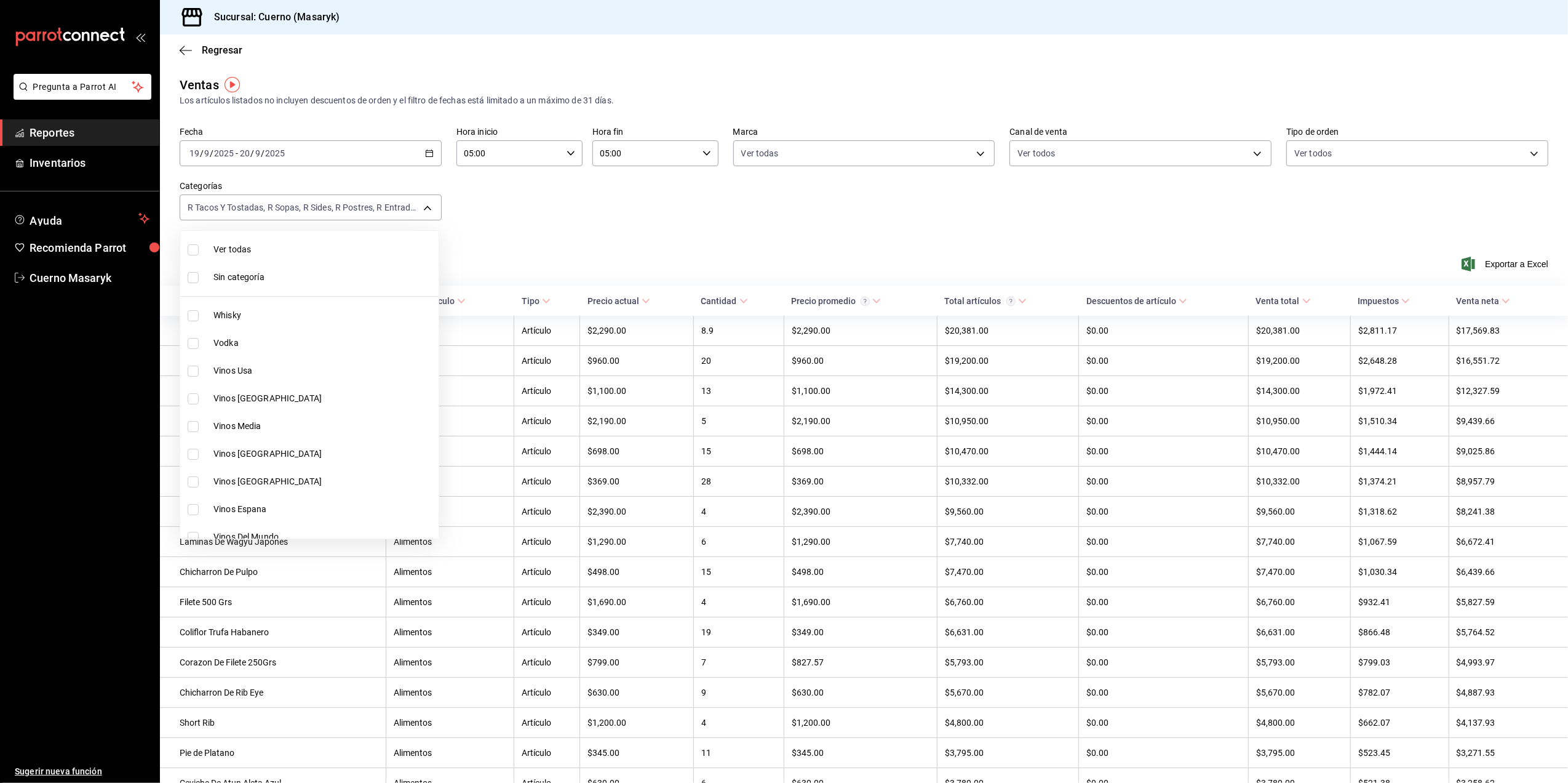
checkbox input "true"
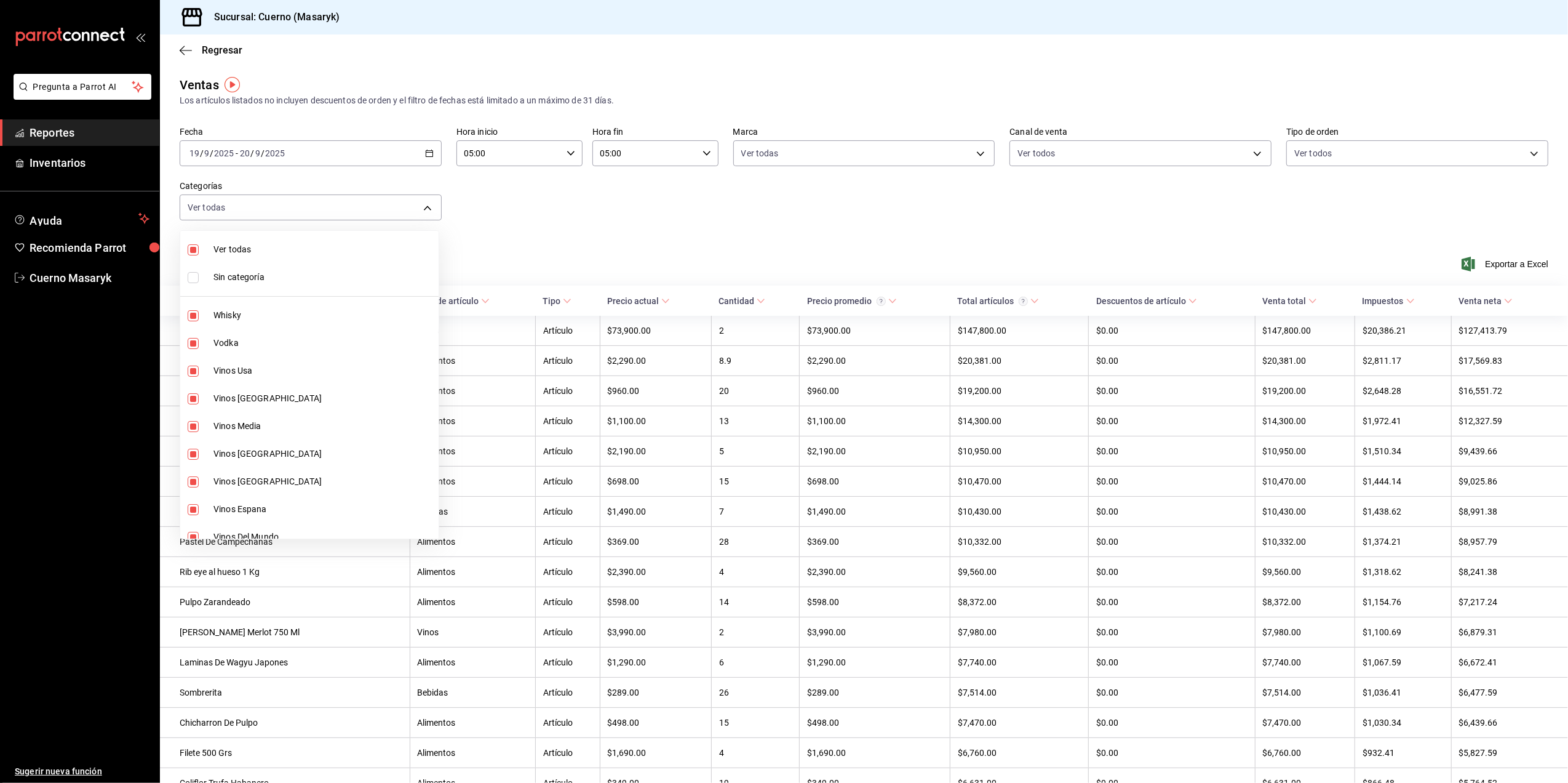
click at [607, 229] on div at bounding box center [784, 392] width 1568 height 783
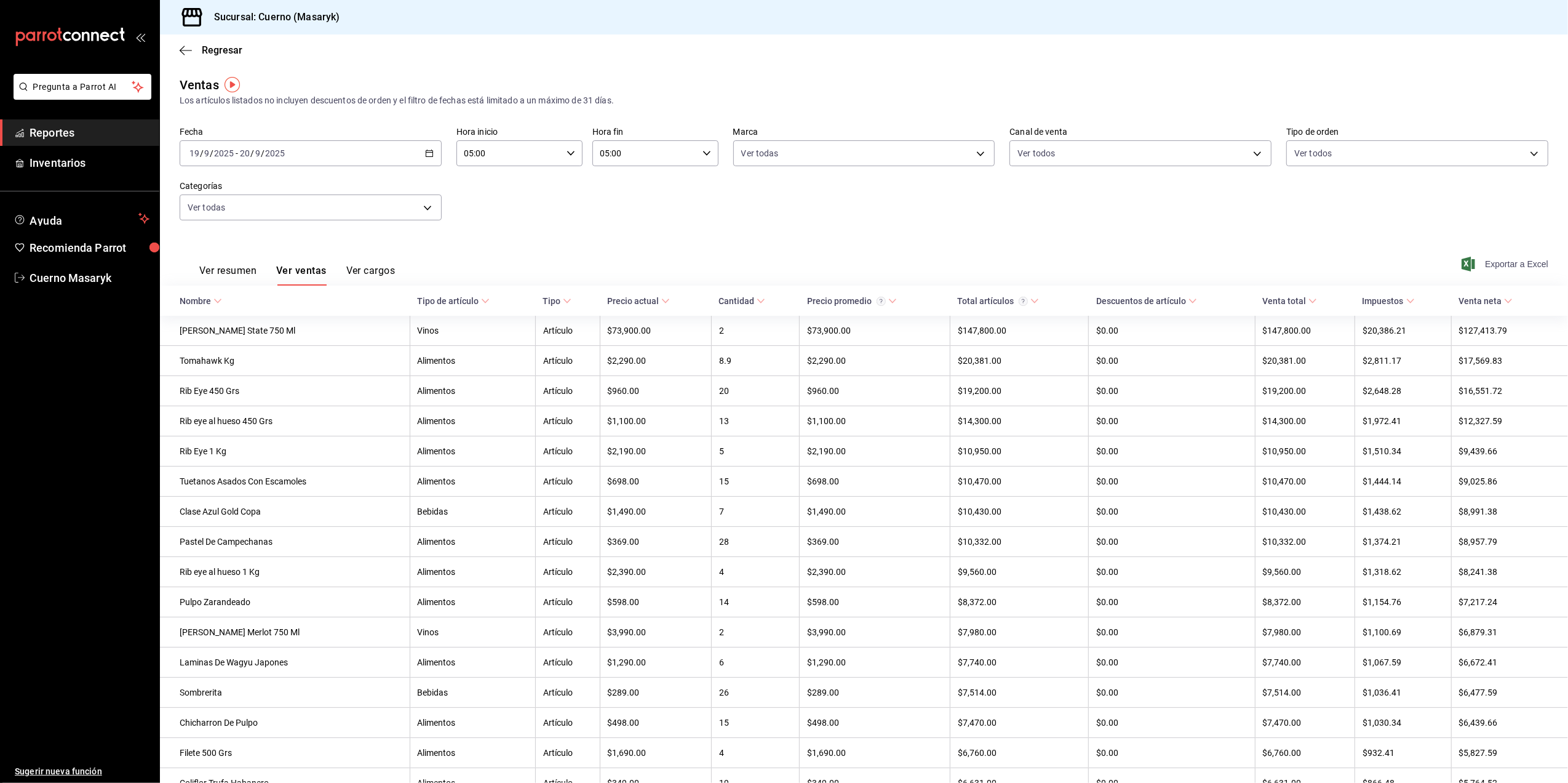
click at [1511, 260] on span "Exportar a Excel" at bounding box center [1506, 264] width 84 height 15
click at [1489, 268] on span "Exportar a Excel" at bounding box center [1506, 264] width 84 height 15
